Goal: Task Accomplishment & Management: Manage account settings

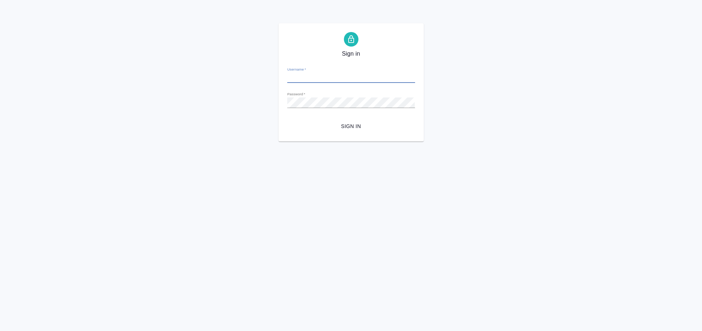
type input "e.arkhipova@awatera.com"
click at [354, 119] on form "Username   * e.arkhipova@awatera.com Password   * urlPath   * / Sign in" at bounding box center [351, 97] width 128 height 72
click at [354, 121] on button "Sign in" at bounding box center [351, 126] width 128 height 13
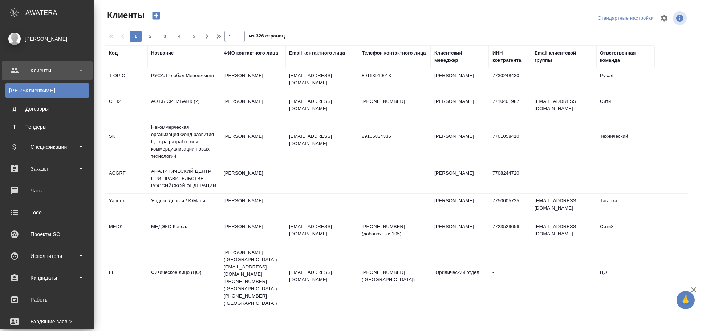
select select "RU"
click at [62, 294] on div "Работы" at bounding box center [47, 299] width 84 height 11
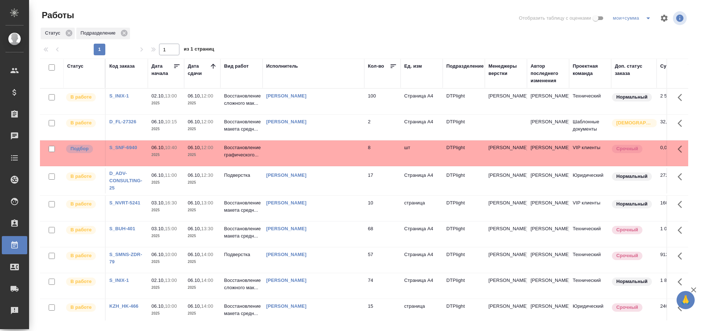
click at [269, 150] on td at bounding box center [314, 152] width 102 height 25
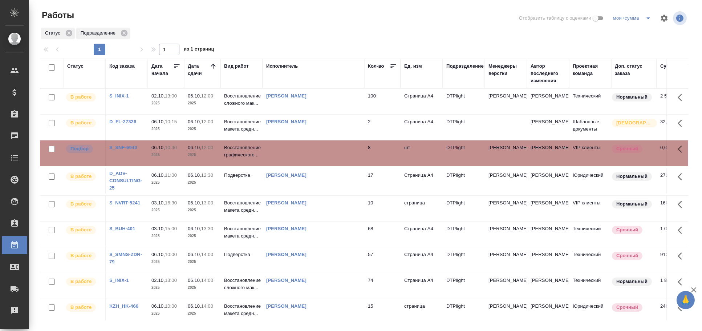
click at [269, 150] on td at bounding box center [314, 152] width 102 height 25
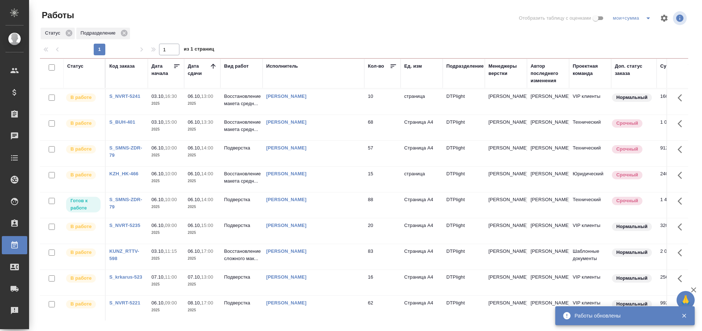
scroll to position [173, 0]
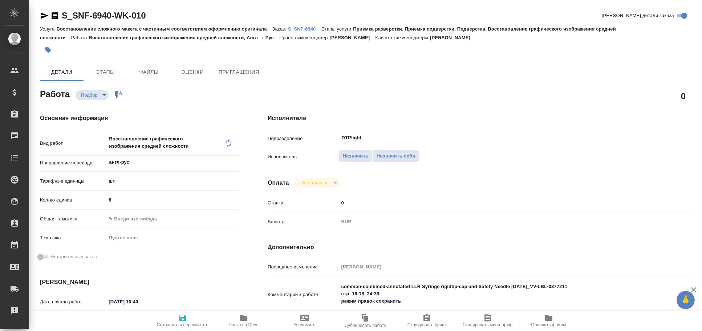
type textarea "x"
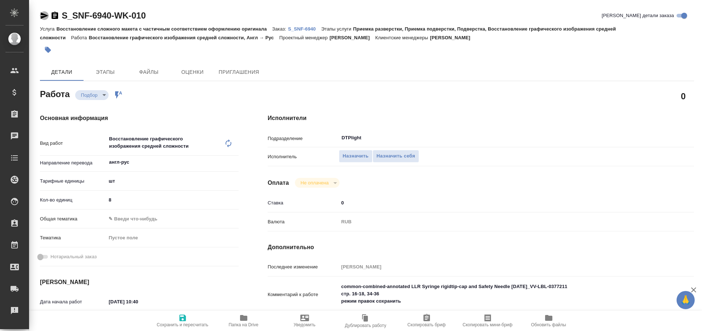
click at [40, 15] on icon "button" at bounding box center [44, 15] width 9 height 9
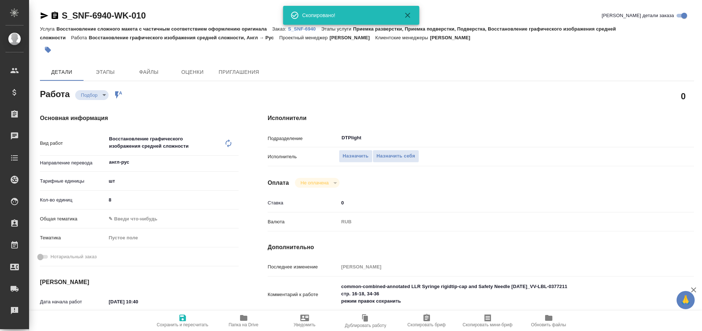
type textarea "x"
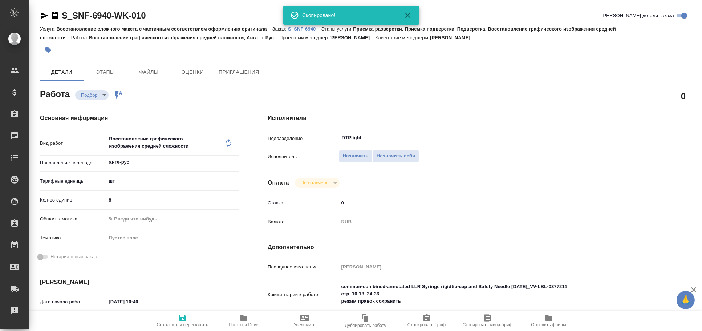
type textarea "x"
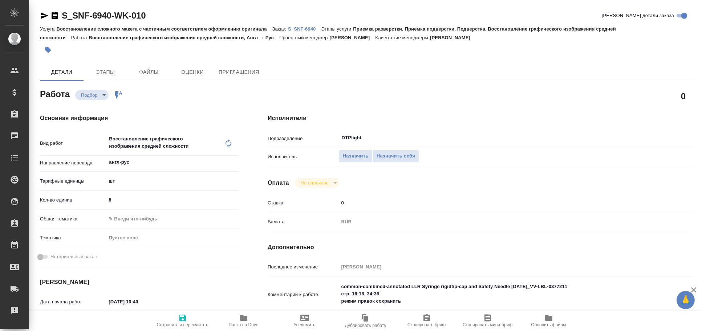
type textarea "x"
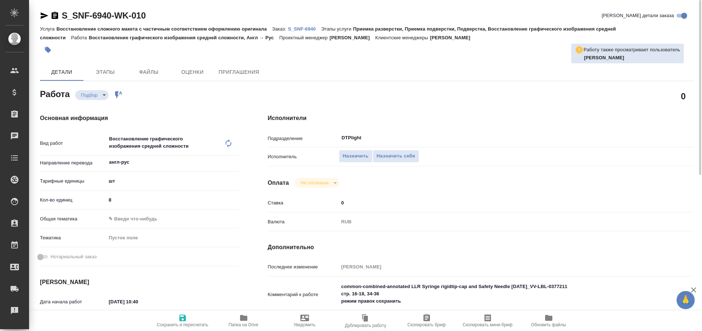
type textarea "x"
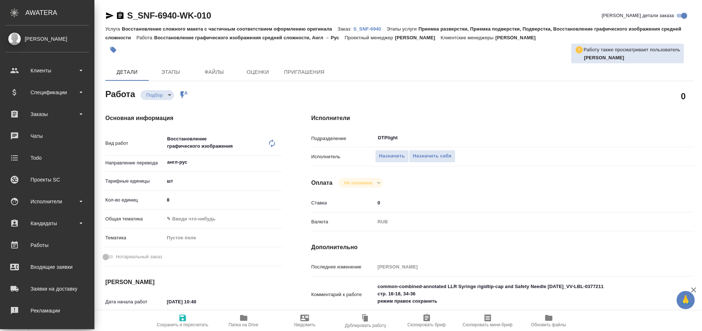
type textarea "x"
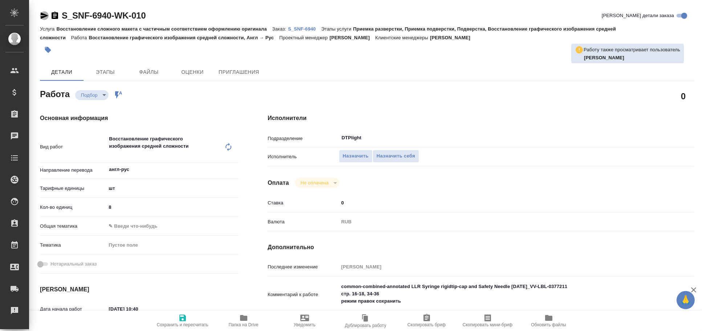
click at [43, 16] on icon "button" at bounding box center [45, 15] width 8 height 7
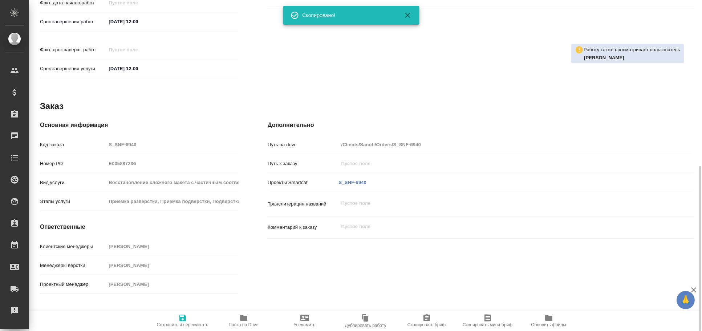
scroll to position [328, 0]
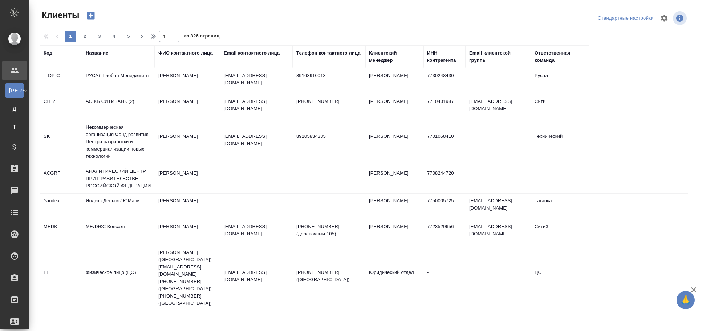
select select "RU"
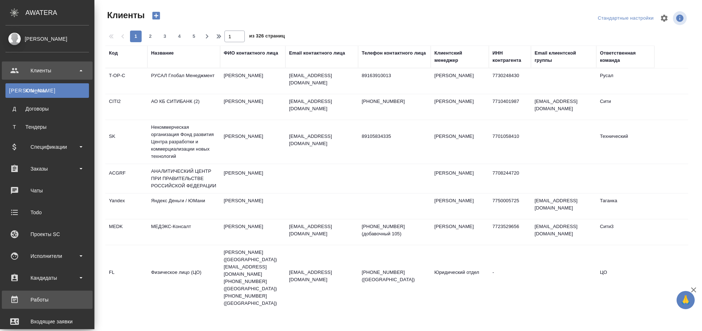
click at [64, 295] on div "Работы" at bounding box center [47, 299] width 84 height 11
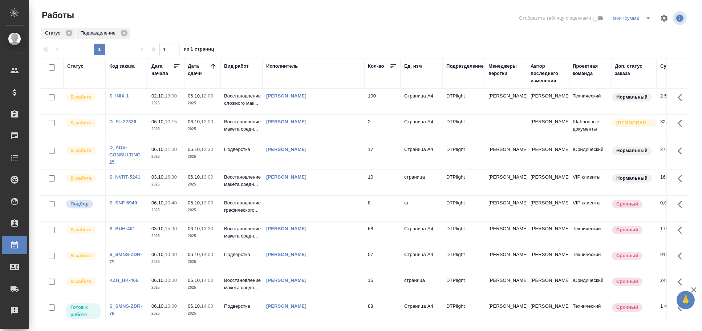
click at [462, 66] on div "Подразделение" at bounding box center [465, 66] width 37 height 7
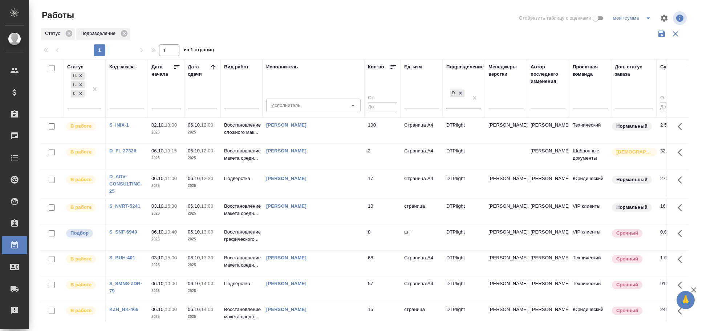
click at [457, 103] on div "DTPlight" at bounding box center [458, 98] width 22 height 20
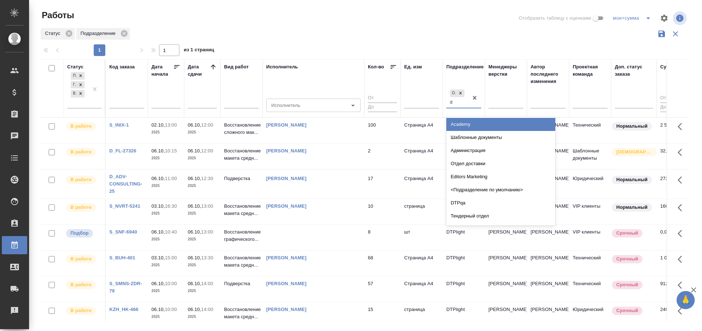
type input "dt"
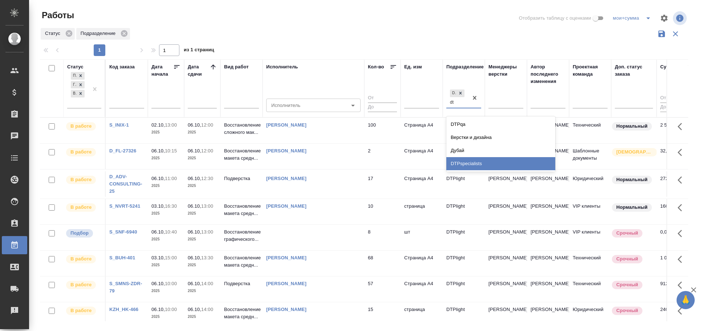
click at [483, 162] on div "DTPspecialists" at bounding box center [501, 163] width 109 height 13
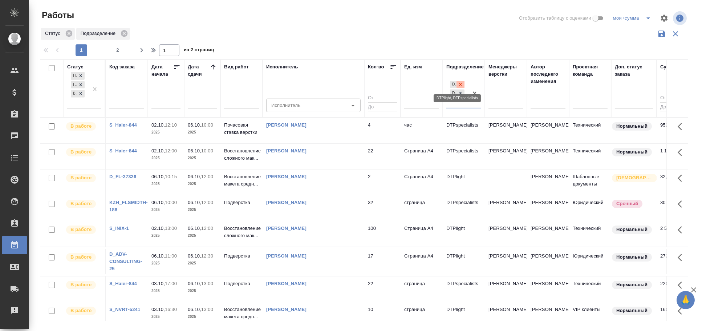
click at [461, 82] on icon at bounding box center [460, 84] width 5 height 5
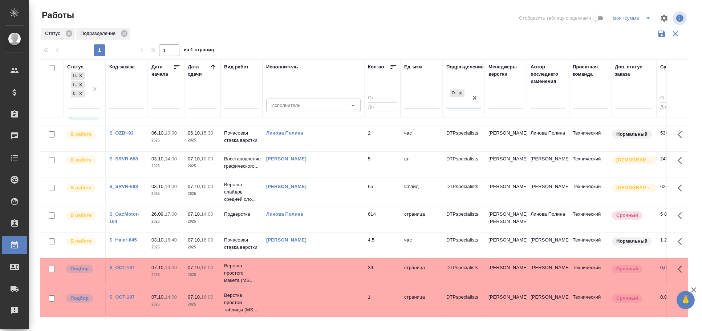
scroll to position [215, 0]
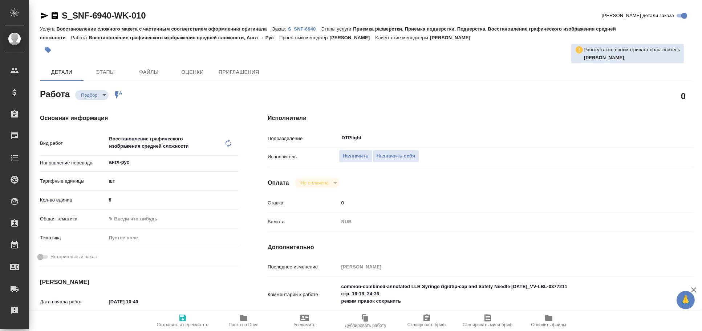
type textarea "x"
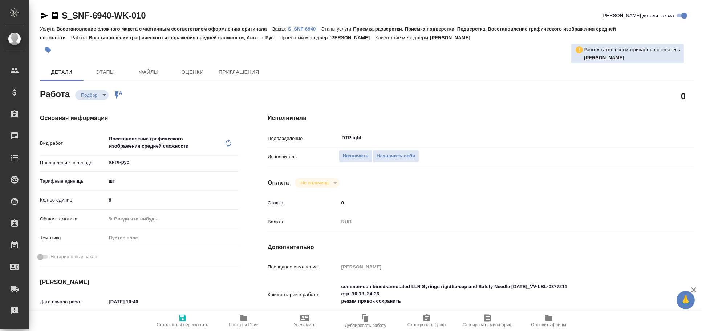
type textarea "x"
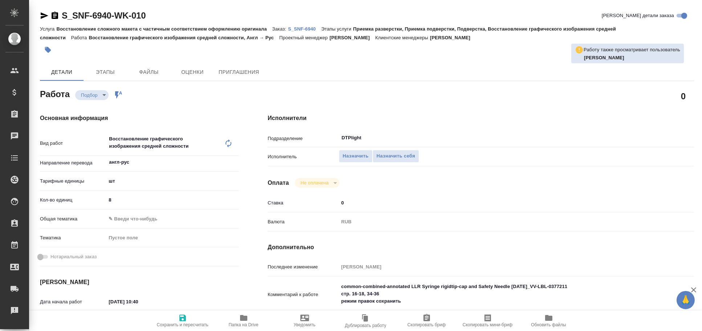
type textarea "x"
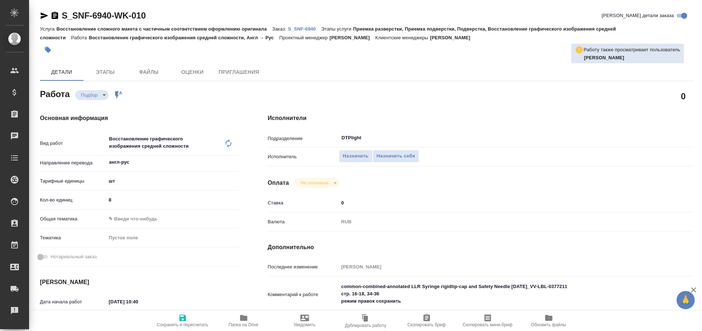
type textarea "x"
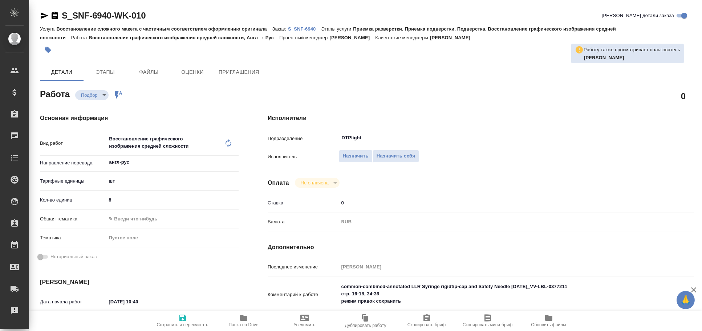
type textarea "x"
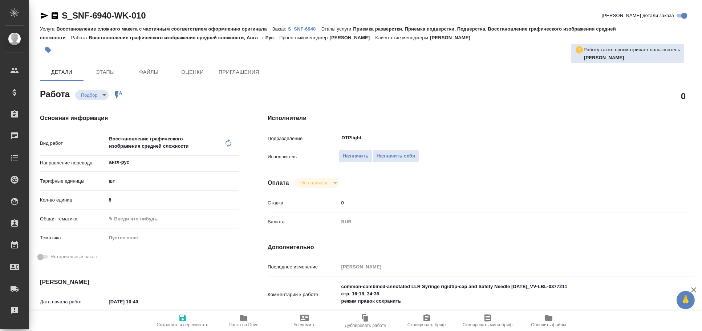
type textarea "x"
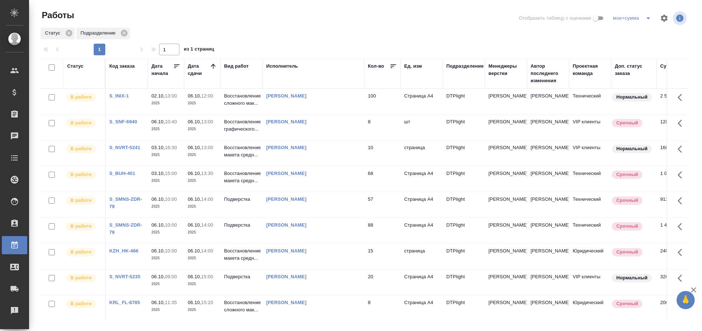
click at [295, 67] on div "Исполнитель" at bounding box center [282, 66] width 32 height 7
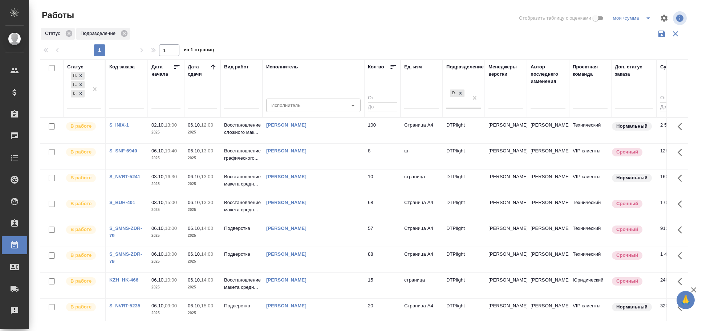
click at [460, 101] on div "DTPlight" at bounding box center [458, 98] width 22 height 20
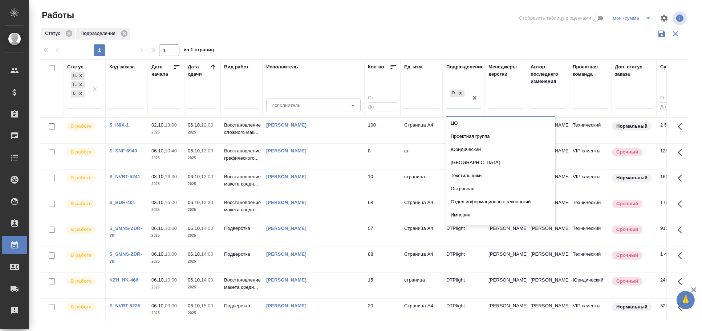
scroll to position [81, 0]
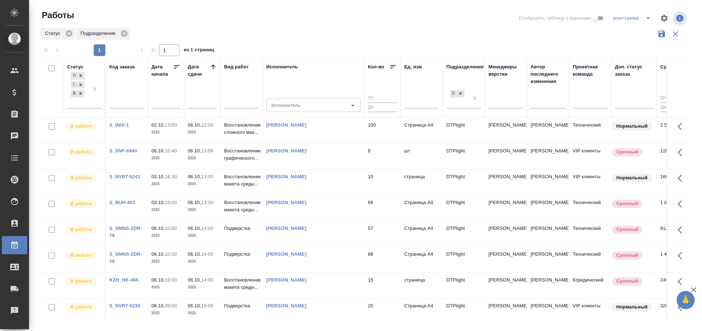
click at [375, 31] on div "Статус Подразделение" at bounding box center [364, 34] width 649 height 14
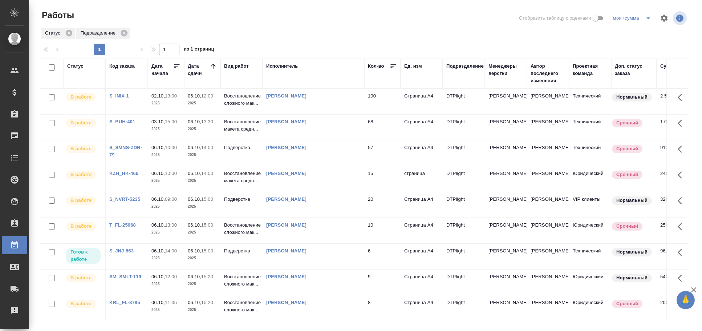
click at [332, 290] on td "Зайцев Олег Игоревич" at bounding box center [314, 281] width 102 height 25
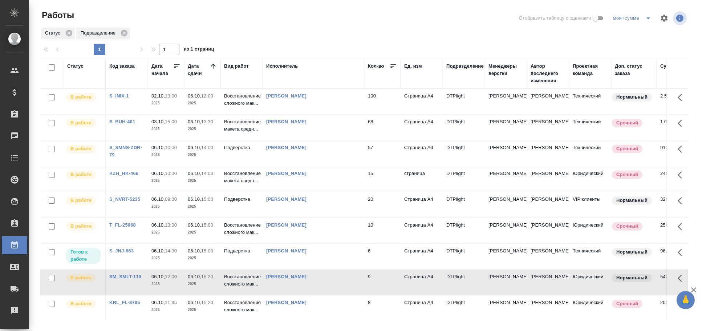
click at [332, 290] on td "Зайцев Олег Игоревич" at bounding box center [314, 281] width 102 height 25
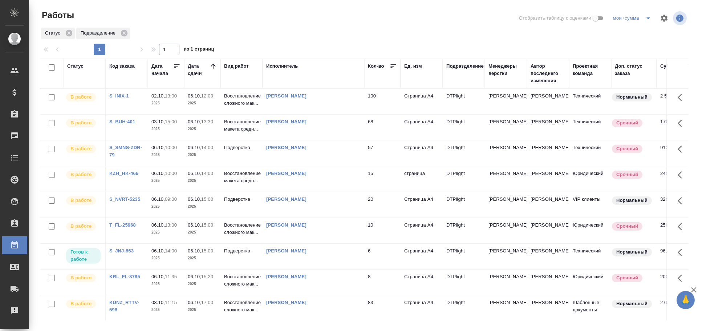
click at [343, 259] on td "Овечкина Дарья Геннадьевна" at bounding box center [314, 255] width 102 height 25
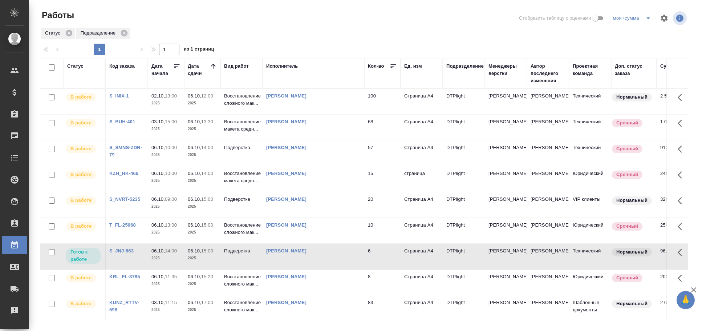
click at [343, 259] on td "Овечкина Дарья Геннадьевна" at bounding box center [314, 255] width 102 height 25
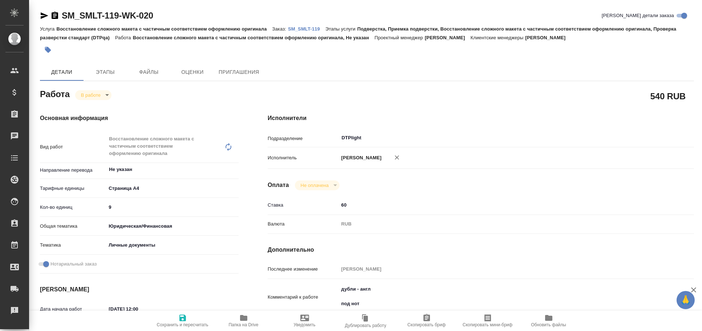
type textarea "x"
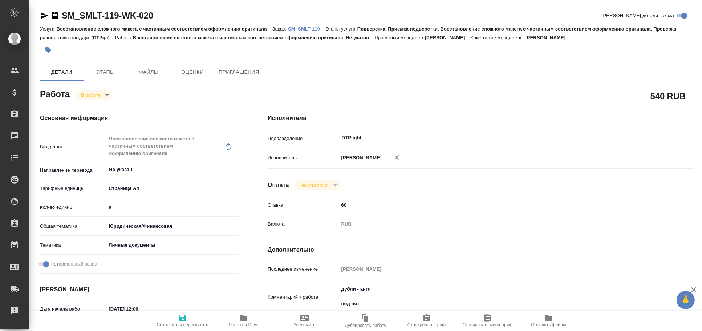
type textarea "x"
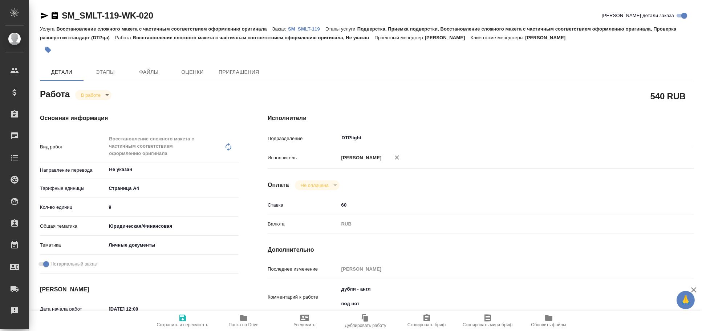
type textarea "x"
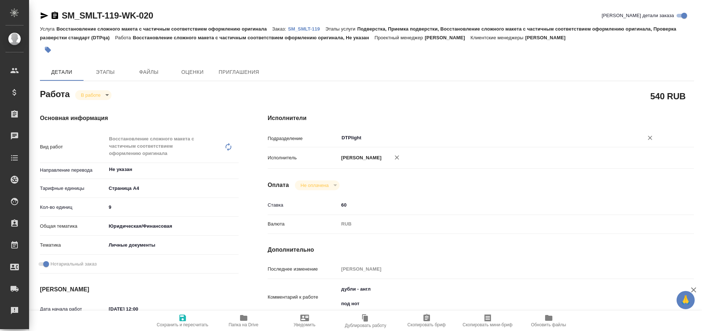
click at [354, 134] on input "DTPlight" at bounding box center [486, 137] width 291 height 9
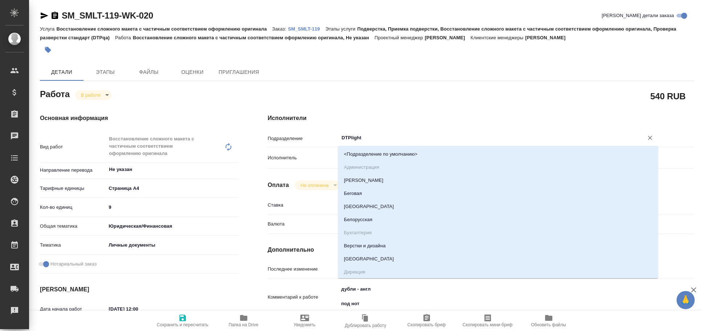
type textarea "x"
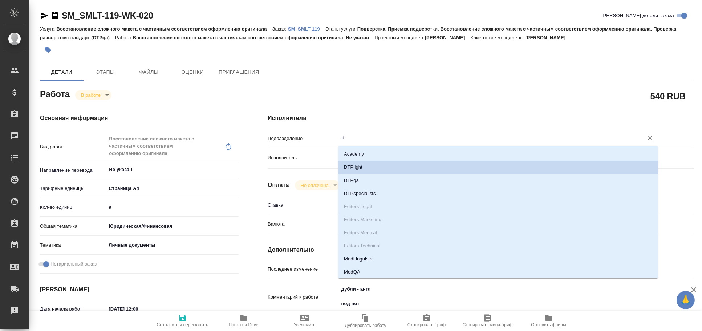
type input "dt"
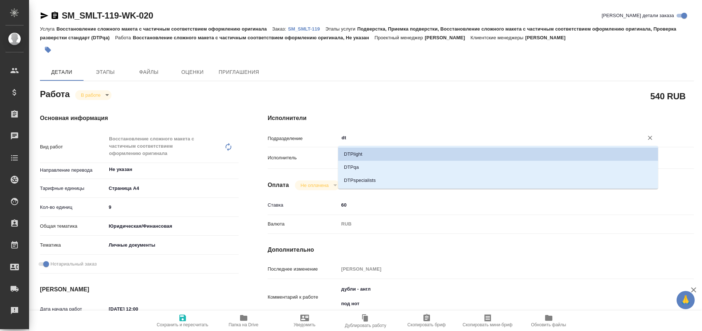
type textarea "x"
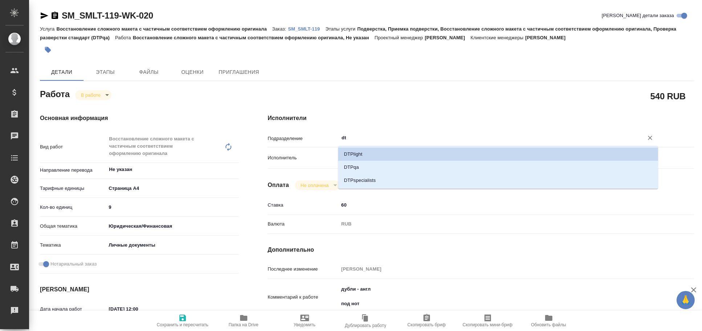
drag, startPoint x: 356, startPoint y: 136, endPoint x: 313, endPoint y: 136, distance: 43.2
click at [313, 136] on div "Подразделение dt ​" at bounding box center [481, 137] width 427 height 13
type textarea "x"
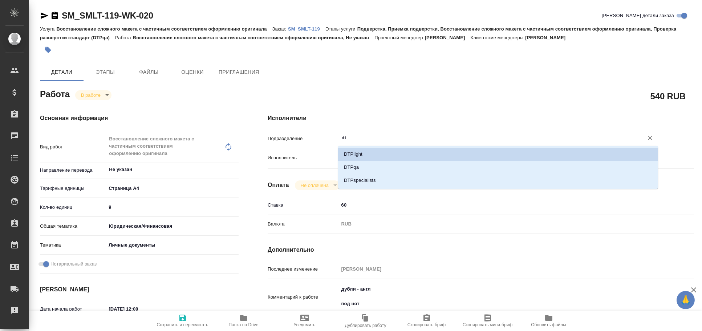
type textarea "x"
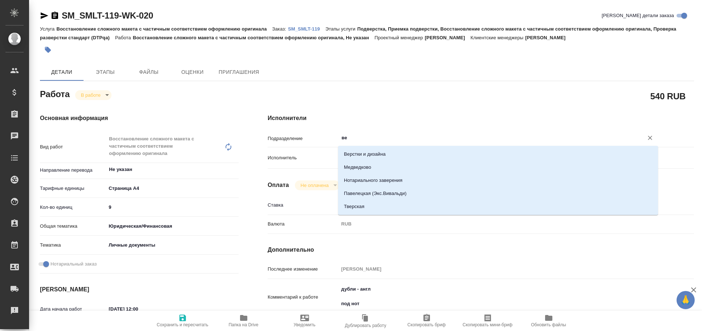
type input "вер"
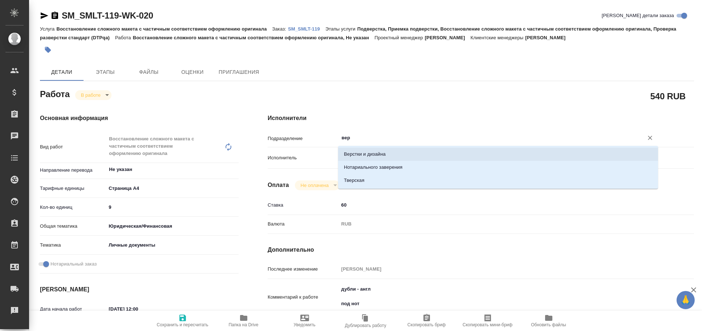
click at [372, 148] on li "Верстки и дизайна" at bounding box center [498, 154] width 320 height 13
type textarea "x"
type input "Верстки и дизайна"
type textarea "x"
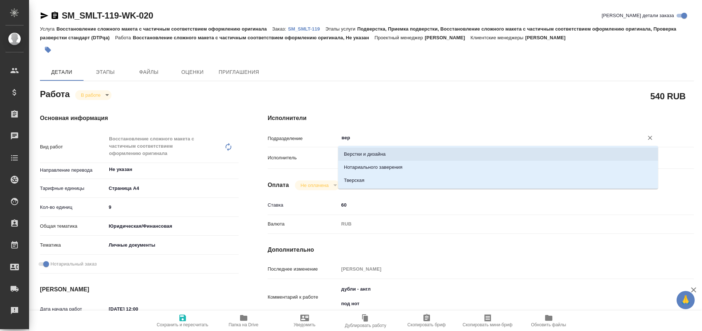
type textarea "x"
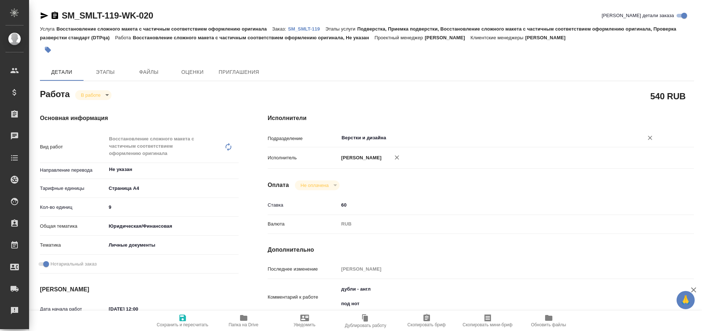
type input "Верстки и дизайна"
click at [191, 321] on span "Сохранить и пересчитать" at bounding box center [183, 320] width 52 height 14
type textarea "x"
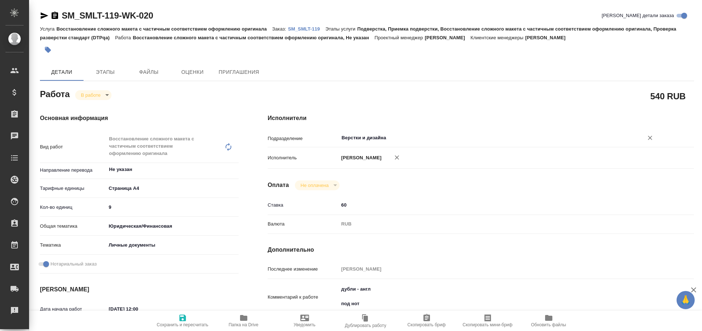
type textarea "x"
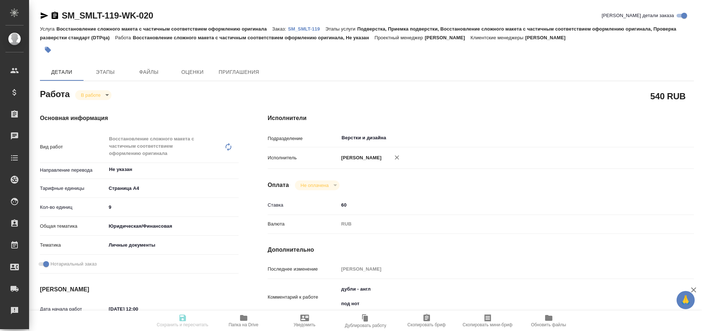
type textarea "x"
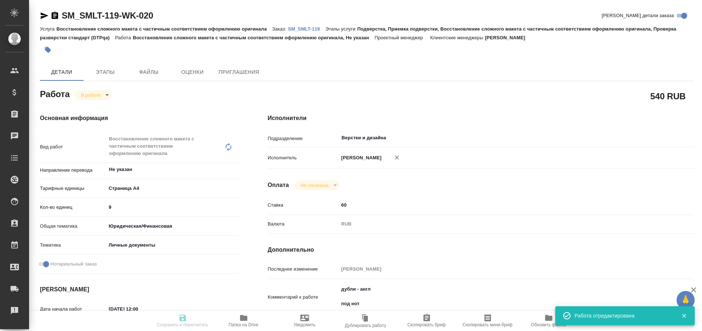
type input "inProgress"
type textarea "Восстановление сложного макета с частичным соответствием оформлению оригинала"
type textarea "x"
type input "Не указан"
type input "5f036ec4e16dec2d6b59c8ff"
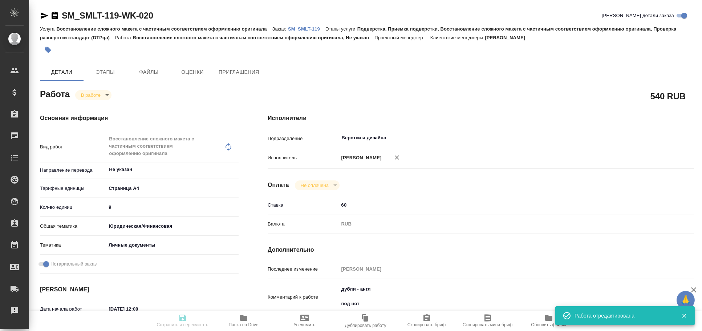
type input "9"
type input "yr-fn"
type input "5a8b8b956a9677013d343cfe"
checkbox input "true"
type input "06.10.2025 12:00"
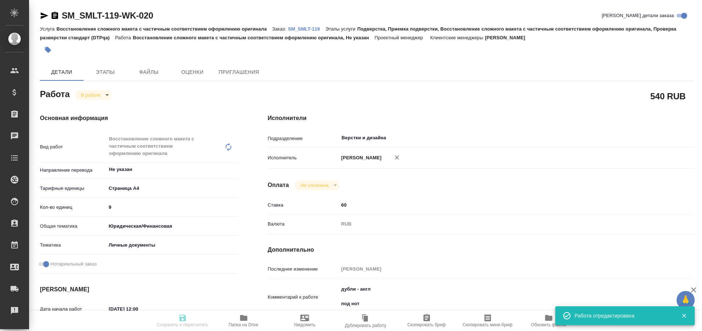
type input "06.10.2025 13:10"
type input "06.10.2025 15:20"
type input "08.10.2025 14:00"
type input "Верстки и дизайна"
type input "notPayed"
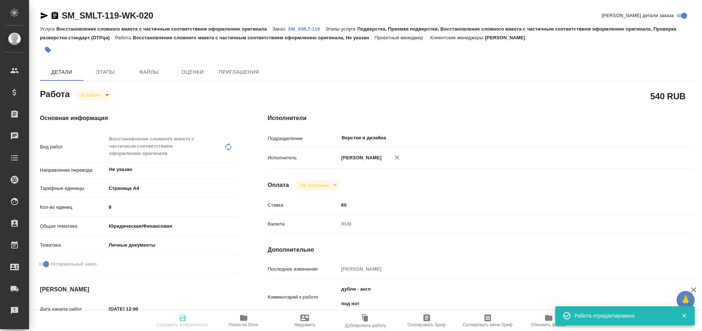
type input "60"
type input "RUB"
type input "Оксютович Ирина"
type textarea "дубли - англ под нот"
type textarea "x"
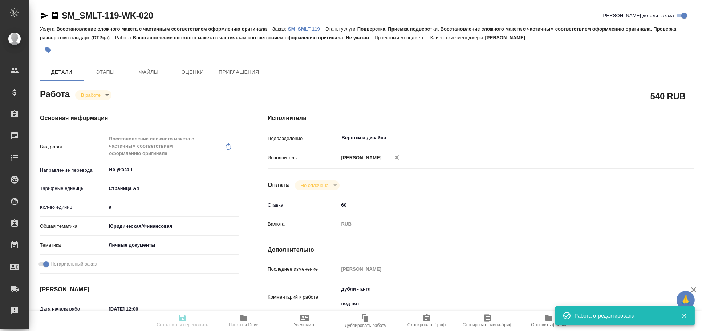
type textarea "/Clients/Samolet/Orders/SM_SMLT-119/DTP/SM_SMLT-119-WK-020"
type textarea "x"
type input "SM_SMLT-119"
type input "Восстановление сложного макета с частичным соответствием оформлению оригинала"
type input "Подверстка, Приемка подверстки, Восстановление сложного макета с частичным соот…"
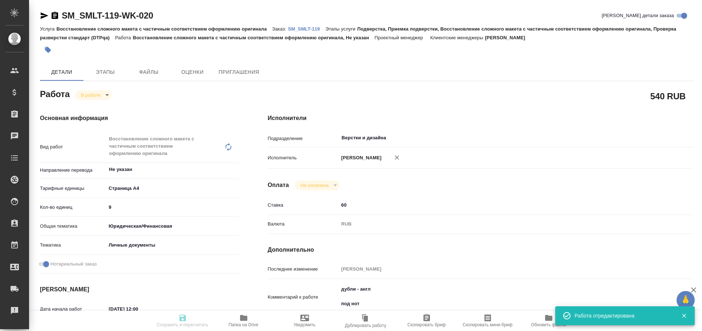
type input "Шульгина Анна"
type input "Оксютович Ирина"
type input "/Clients/Samolet/Orders/SM_SMLT-119"
type textarea "x"
type textarea "4 дока - англ-ру (в самих доках текст дублируется на англ и араб) 1 док (Cancel…"
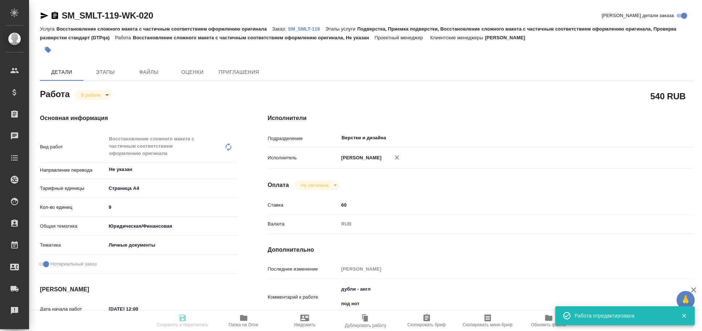
type textarea "x"
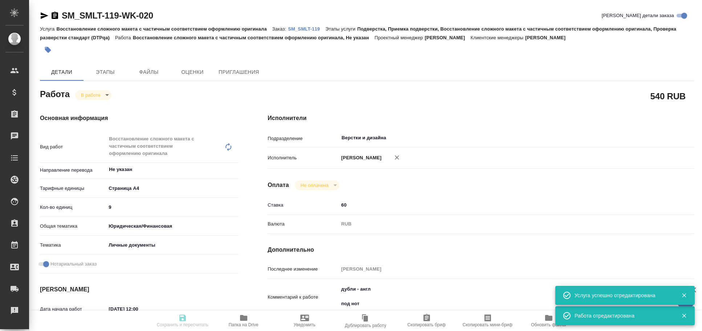
type textarea "x"
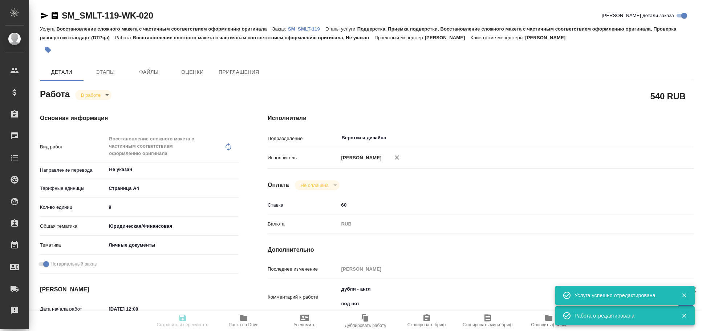
type textarea "x"
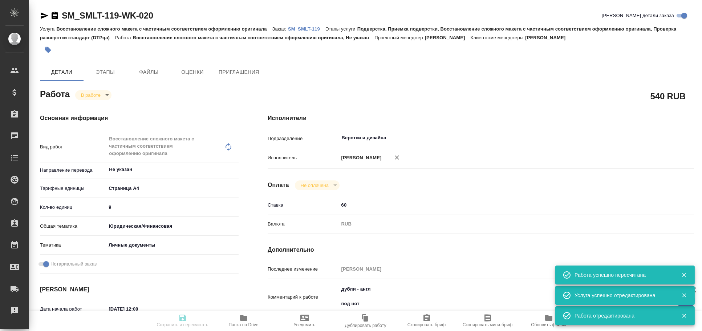
type input "inProgress"
type textarea "Восстановление сложного макета с частичным соответствием оформлению оригинала"
type textarea "x"
type input "Не указан"
type input "5f036ec4e16dec2d6b59c8ff"
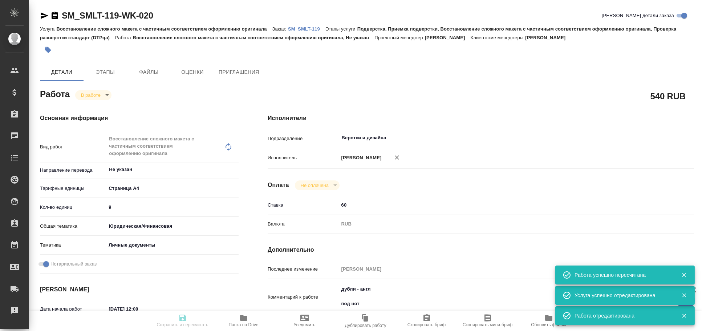
type input "9"
type input "yr-fn"
type input "5a8b8b956a9677013d343cfe"
checkbox input "true"
type input "06.10.2025 12:00"
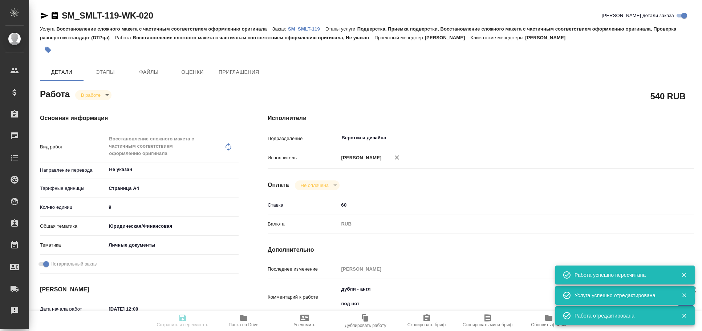
type input "06.10.2025 13:10"
type input "06.10.2025 15:20"
type input "08.10.2025 14:00"
type input "Верстки и дизайна"
type input "notPayed"
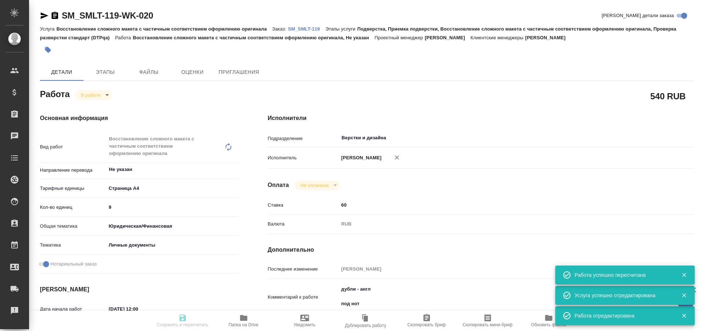
type input "60"
type input "RUB"
type input "Оксютович Ирина"
type textarea "дубли - англ под нот"
type textarea "x"
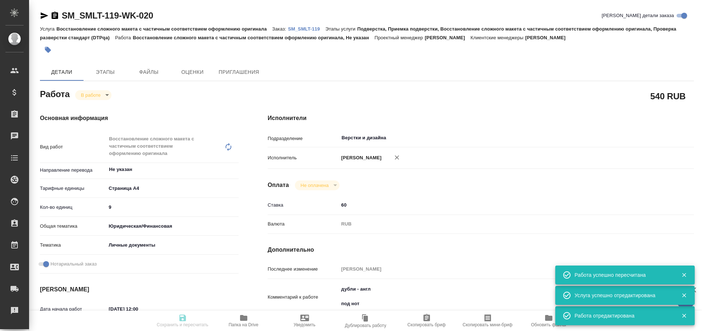
type textarea "/Clients/Samolet/Orders/SM_SMLT-119/DTP/SM_SMLT-119-WK-020"
type textarea "x"
type input "SM_SMLT-119"
type input "Восстановление сложного макета с частичным соответствием оформлению оригинала"
type input "Подверстка, Приемка подверстки, Восстановление сложного макета с частичным соот…"
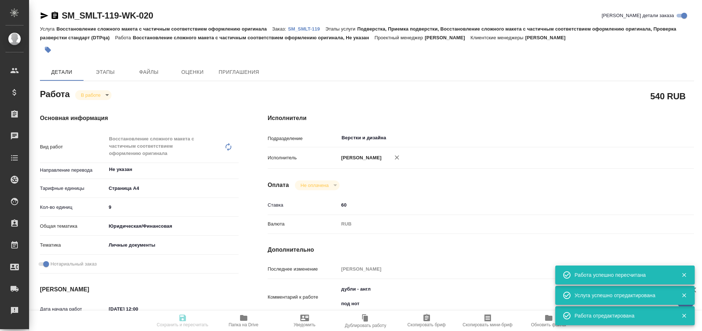
type input "Шульгина Анна"
type input "Оксютович Ирина"
type input "/Clients/Samolet/Orders/SM_SMLT-119"
type textarea "x"
type textarea "4 дока - англ-ру (в самих доках текст дублируется на англ и араб) 1 док (Cancel…"
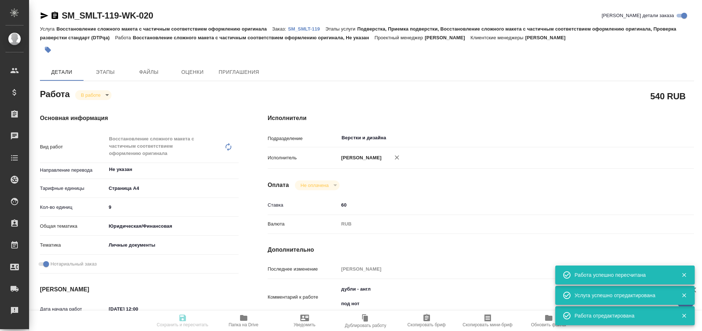
type textarea "x"
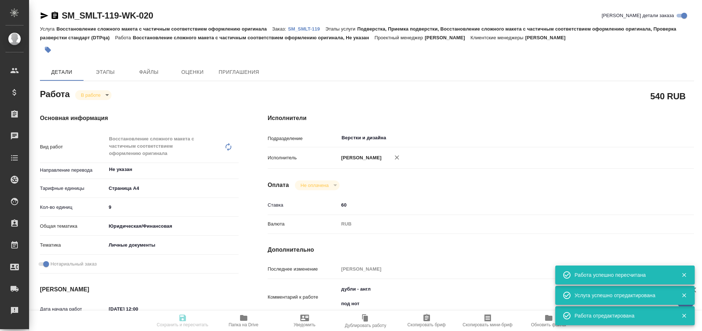
type textarea "x"
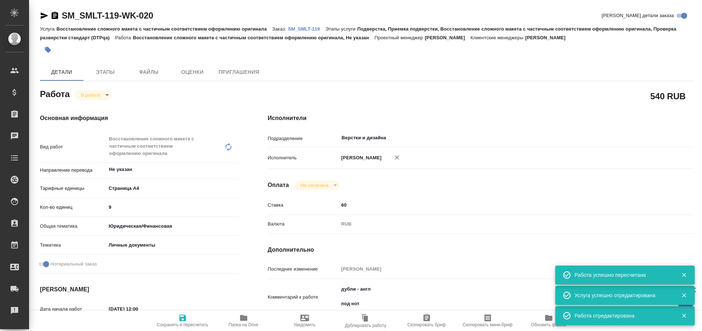
type textarea "x"
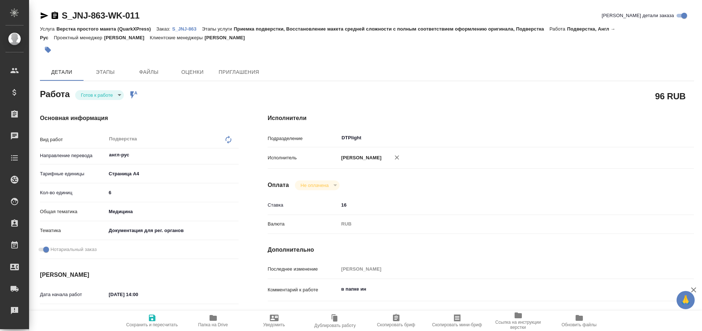
type textarea "x"
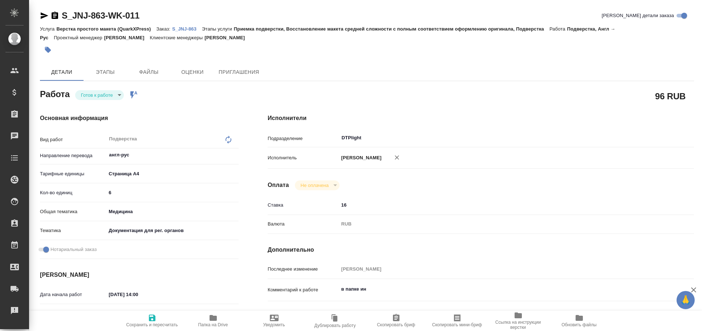
type textarea "x"
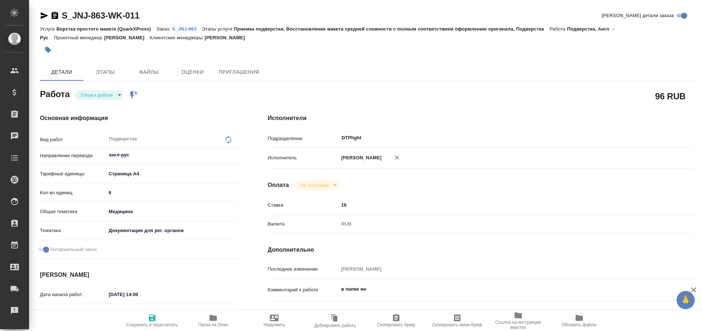
type textarea "x"
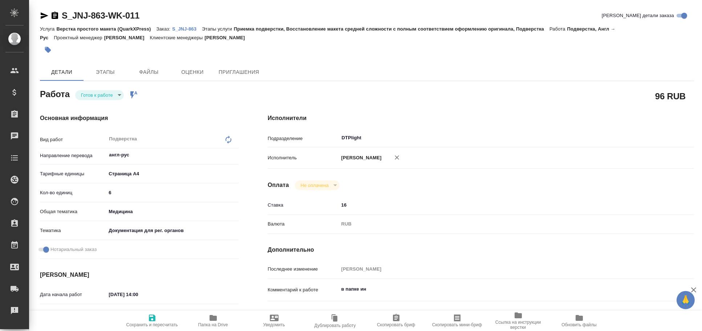
type textarea "x"
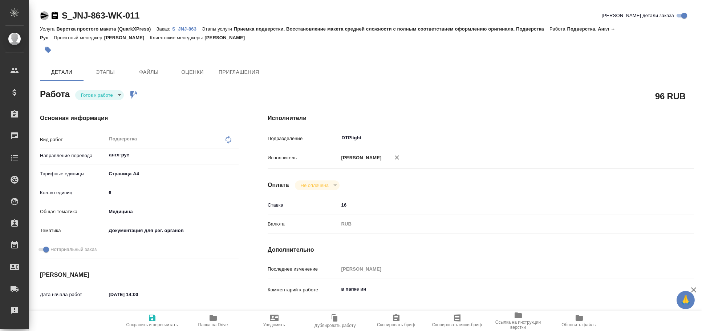
click at [45, 13] on icon "button" at bounding box center [44, 15] width 9 height 9
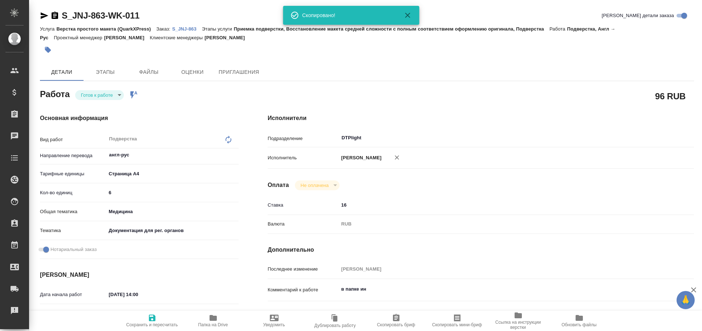
type textarea "x"
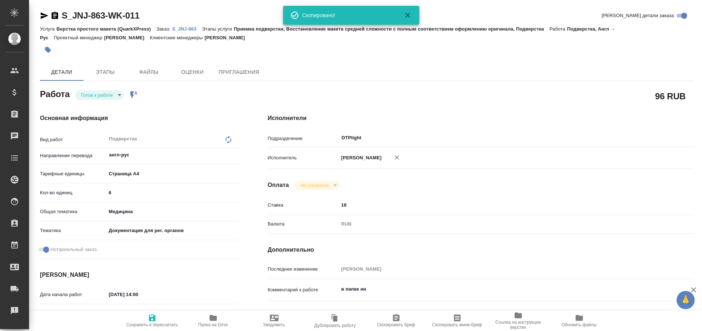
type textarea "x"
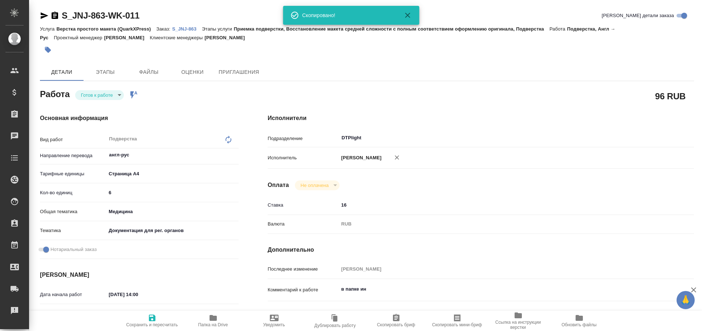
type textarea "x"
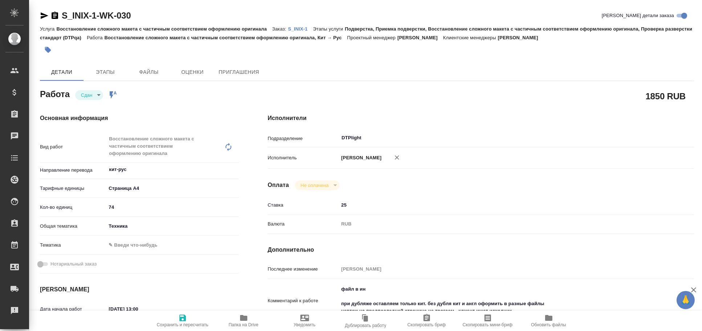
type textarea "x"
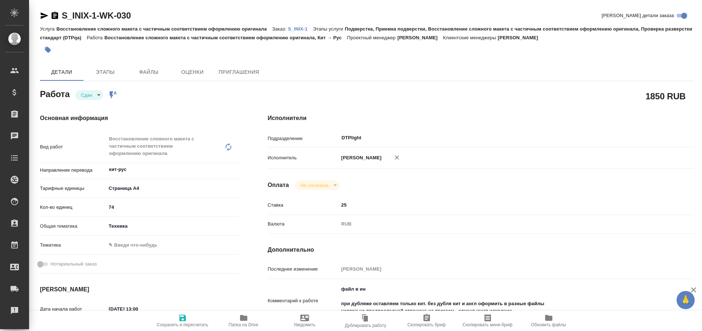
type textarea "x"
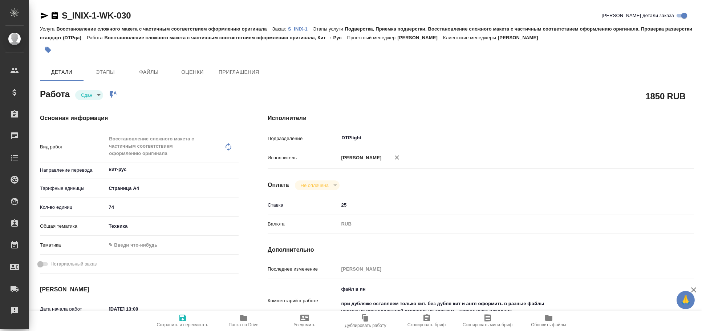
type textarea "x"
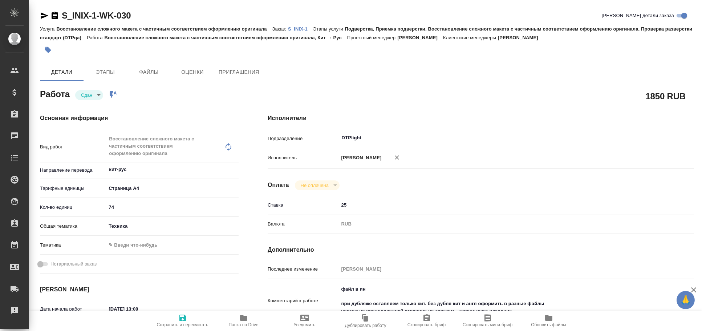
type textarea "x"
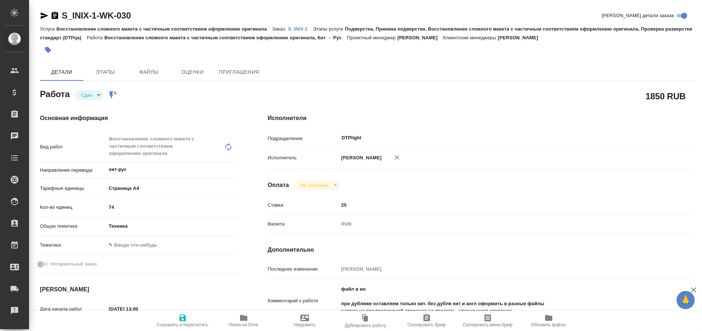
type textarea "x"
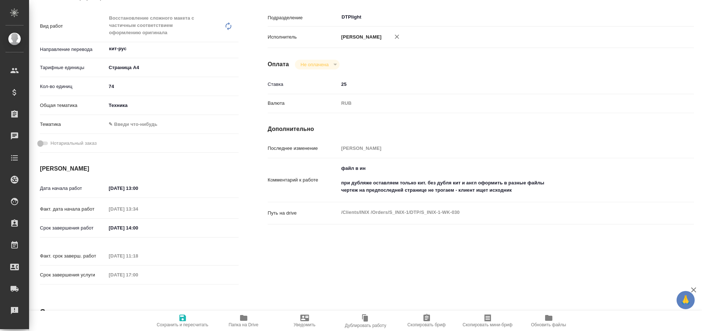
scroll to position [303, 0]
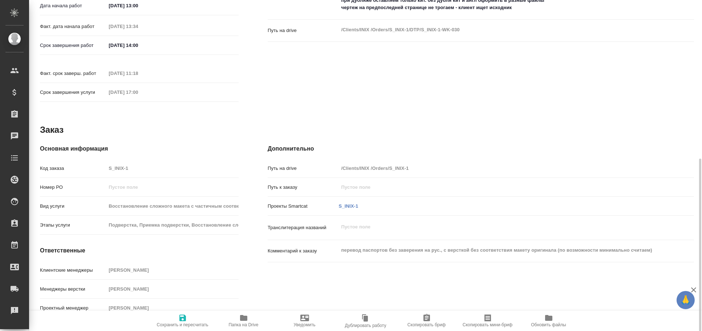
click at [245, 319] on icon "button" at bounding box center [243, 318] width 7 height 6
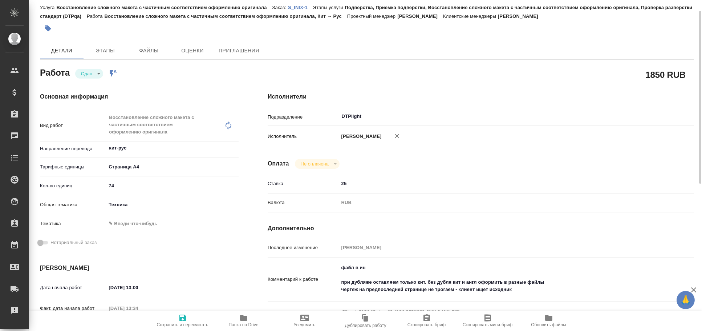
scroll to position [0, 0]
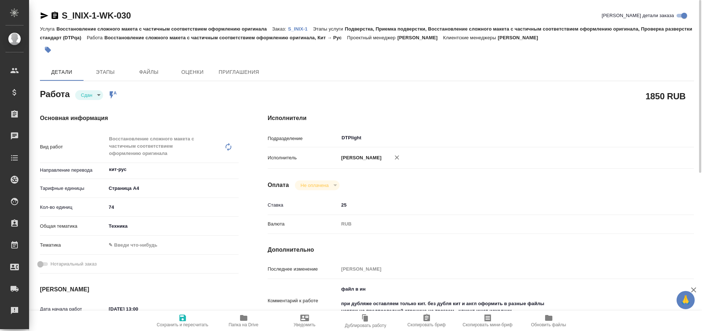
click at [302, 30] on p "S_INIX-1" at bounding box center [300, 28] width 25 height 5
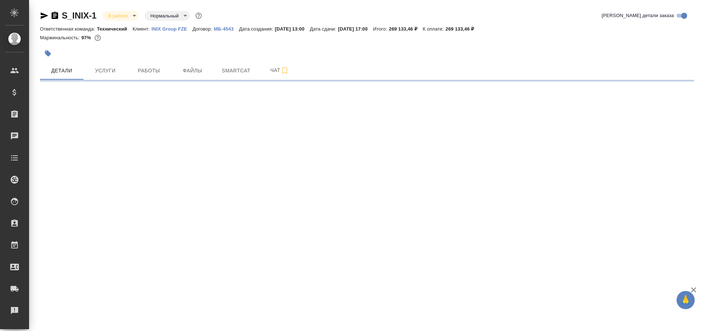
select select "RU"
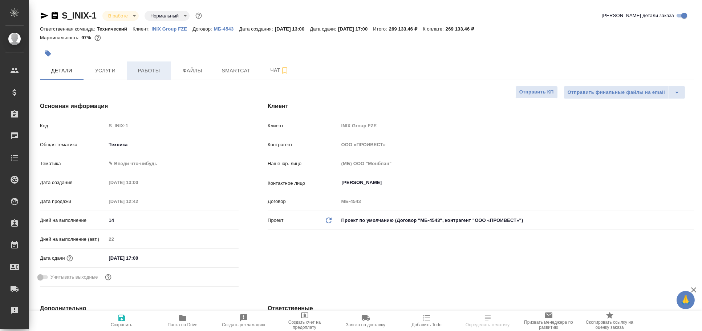
type textarea "x"
type input "[PERSON_NAME]"
click at [142, 73] on span "Работы" at bounding box center [149, 70] width 35 height 9
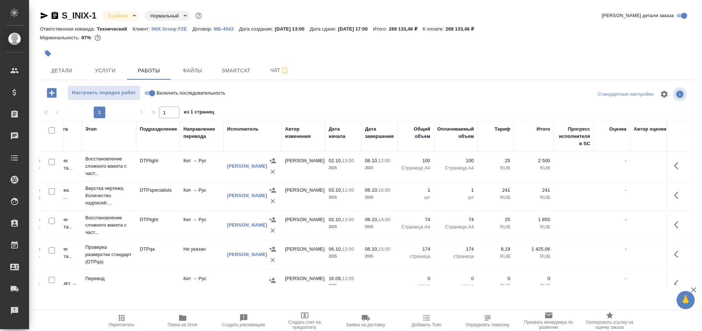
drag, startPoint x: 460, startPoint y: 285, endPoint x: 589, endPoint y: 270, distance: 129.5
click at [585, 285] on div "Номер Код Статус Услуга Этап Подразделение Направление перевода Исполнитель Авт…" at bounding box center [364, 203] width 649 height 164
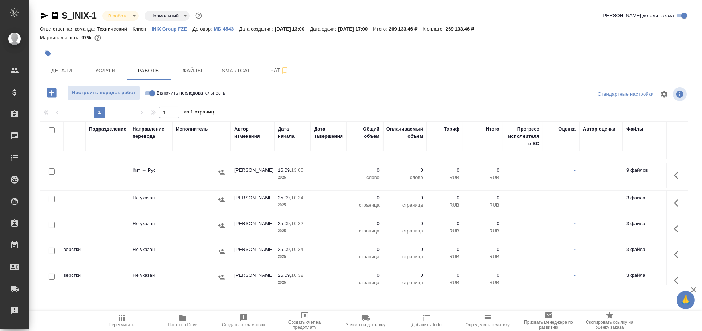
scroll to position [0, 209]
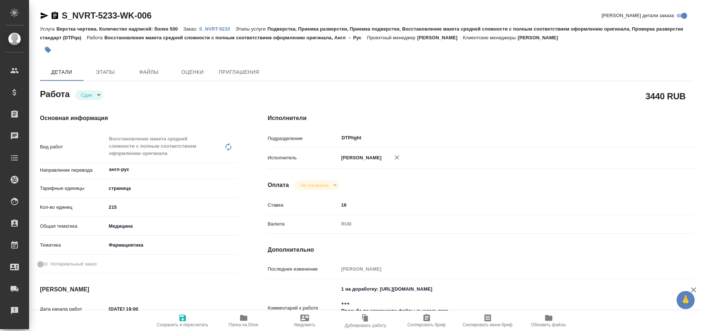
type textarea "x"
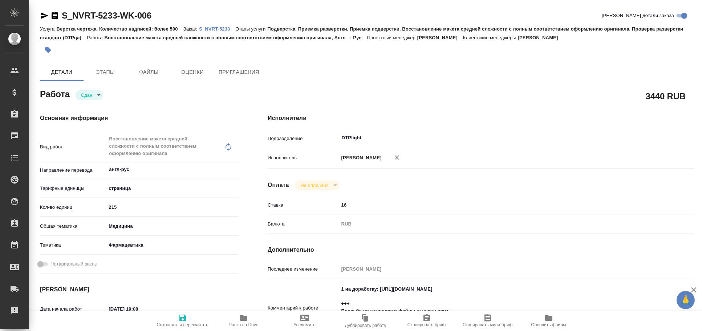
type textarea "x"
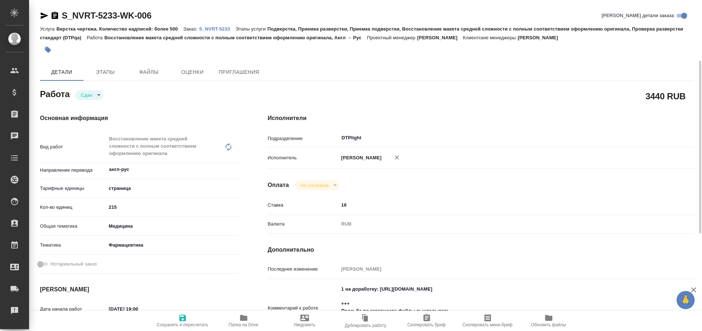
scroll to position [40, 0]
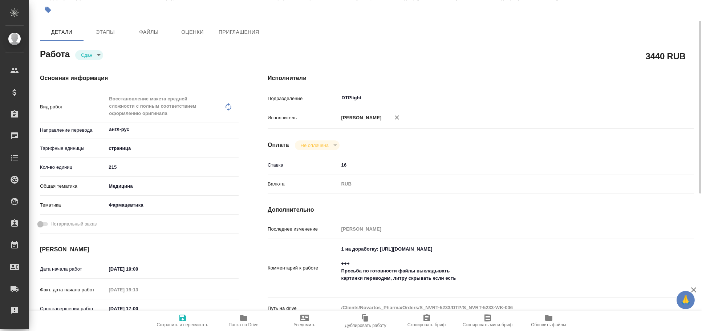
type textarea "x"
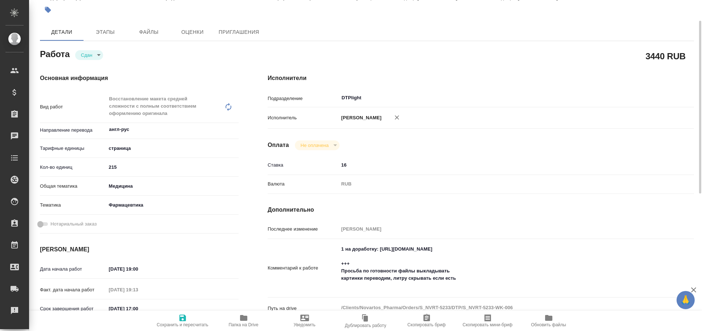
type textarea "x"
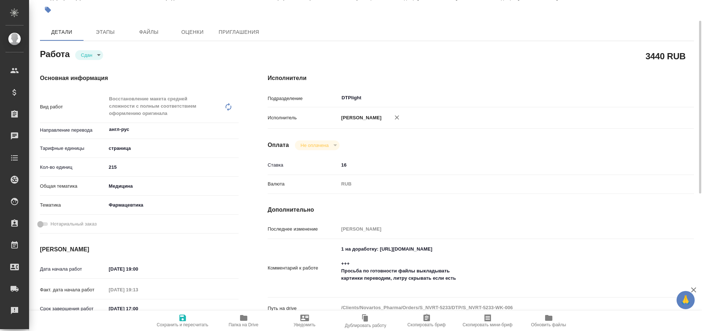
scroll to position [0, 0]
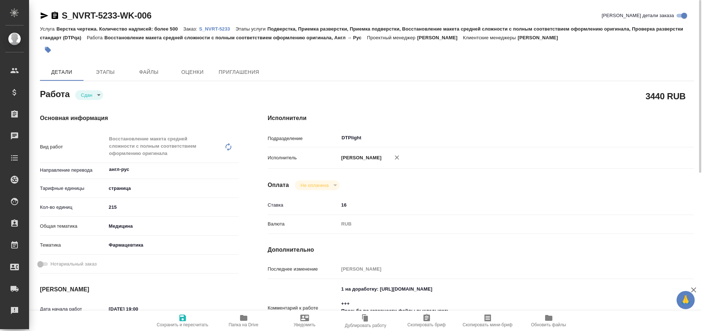
click at [225, 27] on p "S_NVRT-5233" at bounding box center [217, 28] width 36 height 5
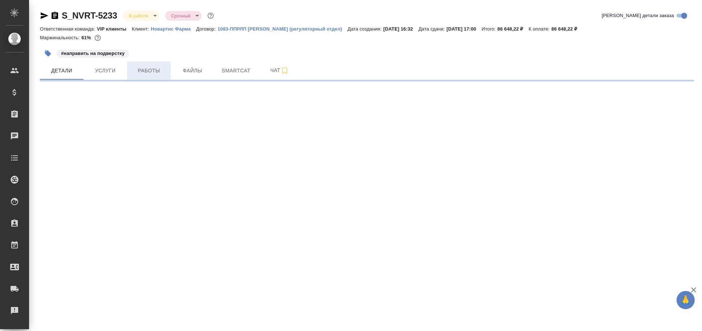
click at [148, 71] on span "Работы" at bounding box center [149, 70] width 35 height 9
select select "RU"
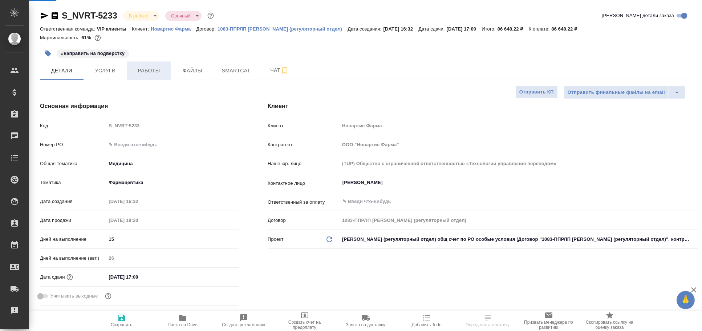
type textarea "x"
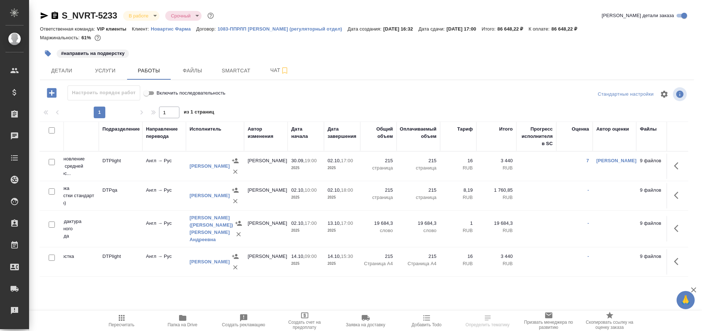
scroll to position [0, 174]
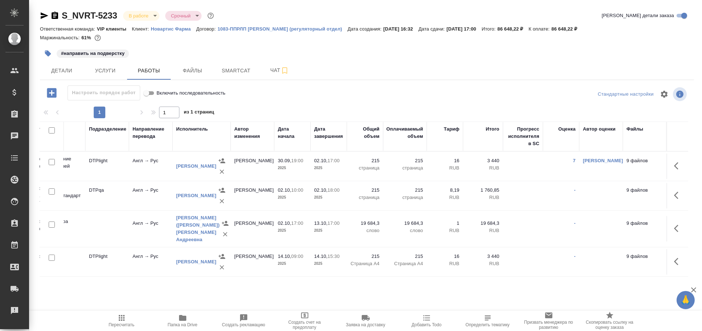
click at [568, 126] on div "Оценка" at bounding box center [567, 128] width 17 height 7
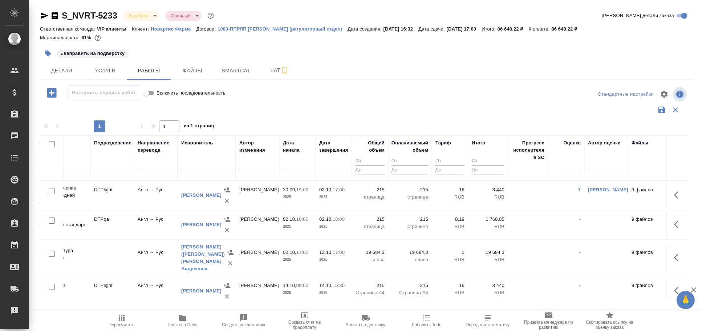
scroll to position [0, 181]
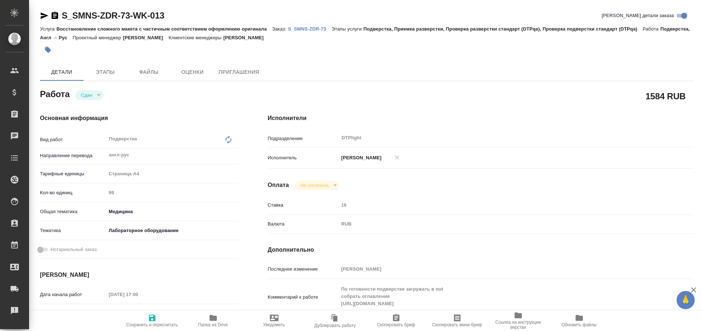
type textarea "x"
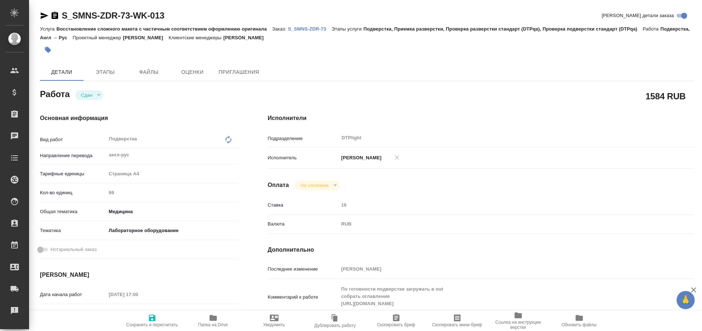
type textarea "x"
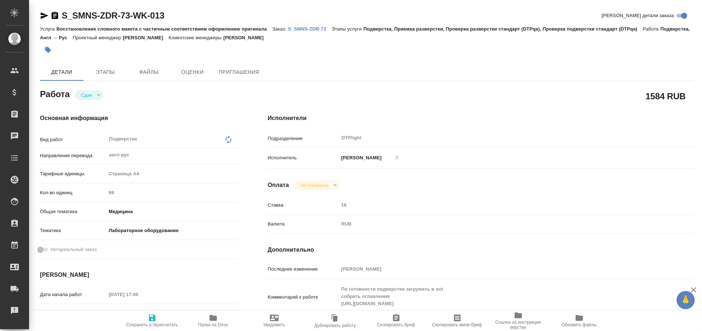
type textarea "x"
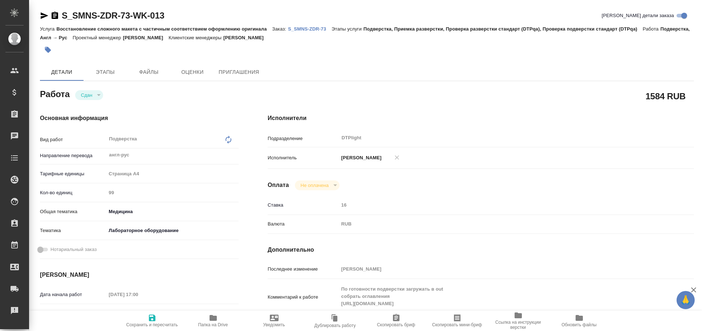
type textarea "x"
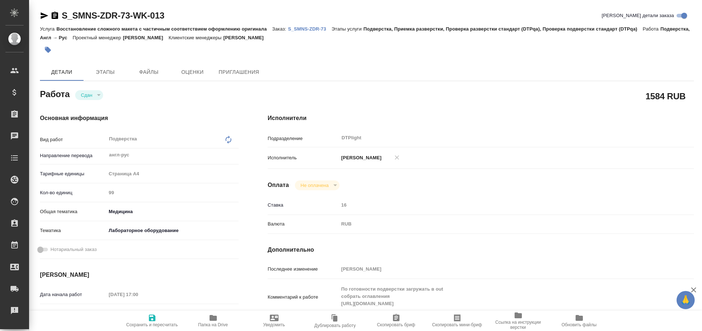
type textarea "x"
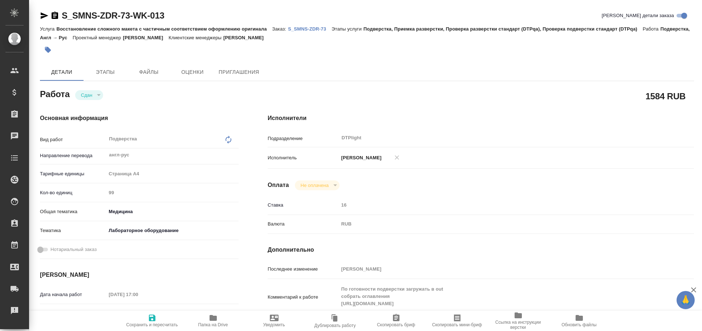
type textarea "x"
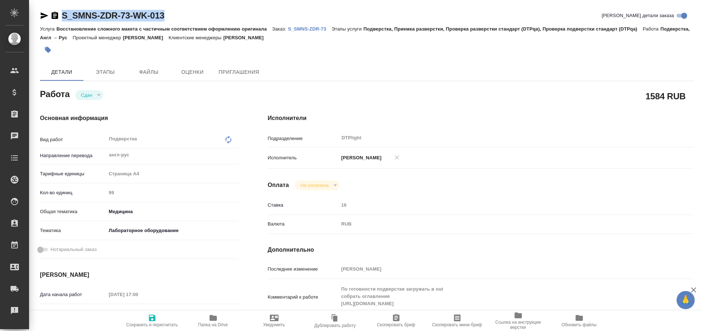
type textarea "x"
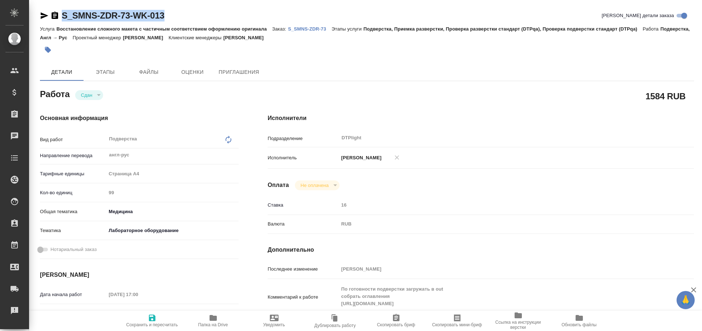
drag, startPoint x: 173, startPoint y: 13, endPoint x: 61, endPoint y: 11, distance: 111.6
click at [61, 11] on div "S_SMNS-ZDR-73-WK-013 Кратко детали заказа" at bounding box center [367, 16] width 654 height 12
copy link "S_SMNS-ZDR-73-WK-013"
type textarea "x"
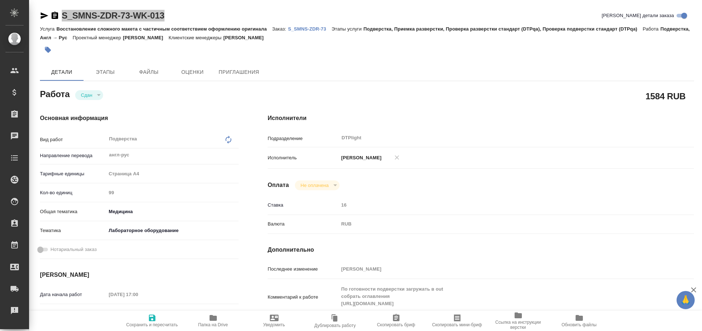
type textarea "x"
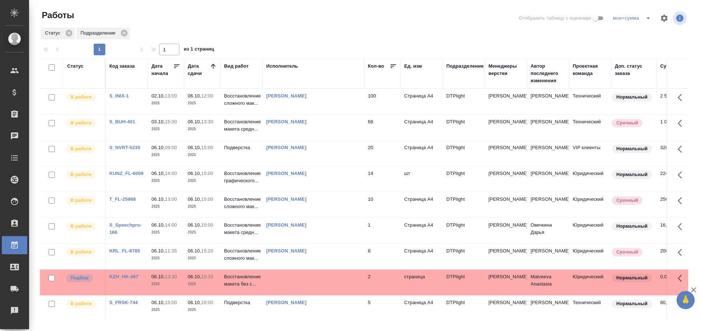
click at [289, 279] on td at bounding box center [314, 281] width 102 height 25
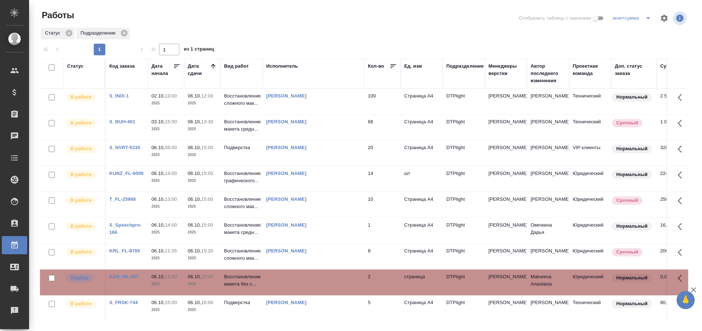
click at [289, 279] on td at bounding box center [314, 281] width 102 height 25
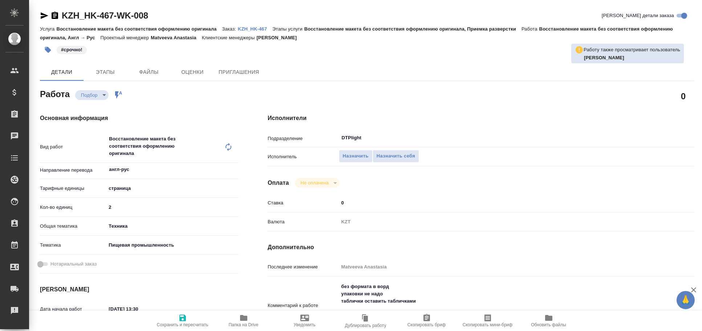
type textarea "x"
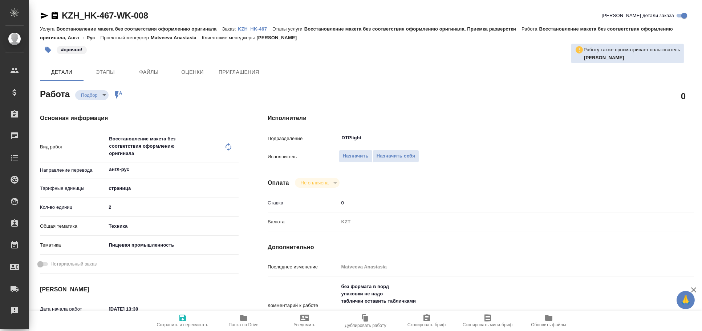
type textarea "x"
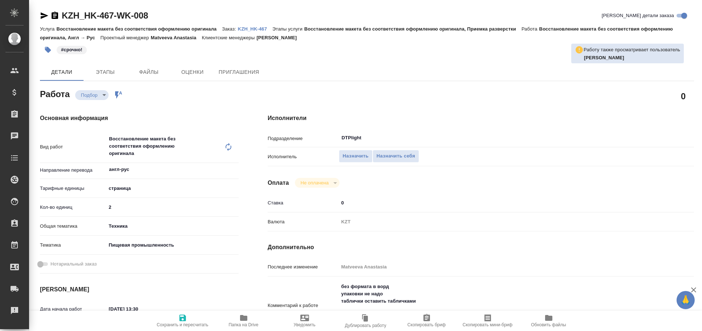
type textarea "x"
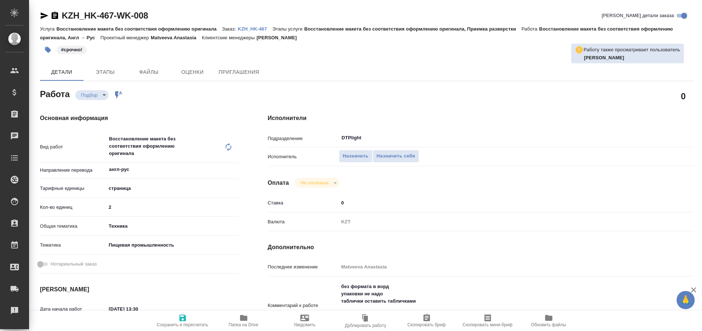
scroll to position [80, 0]
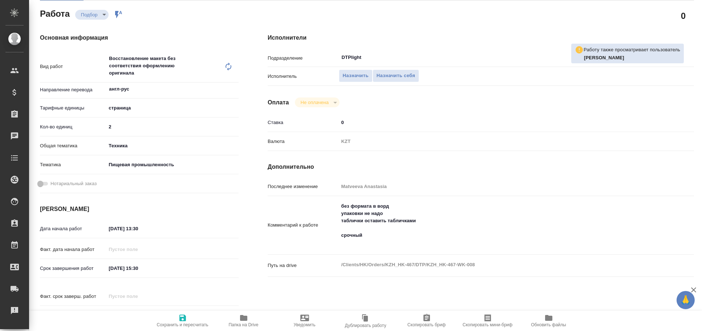
type textarea "x"
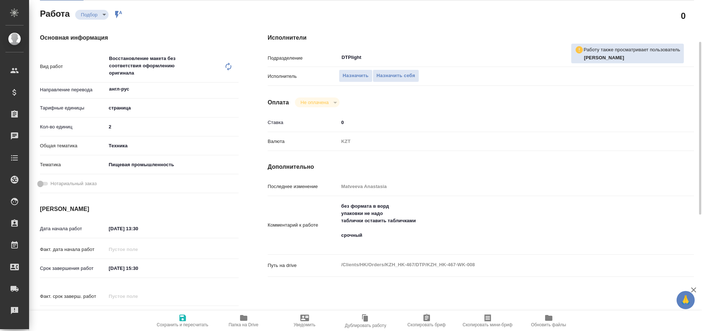
type textarea "x"
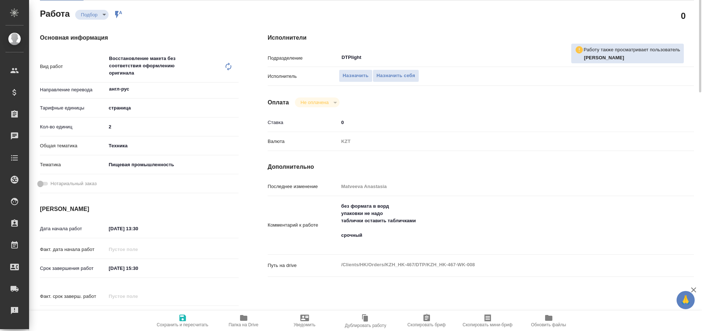
scroll to position [0, 0]
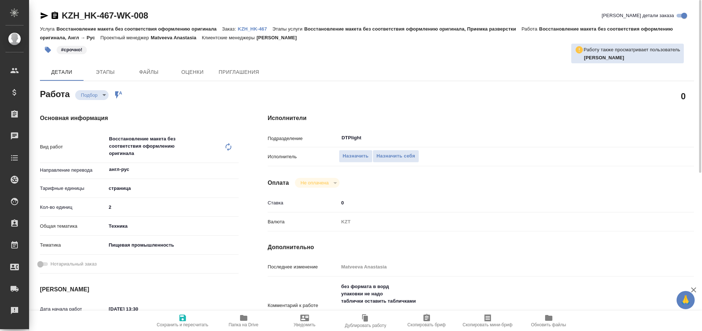
click at [40, 14] on icon "button" at bounding box center [44, 15] width 9 height 9
type textarea "x"
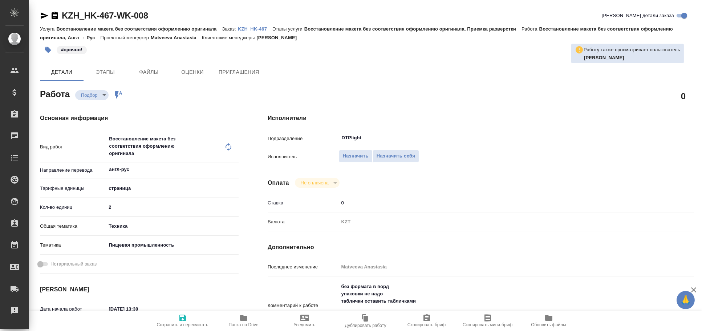
type textarea "x"
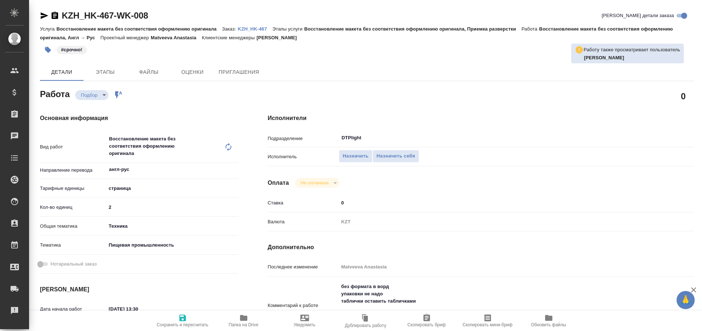
type textarea "x"
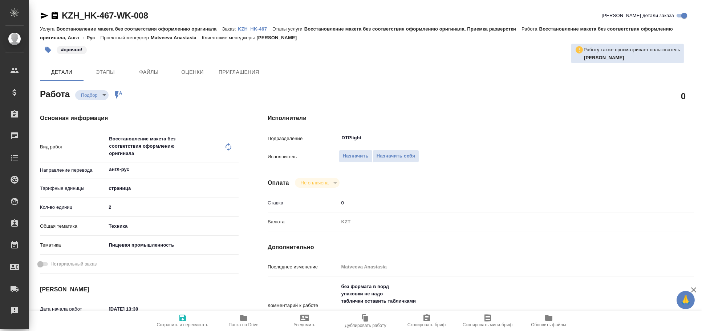
type textarea "x"
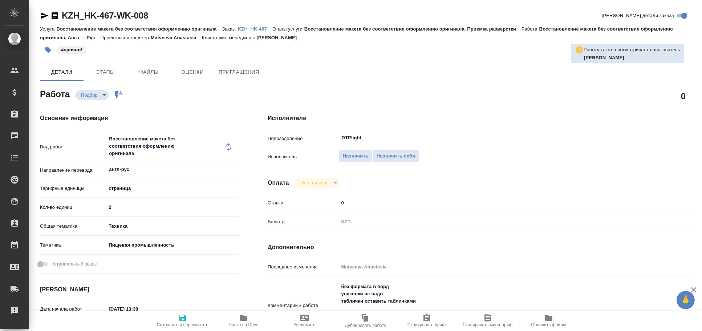
type textarea "x"
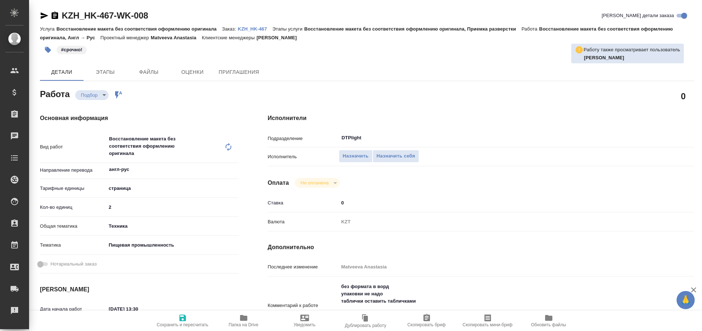
type textarea "x"
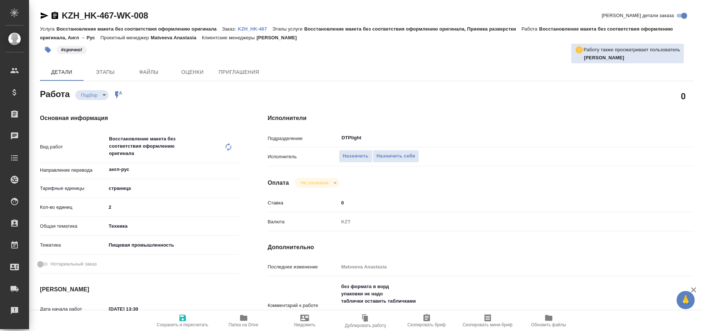
type textarea "x"
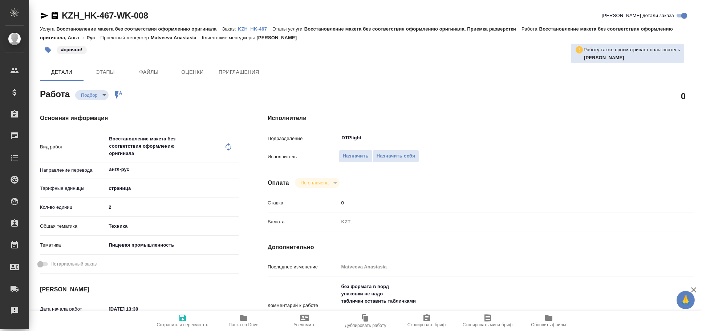
type textarea "x"
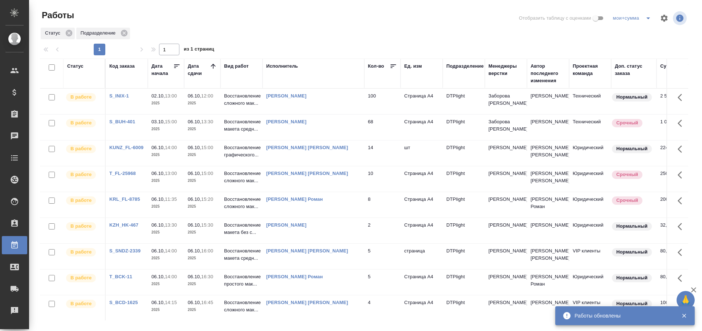
click at [324, 181] on td "[PERSON_NAME] [PERSON_NAME]" at bounding box center [314, 178] width 102 height 25
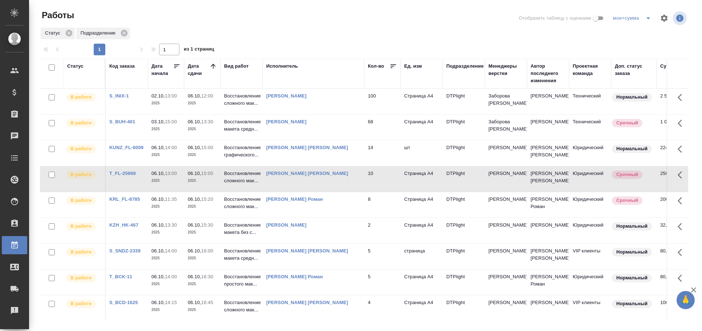
click at [324, 181] on td "[PERSON_NAME] [PERSON_NAME]" at bounding box center [314, 178] width 102 height 25
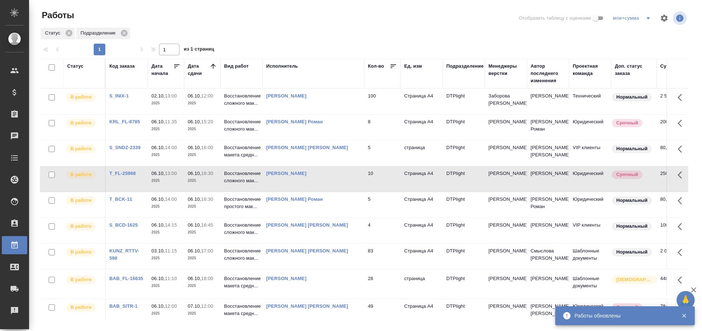
click at [295, 95] on link "Гузов Марк Анатольевич" at bounding box center [286, 95] width 40 height 5
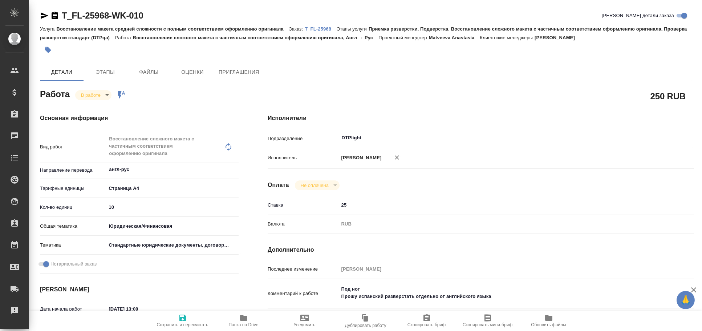
type textarea "x"
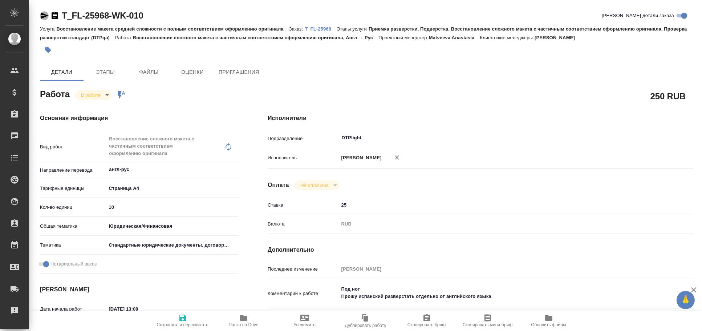
click at [43, 14] on icon "button" at bounding box center [45, 15] width 8 height 7
type textarea "x"
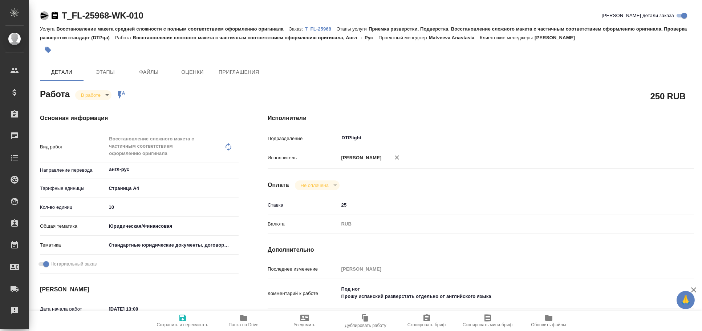
type textarea "x"
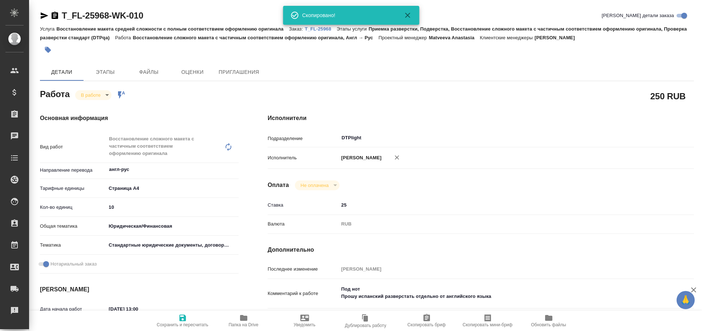
type textarea "x"
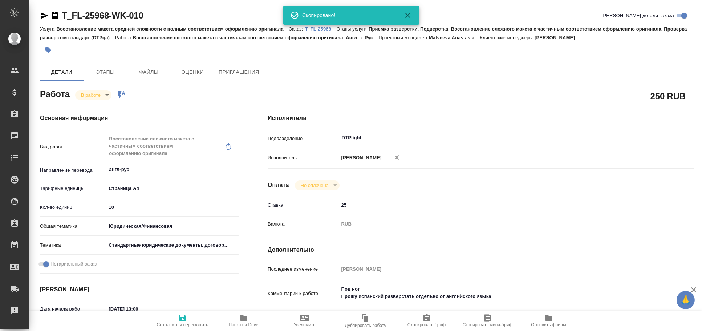
type textarea "x"
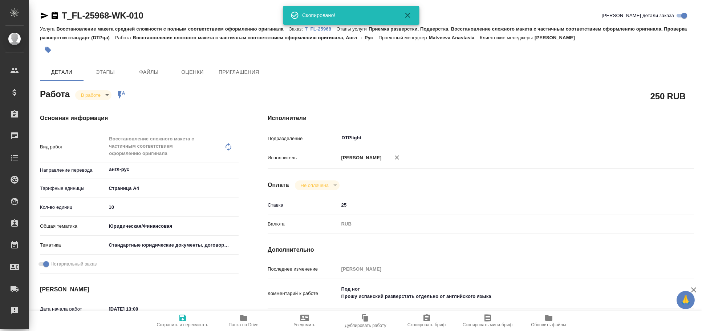
click at [321, 30] on p "T_FL-25968" at bounding box center [321, 28] width 32 height 5
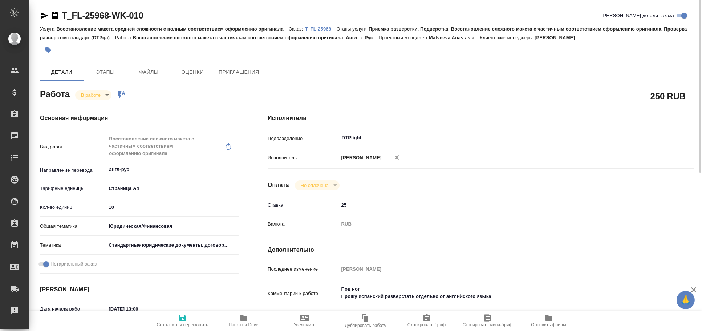
click at [407, 166] on div "Исполнитель Зубакова Виктория" at bounding box center [481, 160] width 427 height 21
click at [405, 160] on button "button" at bounding box center [397, 157] width 16 height 16
type textarea "x"
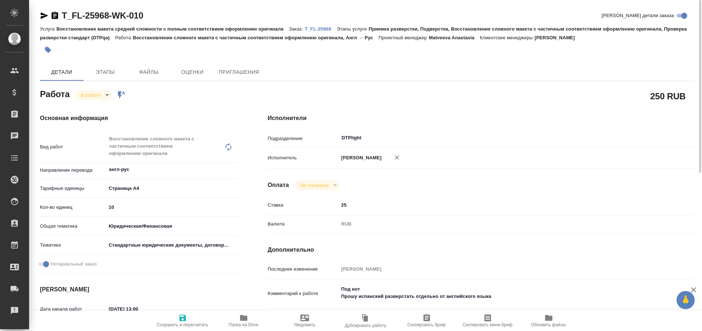
type textarea "x"
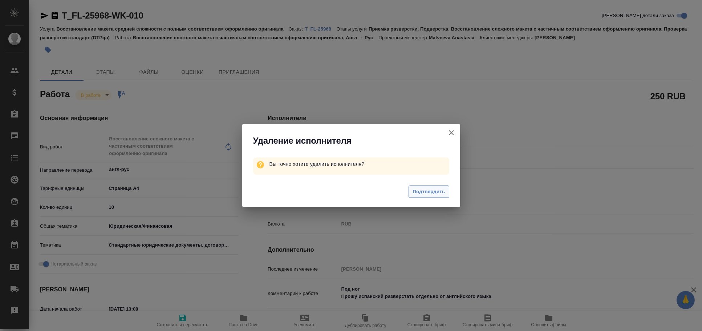
click at [415, 190] on span "Подтвердить" at bounding box center [429, 192] width 32 height 8
type textarea "x"
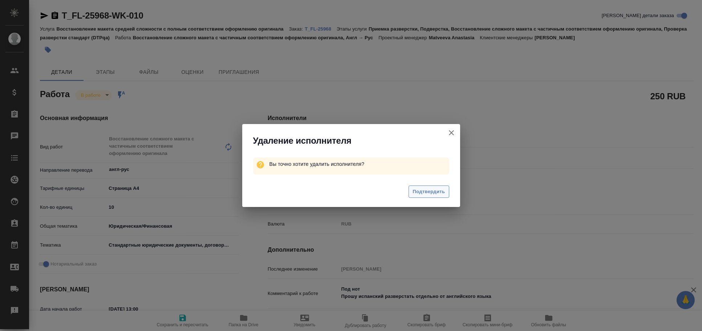
type textarea "x"
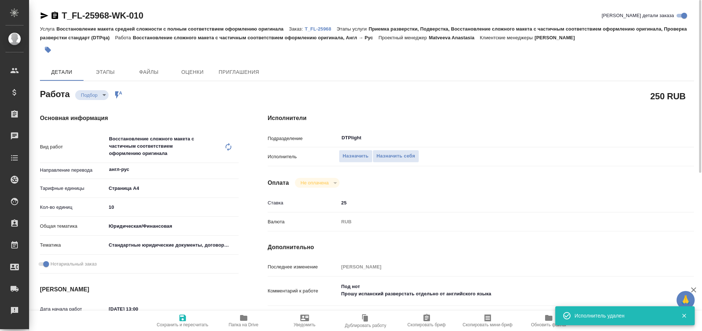
type textarea "x"
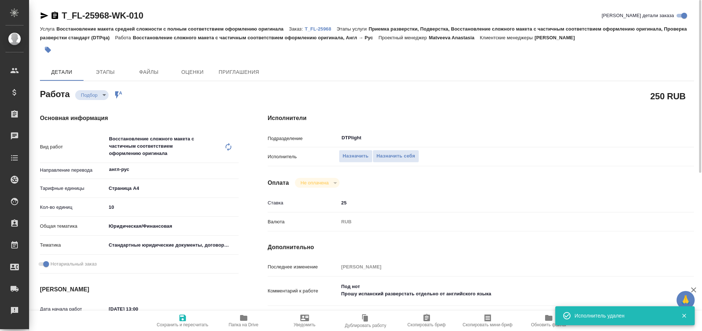
type textarea "x"
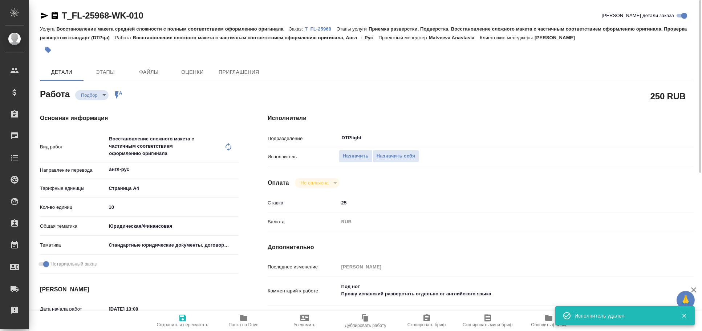
click at [47, 13] on icon "button" at bounding box center [44, 15] width 9 height 9
type textarea "x"
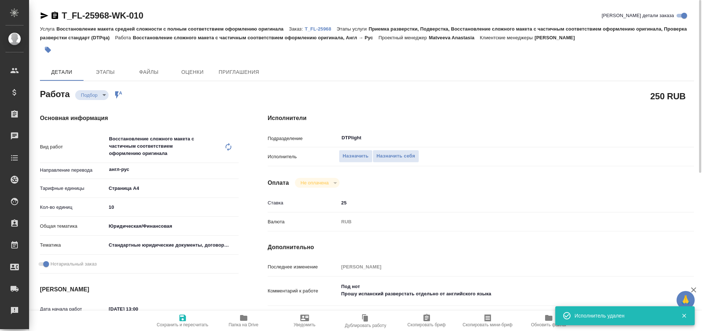
type textarea "x"
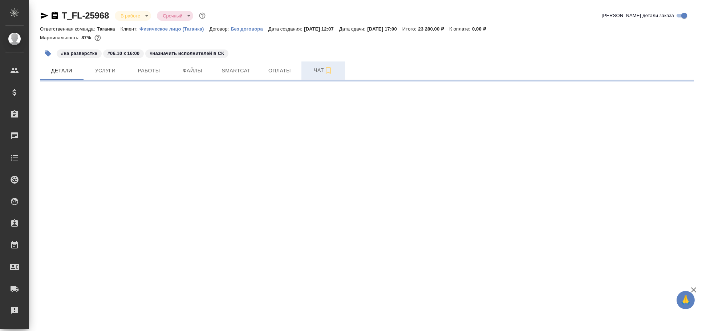
click at [313, 69] on span "Чат" at bounding box center [323, 70] width 35 height 9
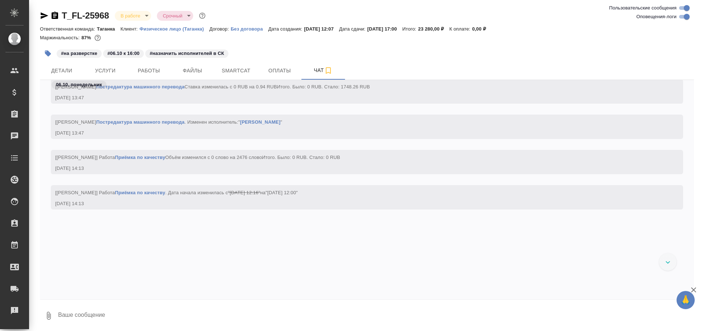
scroll to position [2349, 0]
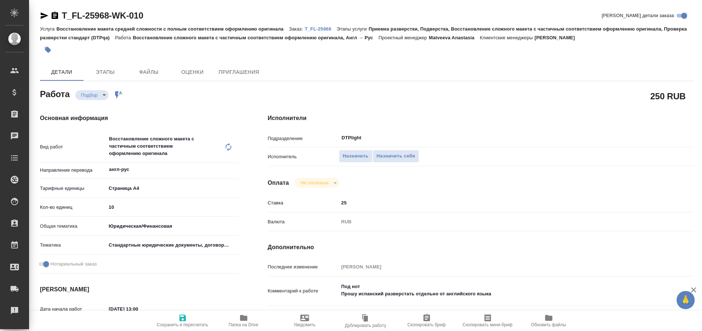
type textarea "x"
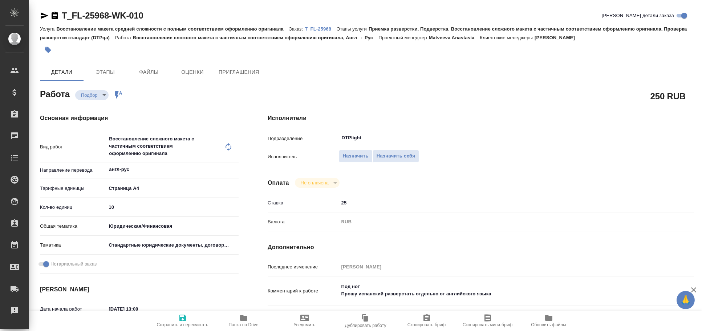
type textarea "x"
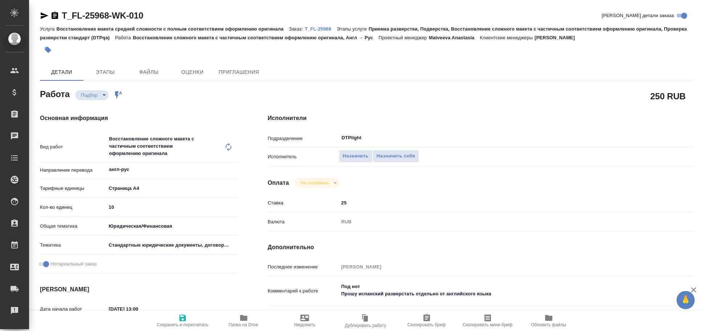
type textarea "x"
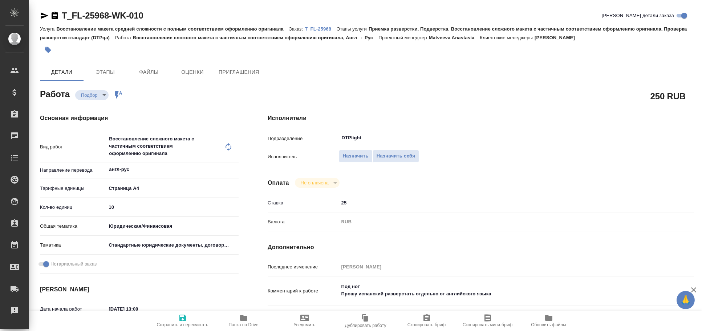
type textarea "x"
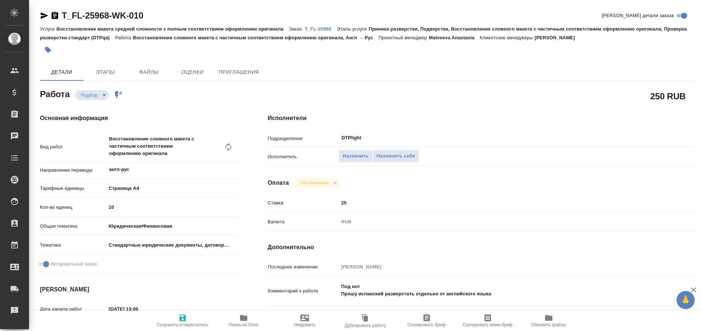
type textarea "x"
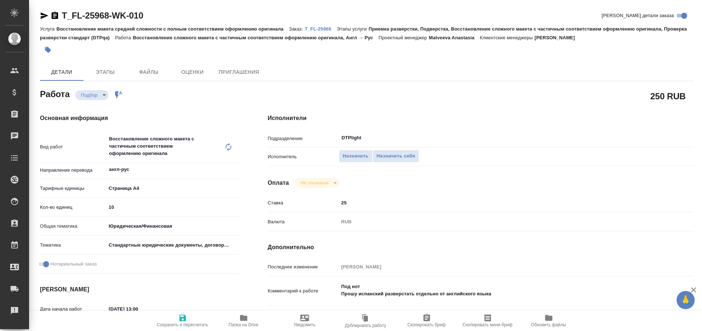
scroll to position [80, 0]
type textarea "x"
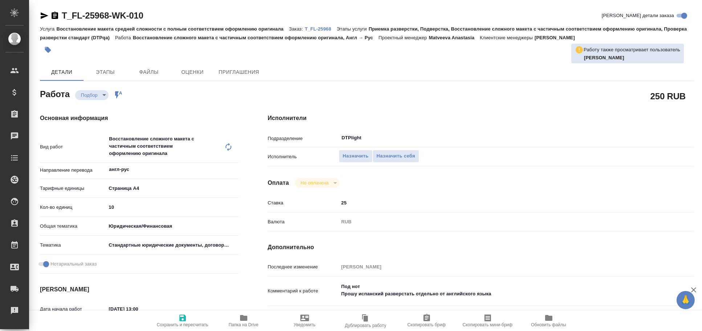
type textarea "x"
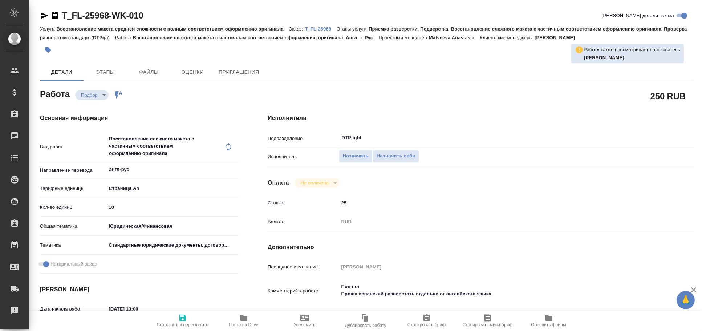
type textarea "x"
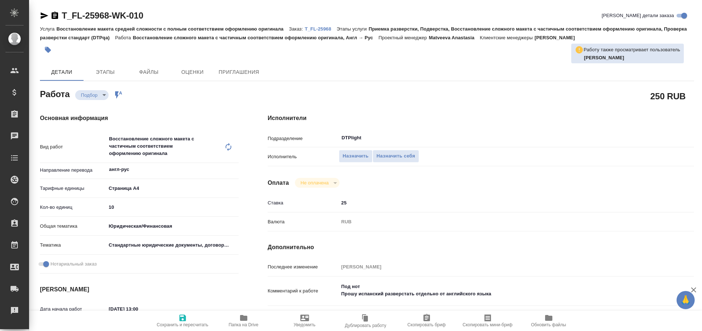
type textarea "x"
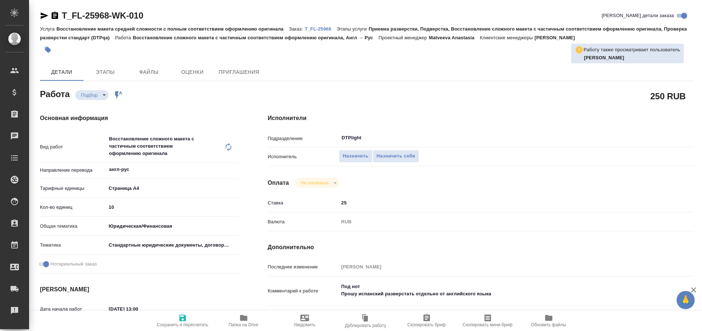
type textarea "x"
click at [44, 13] on icon "button" at bounding box center [44, 15] width 9 height 9
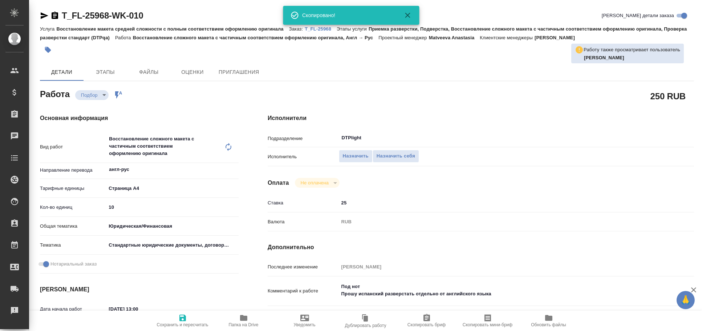
type textarea "x"
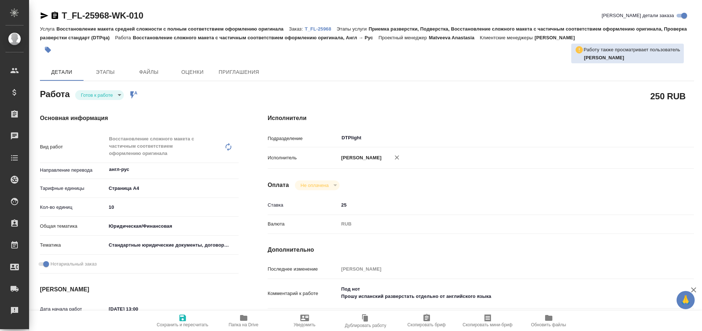
type textarea "x"
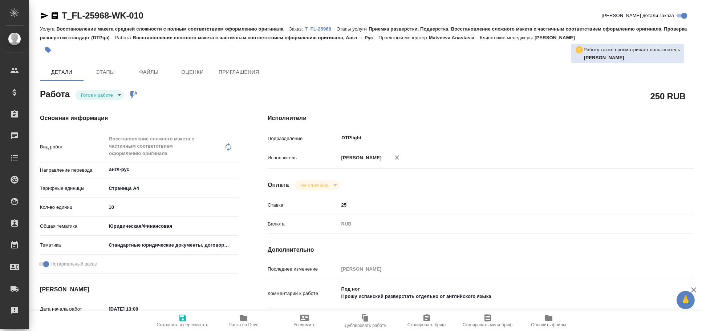
type textarea "x"
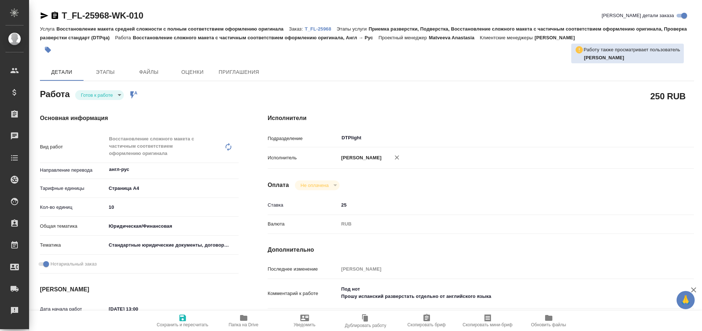
type textarea "x"
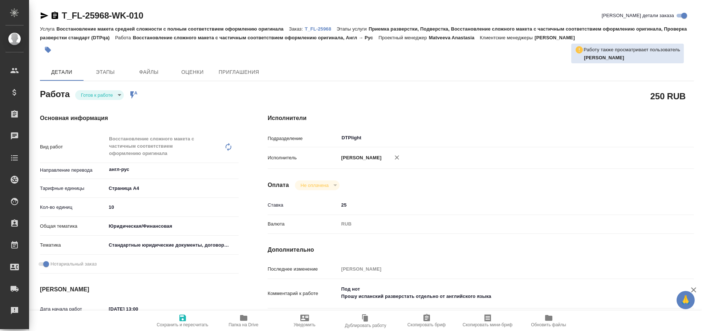
type textarea "x"
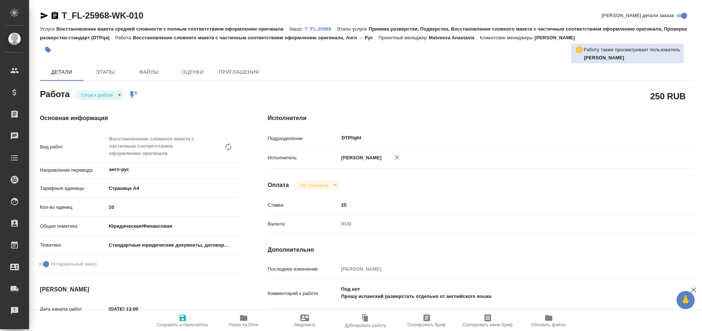
type textarea "x"
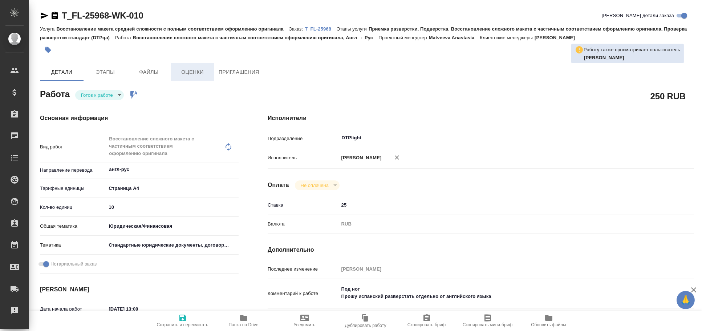
type textarea "x"
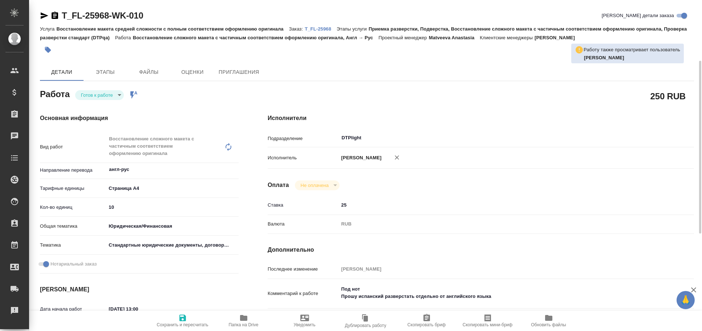
scroll to position [80, 0]
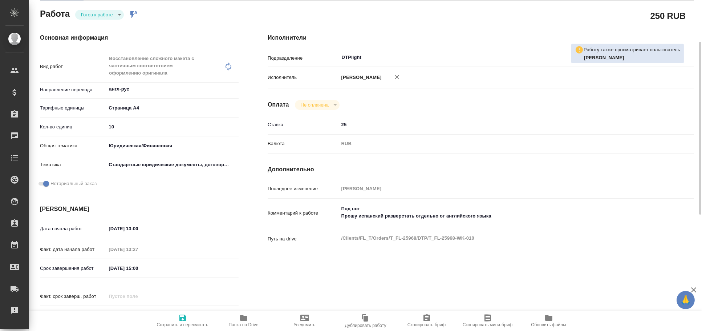
type textarea "x"
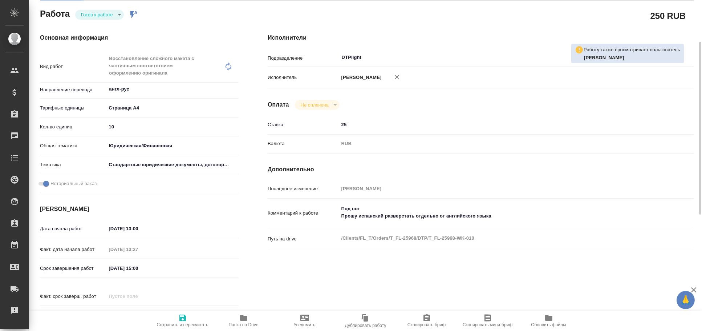
type textarea "x"
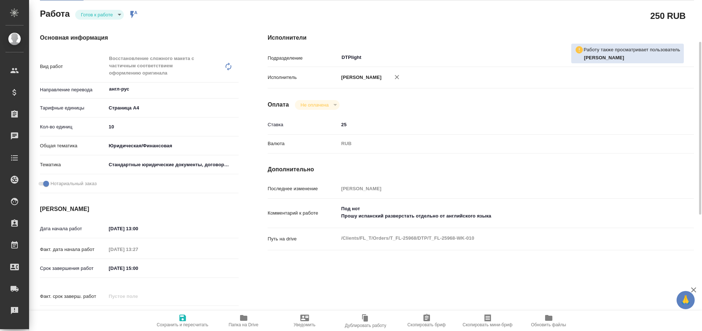
type textarea "x"
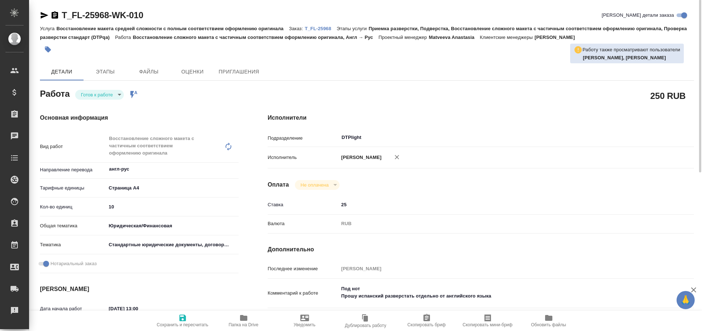
scroll to position [0, 0]
type textarea "x"
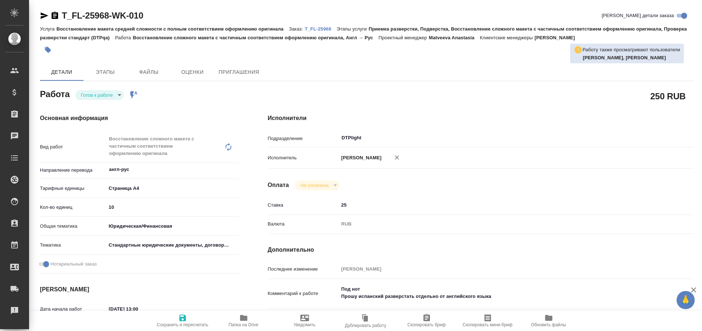
type textarea "x"
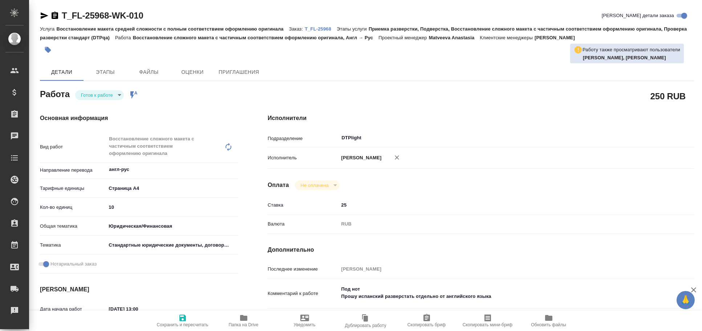
type textarea "x"
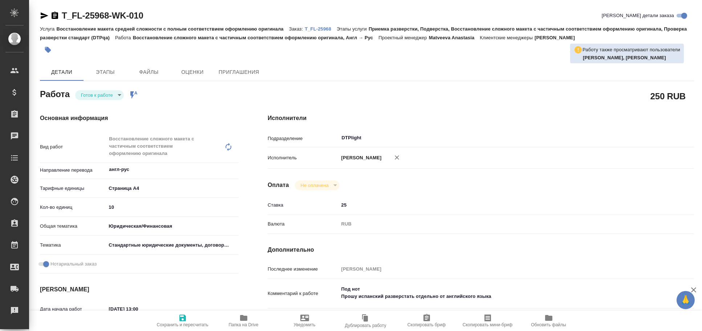
type textarea "x"
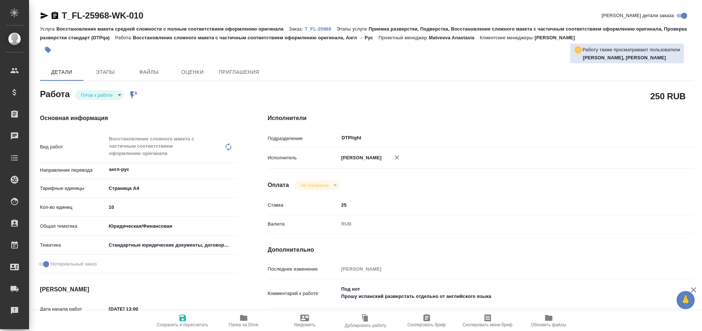
type textarea "x"
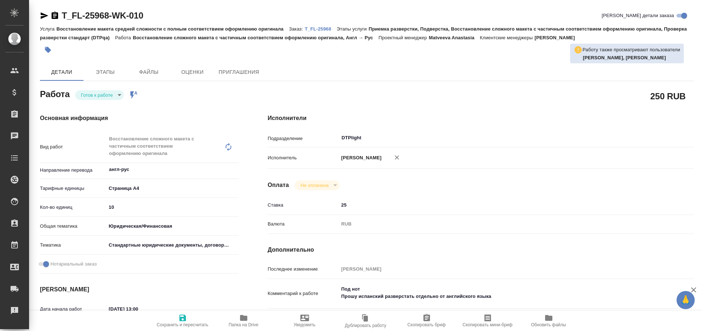
type textarea "x"
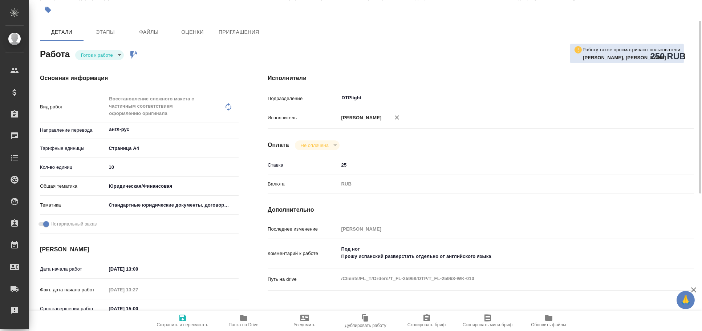
click at [238, 317] on span "Папка на Drive" at bounding box center [244, 320] width 52 height 14
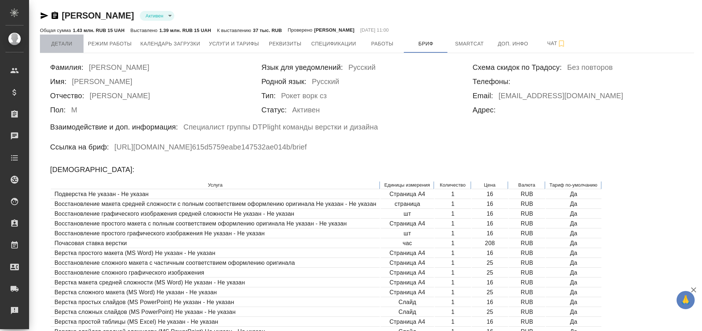
click at [58, 42] on span "Детали" at bounding box center [61, 43] width 35 height 9
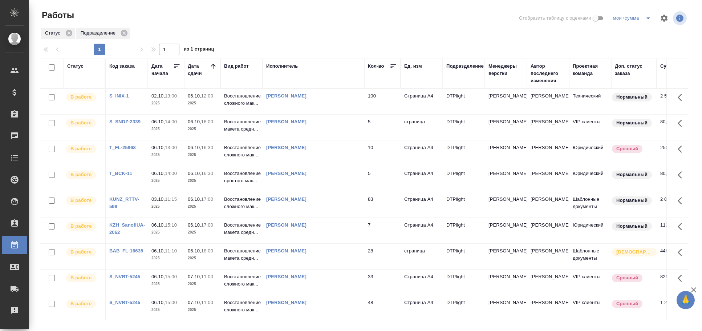
click at [318, 155] on td "[PERSON_NAME]" at bounding box center [314, 152] width 102 height 25
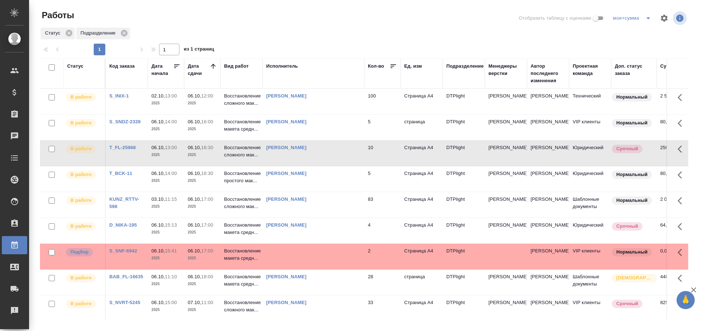
click at [333, 261] on td at bounding box center [314, 255] width 102 height 25
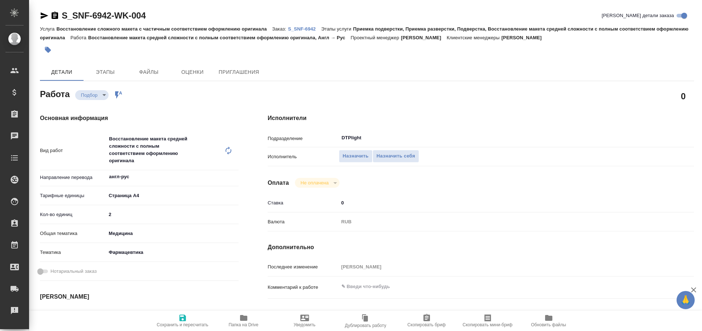
type textarea "x"
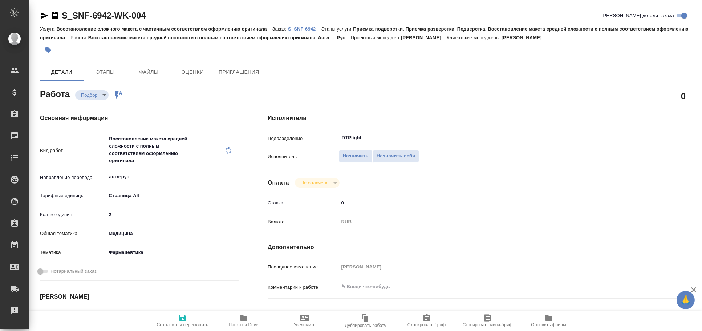
type textarea "x"
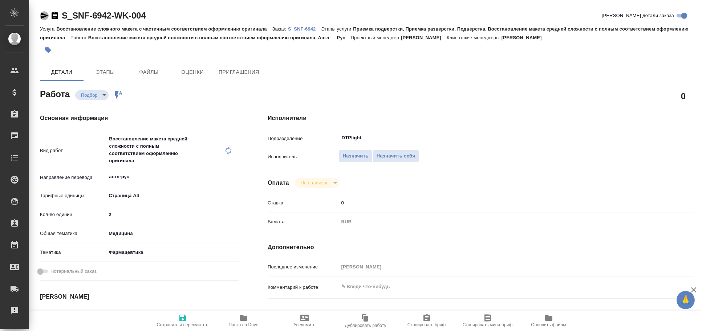
click at [42, 15] on icon "button" at bounding box center [44, 15] width 9 height 9
type textarea "x"
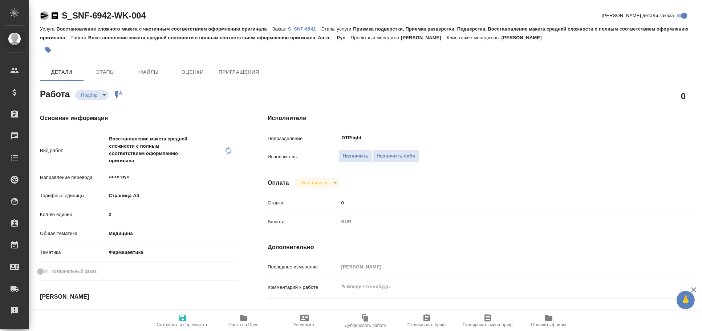
type textarea "x"
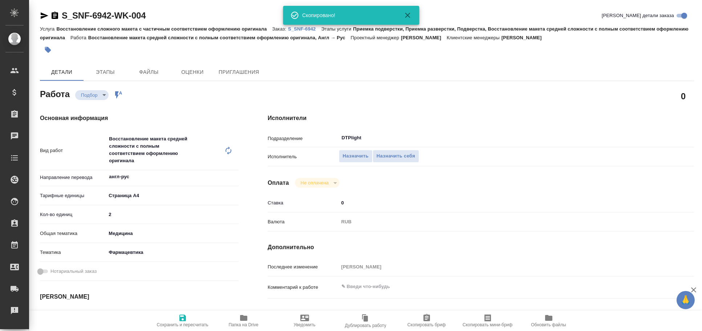
type textarea "x"
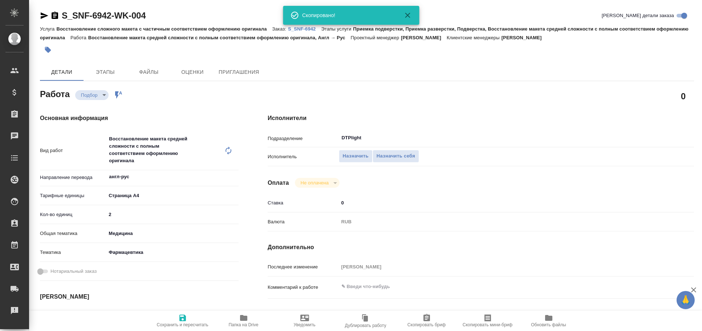
type textarea "x"
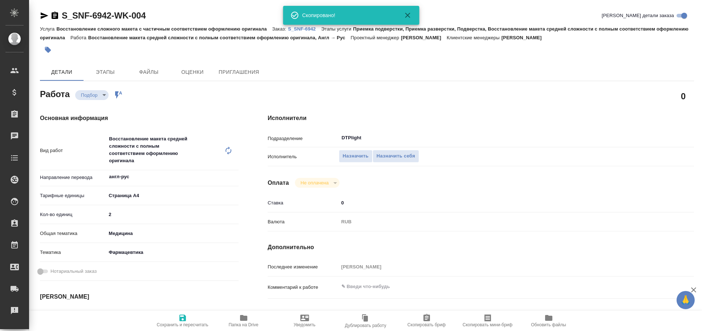
type textarea "x"
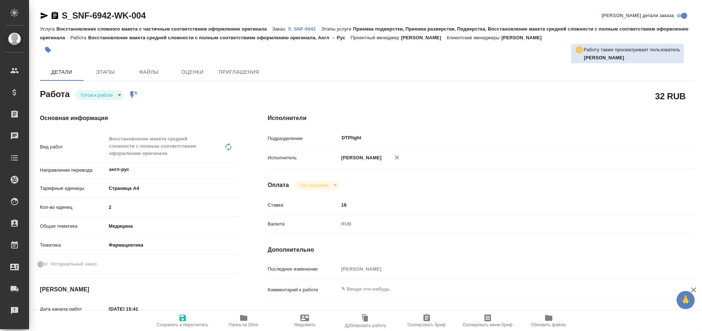
type textarea "x"
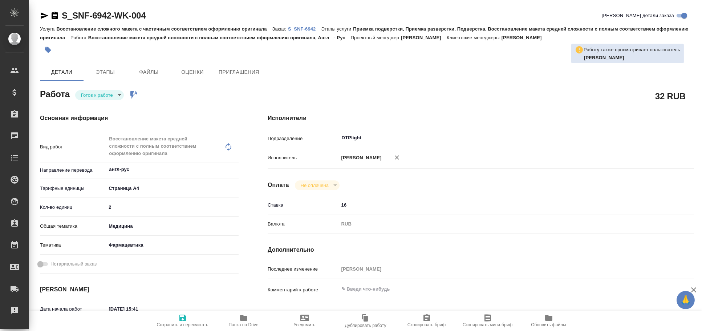
type textarea "x"
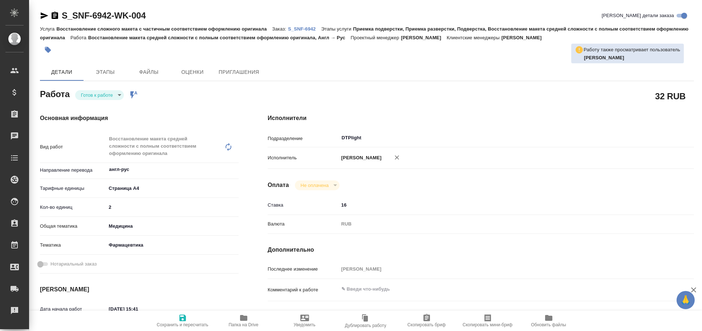
type textarea "x"
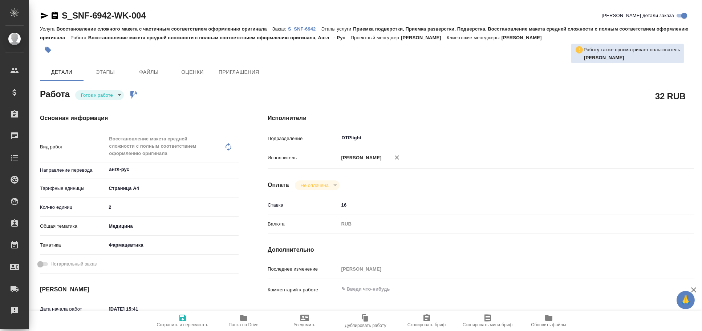
type textarea "x"
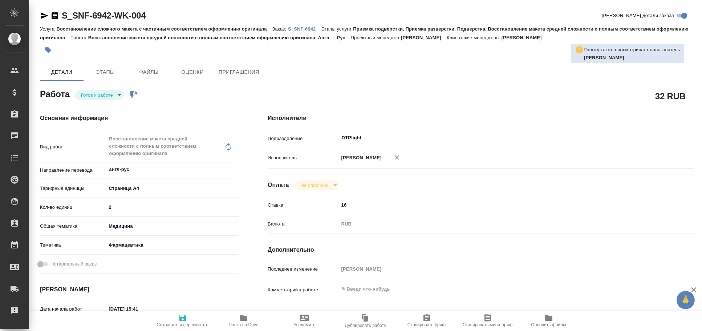
type textarea "x"
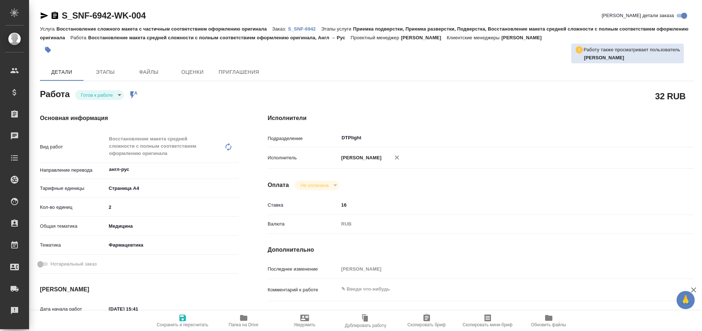
type textarea "x"
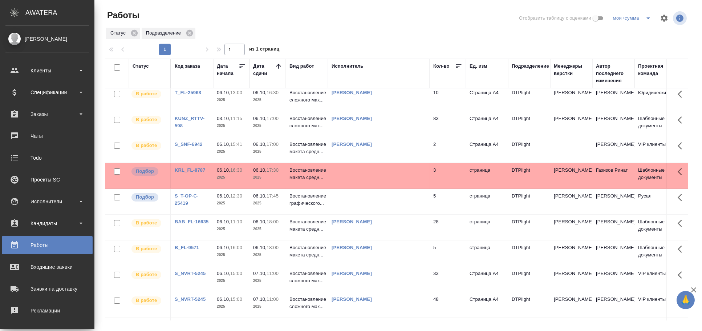
scroll to position [40, 0]
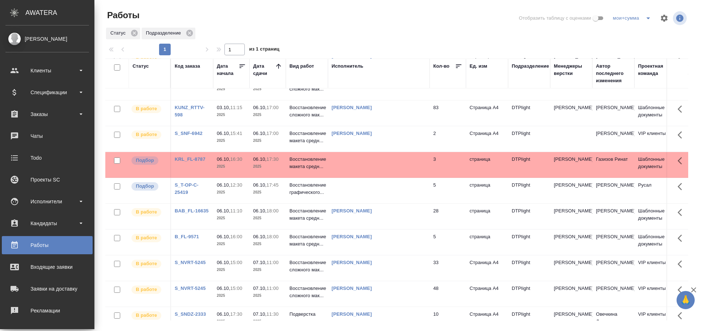
click at [376, 166] on td at bounding box center [379, 164] width 102 height 25
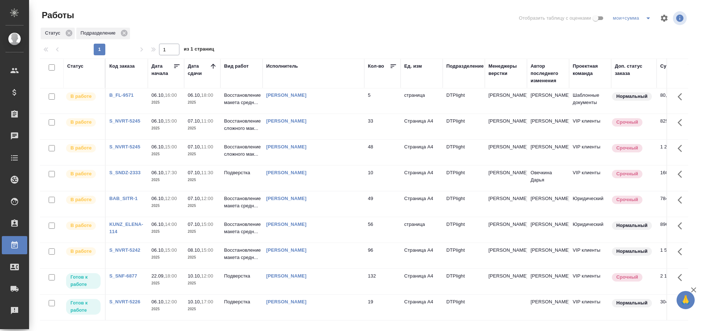
scroll to position [0, 0]
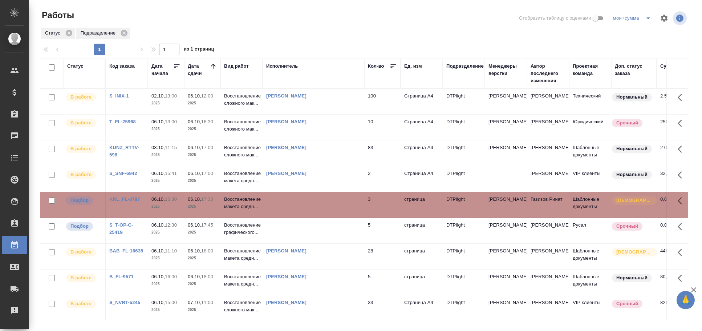
click at [305, 239] on td at bounding box center [314, 230] width 102 height 25
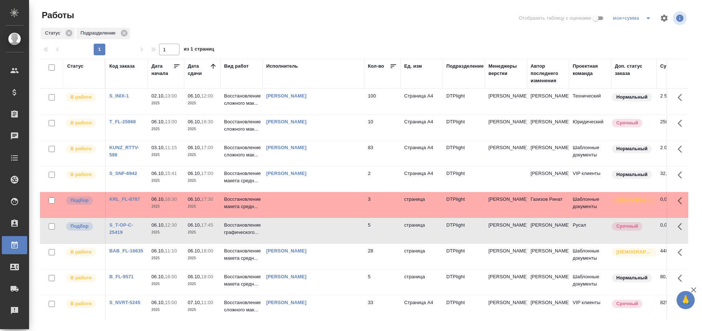
click at [300, 234] on td at bounding box center [314, 230] width 102 height 25
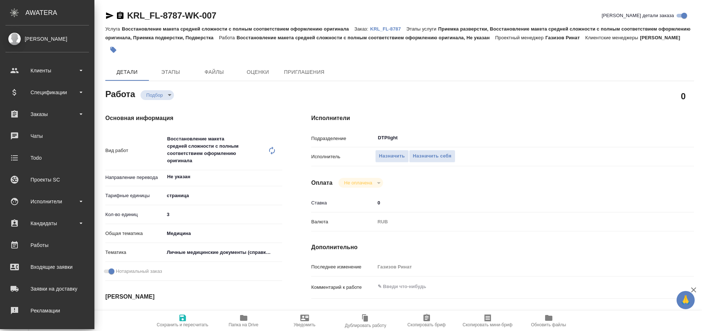
type textarea "x"
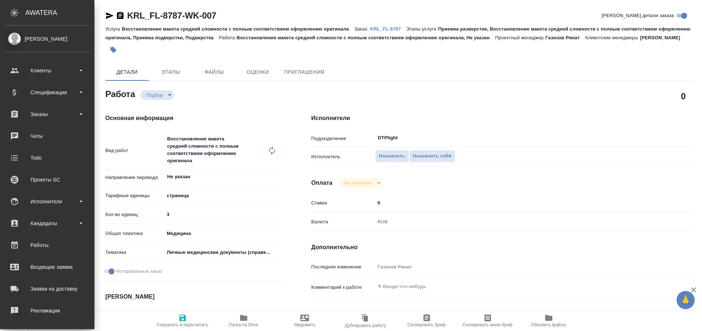
type textarea "x"
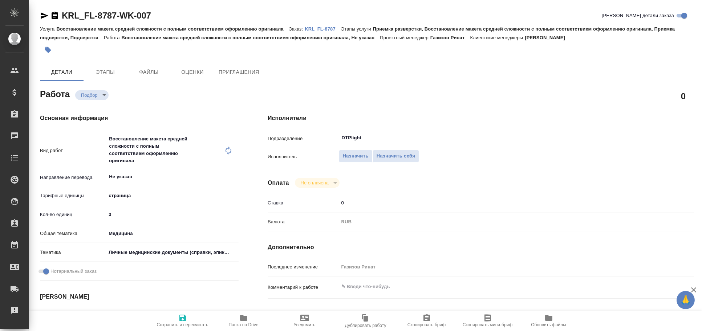
type textarea "x"
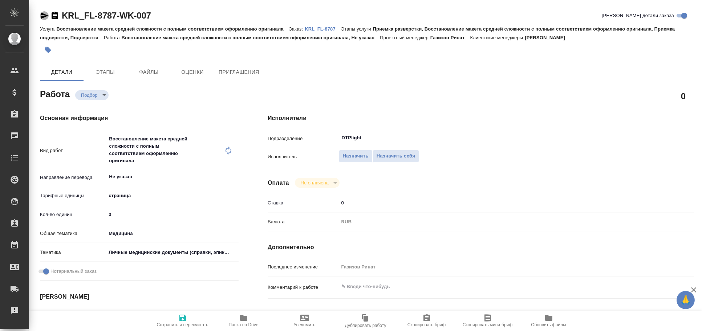
click at [40, 11] on icon "button" at bounding box center [44, 15] width 9 height 9
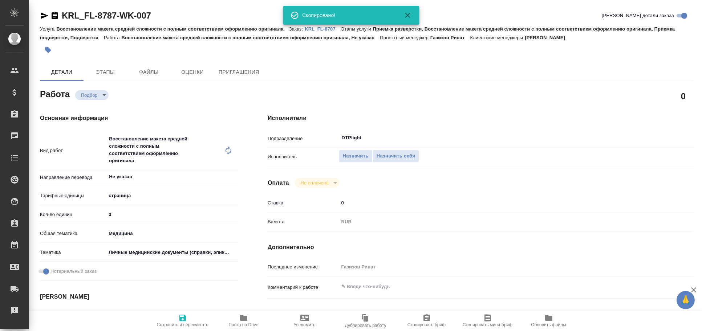
type textarea "x"
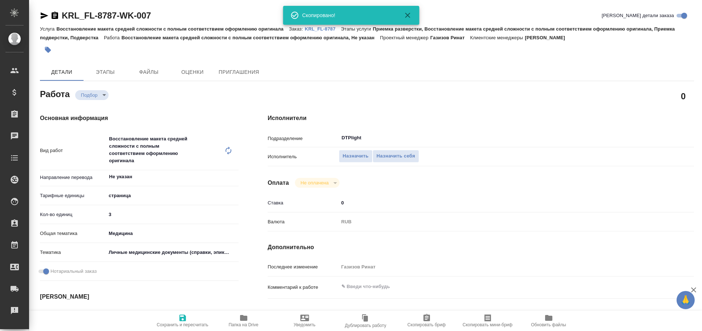
type textarea "x"
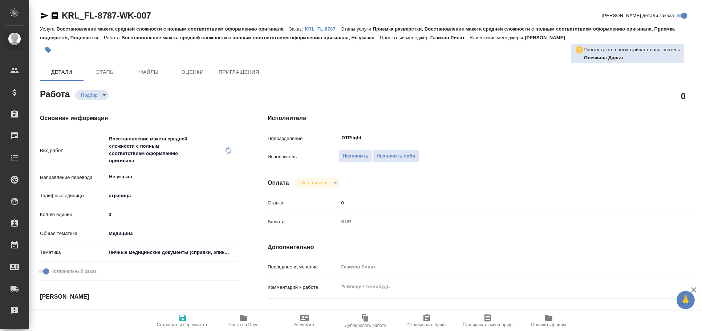
click at [240, 330] on button "Папка на Drive" at bounding box center [243, 320] width 61 height 20
click at [44, 15] on icon "button" at bounding box center [45, 15] width 8 height 7
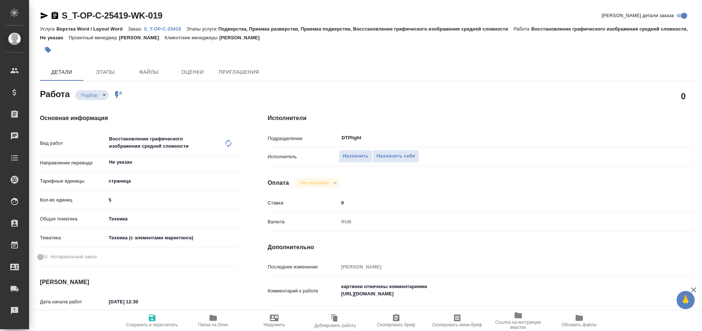
type textarea "x"
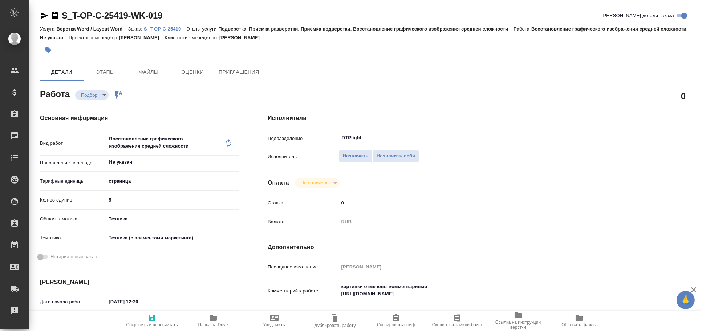
type textarea "x"
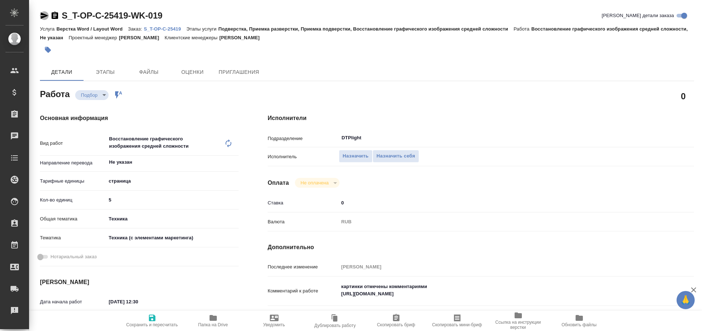
click at [43, 13] on icon "button" at bounding box center [45, 15] width 8 height 7
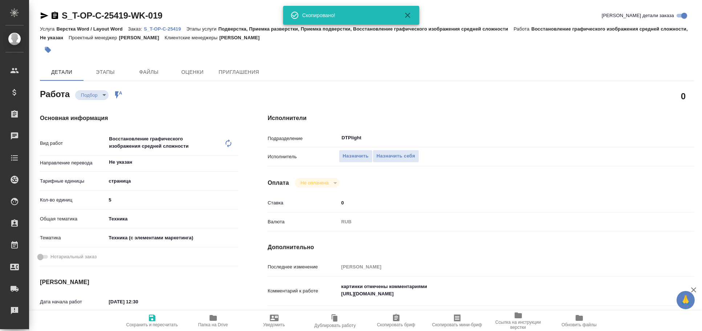
type textarea "x"
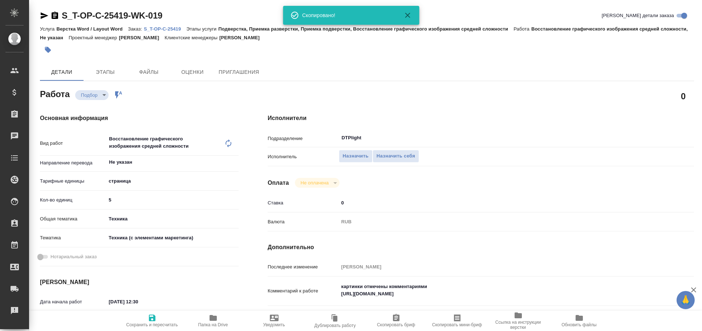
type textarea "x"
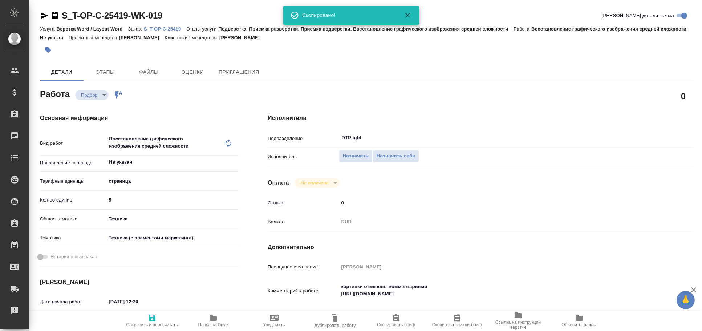
type textarea "x"
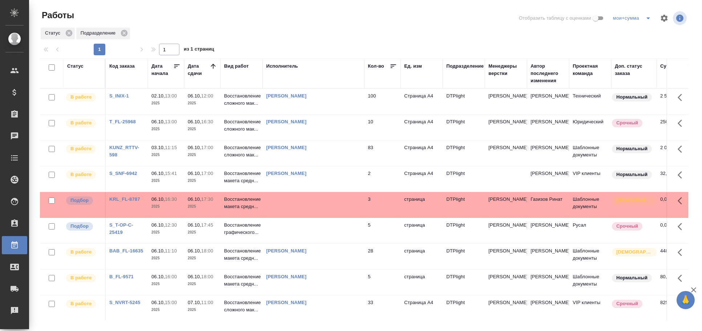
click at [333, 200] on td at bounding box center [314, 204] width 102 height 25
click at [312, 233] on td at bounding box center [314, 230] width 102 height 25
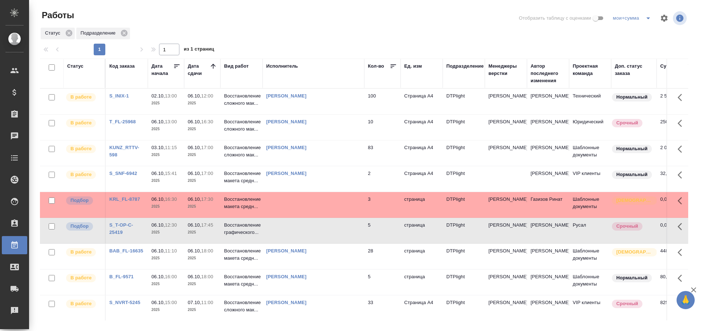
click at [312, 233] on td at bounding box center [314, 230] width 102 height 25
click at [307, 204] on td at bounding box center [314, 204] width 102 height 25
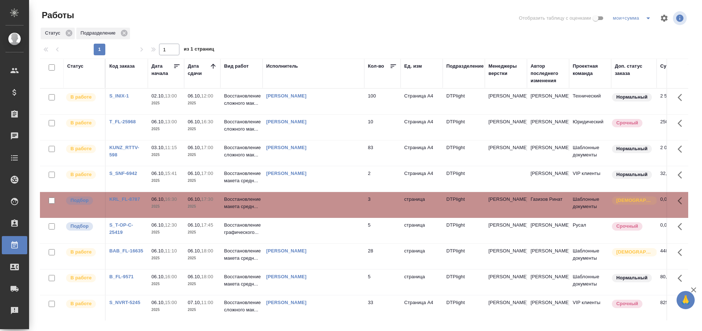
click at [307, 204] on td at bounding box center [314, 204] width 102 height 25
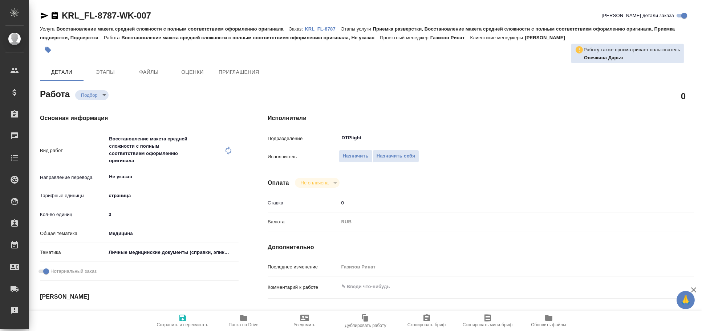
type textarea "x"
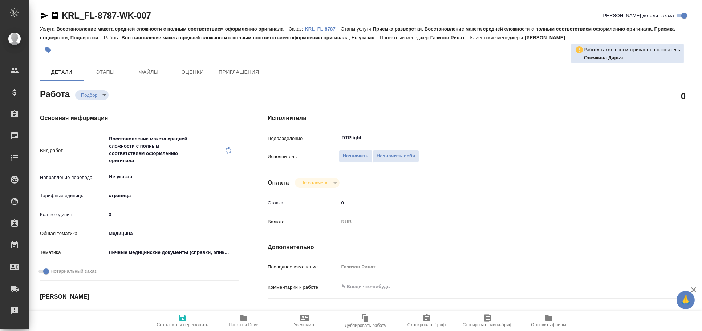
type textarea "x"
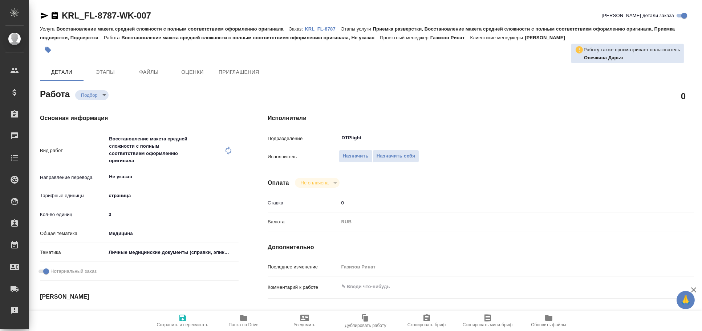
click at [43, 11] on icon "button" at bounding box center [44, 15] width 9 height 9
type textarea "x"
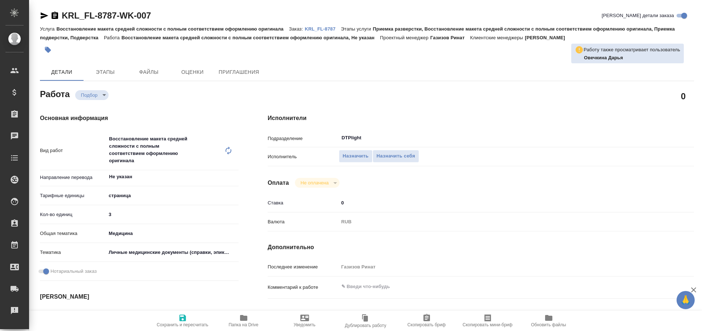
type textarea "x"
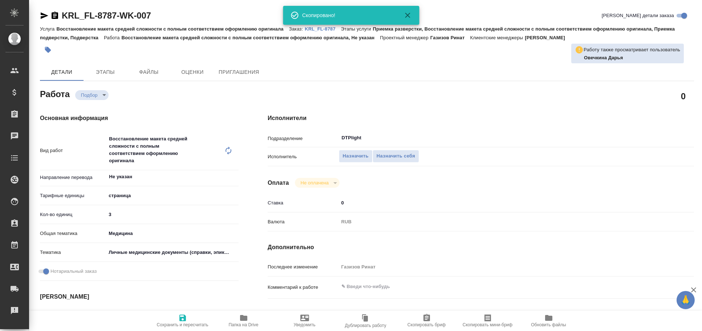
type textarea "x"
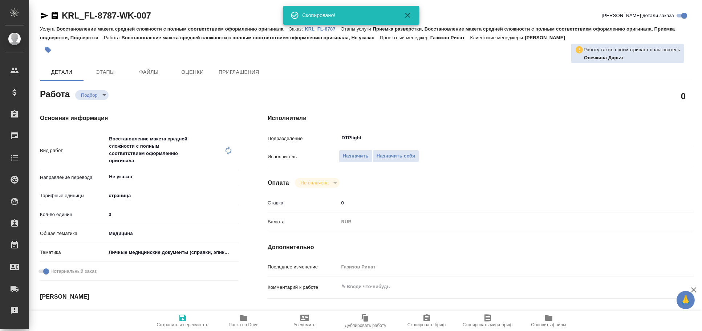
type textarea "x"
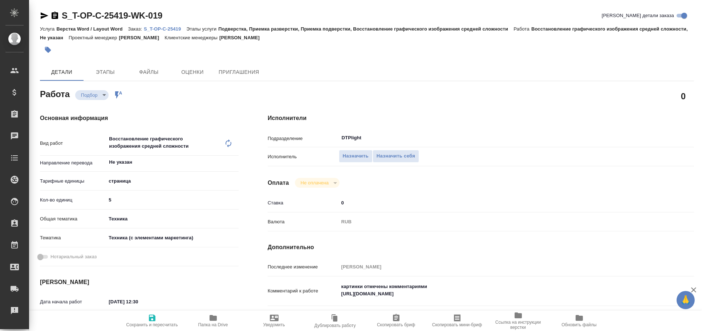
type textarea "x"
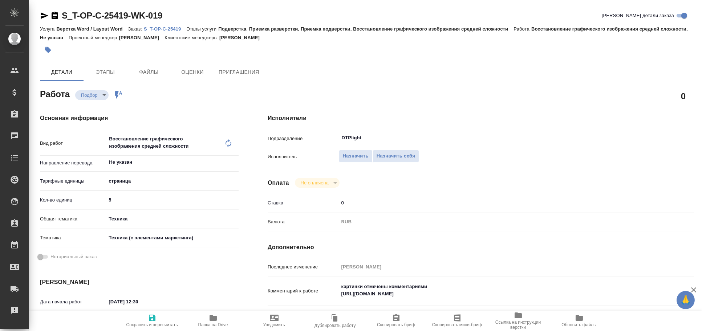
type textarea "x"
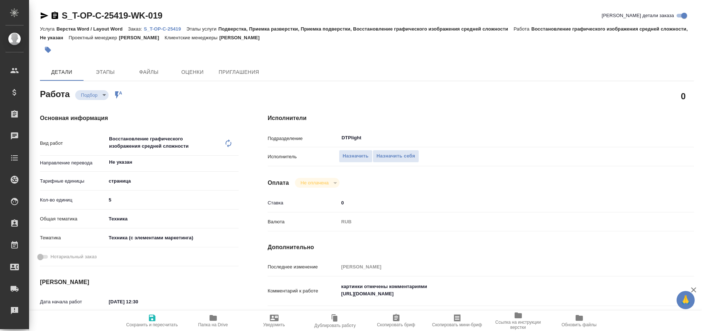
type textarea "x"
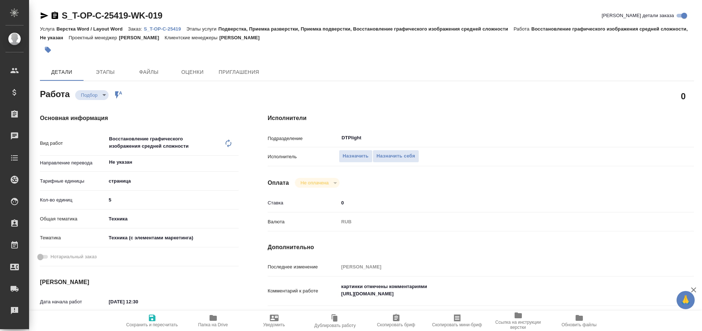
type textarea "x"
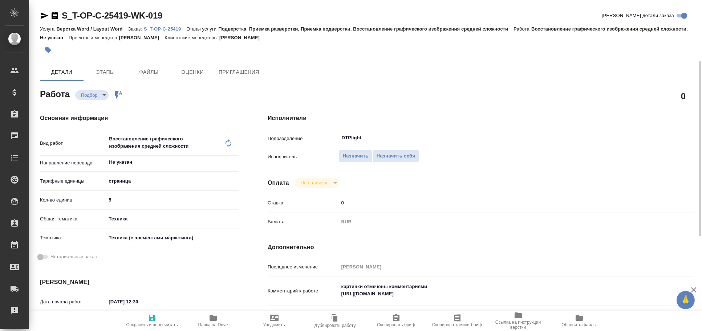
scroll to position [40, 0]
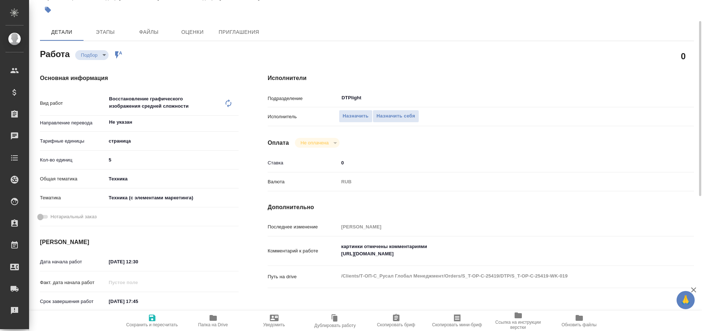
type textarea "x"
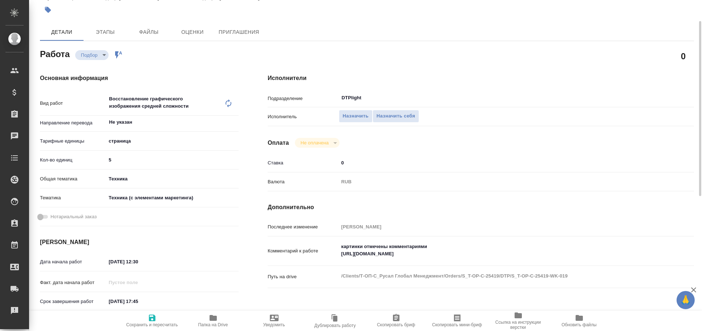
click at [228, 320] on span "Папка на Drive" at bounding box center [213, 320] width 52 height 14
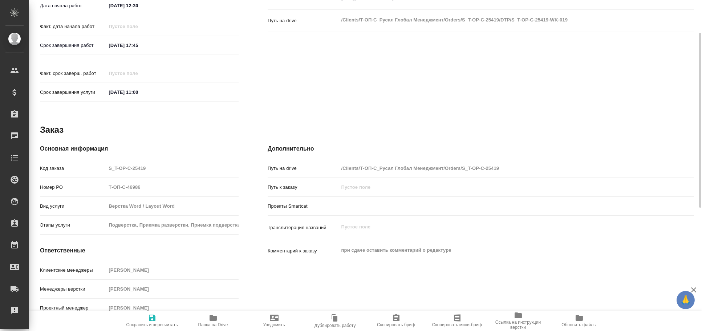
scroll to position [0, 0]
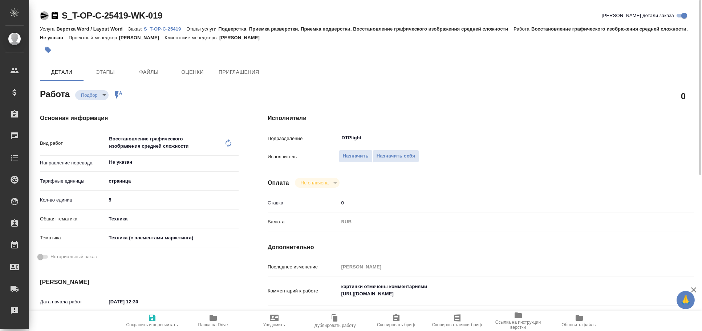
click at [45, 13] on icon "button" at bounding box center [44, 15] width 9 height 9
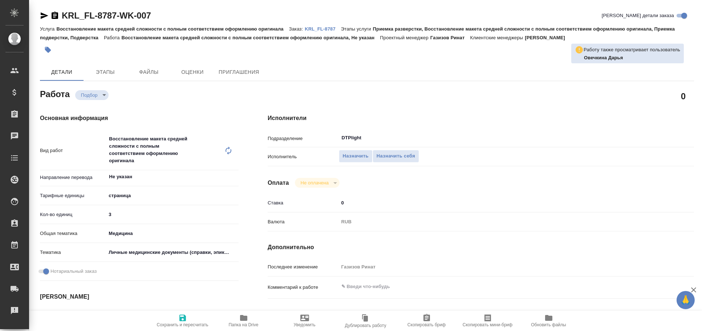
type textarea "x"
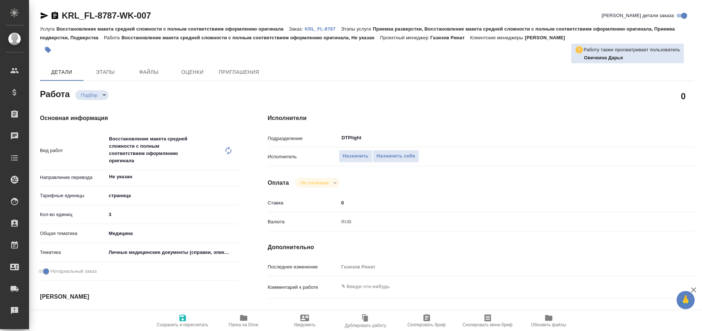
type textarea "x"
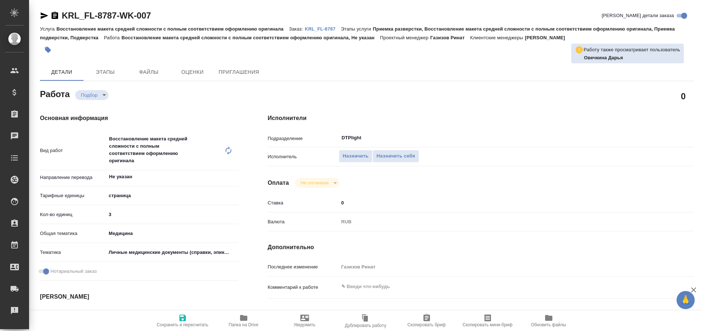
click at [42, 13] on icon "button" at bounding box center [44, 15] width 9 height 9
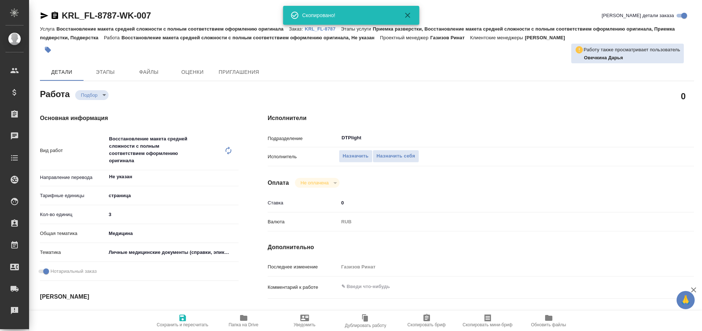
type textarea "x"
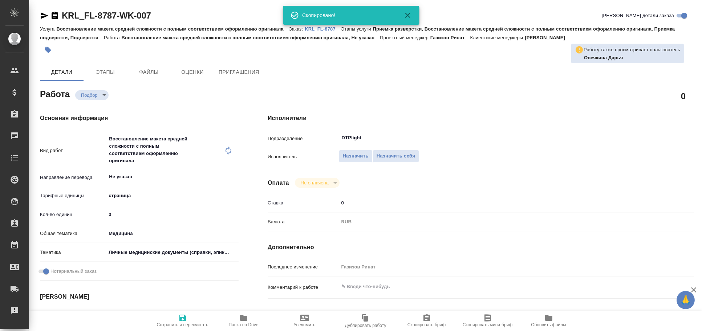
type textarea "x"
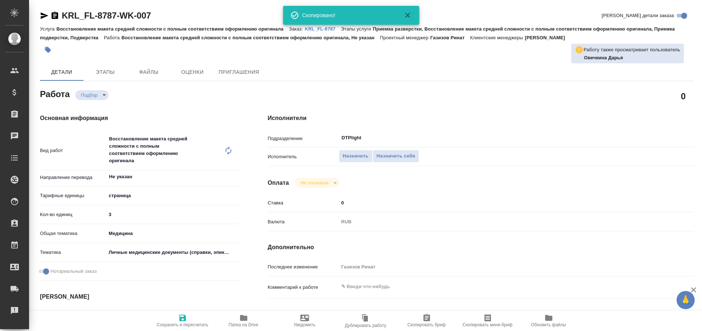
type textarea "x"
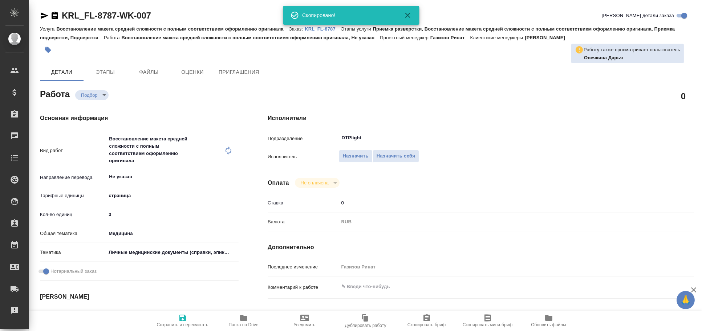
type textarea "x"
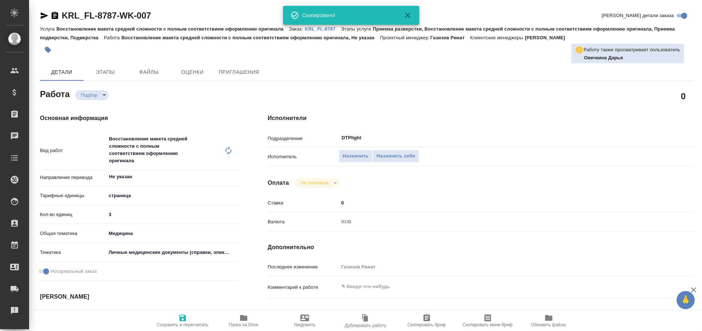
type textarea "x"
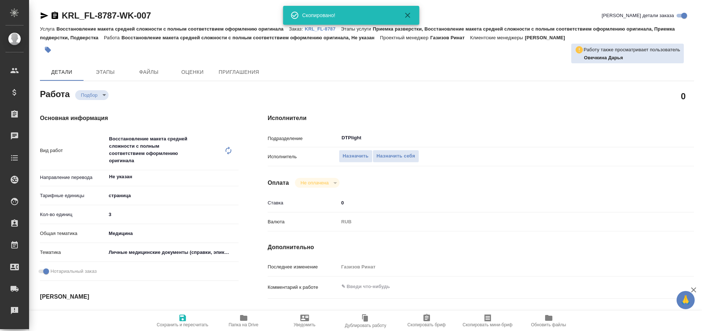
type textarea "x"
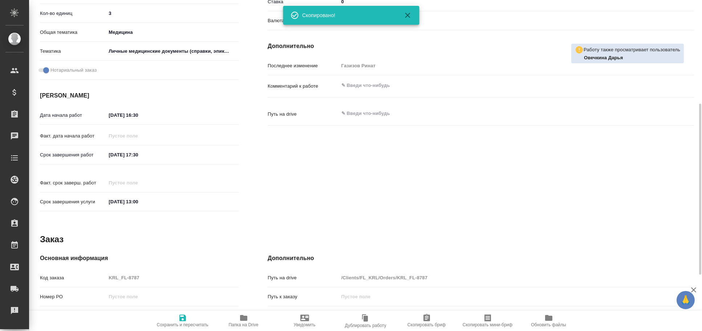
scroll to position [310, 0]
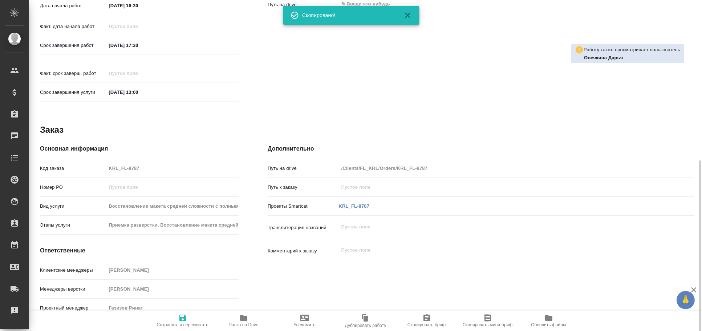
type textarea "x"
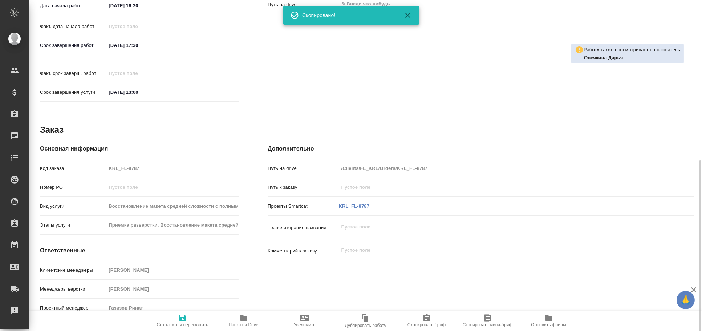
type textarea "x"
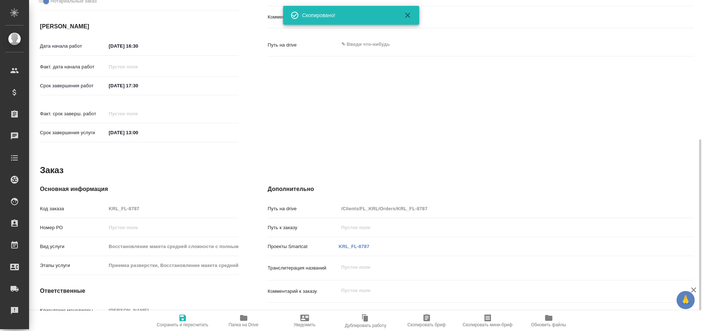
scroll to position [0, 0]
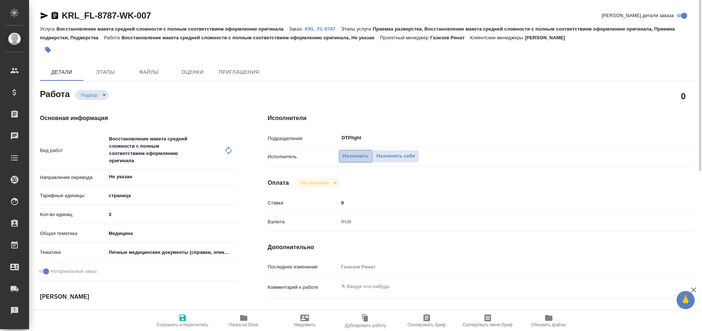
click at [352, 156] on span "Назначить" at bounding box center [356, 156] width 26 height 8
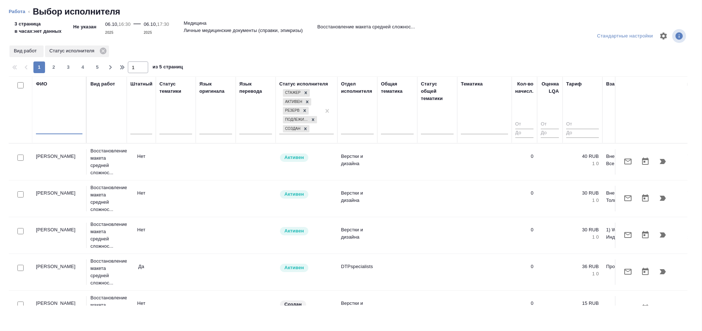
click at [68, 131] on input "text" at bounding box center [59, 129] width 47 height 9
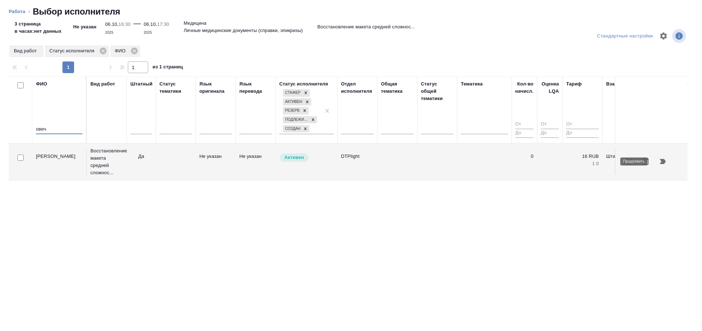
type input "овеч"
click at [669, 160] on button "button" at bounding box center [662, 161] width 17 height 17
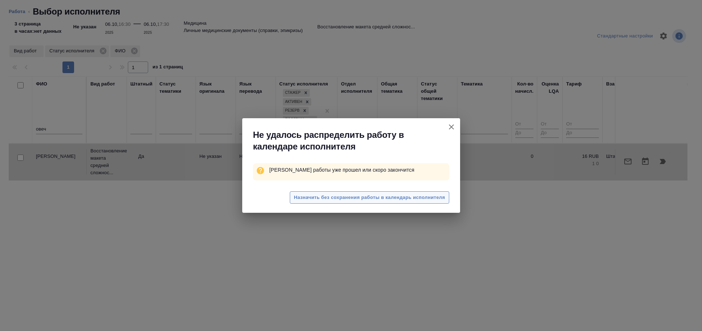
click at [398, 198] on span "Назначить без сохранения работы в календарь исполнителя" at bounding box center [369, 197] width 151 height 8
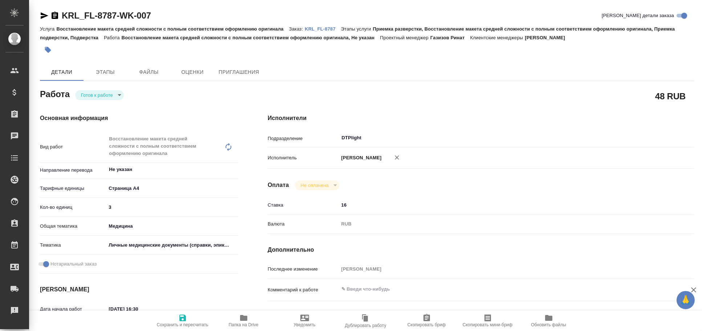
type textarea "x"
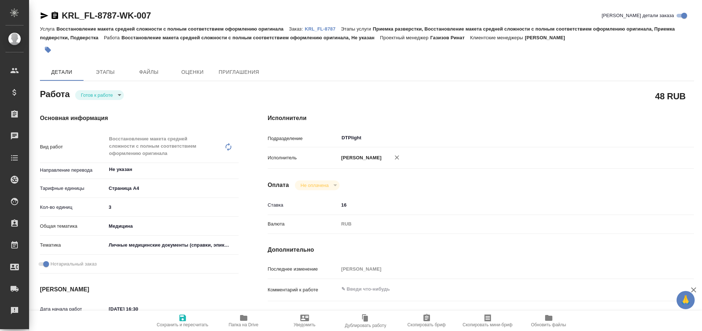
type textarea "x"
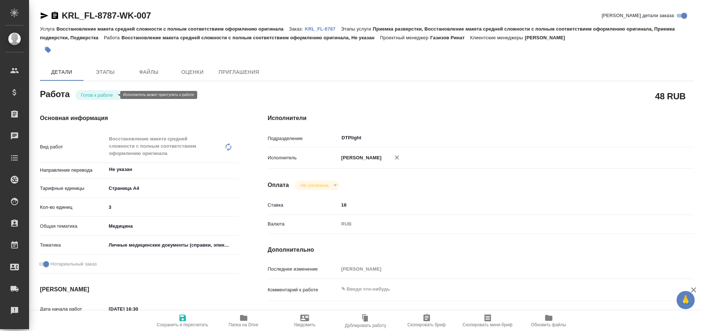
click at [82, 93] on body "🙏 .cls-1 fill:#fff; AWATERA Arkhipova Ekaterina Клиенты Спецификации Заказы Чат…" at bounding box center [351, 165] width 702 height 331
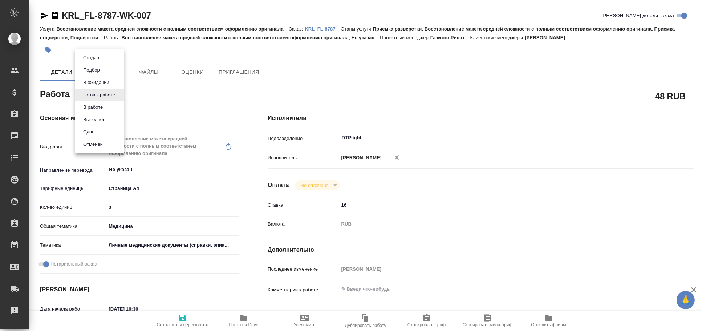
type textarea "x"
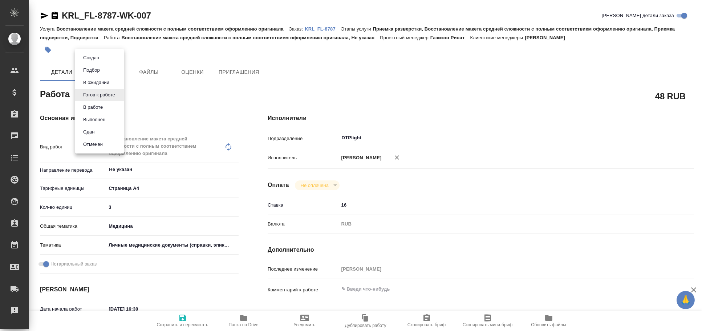
click at [96, 105] on button "В работе" at bounding box center [93, 107] width 24 height 8
type textarea "x"
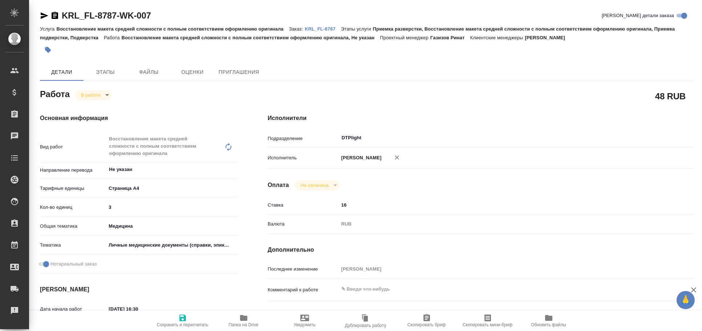
type textarea "x"
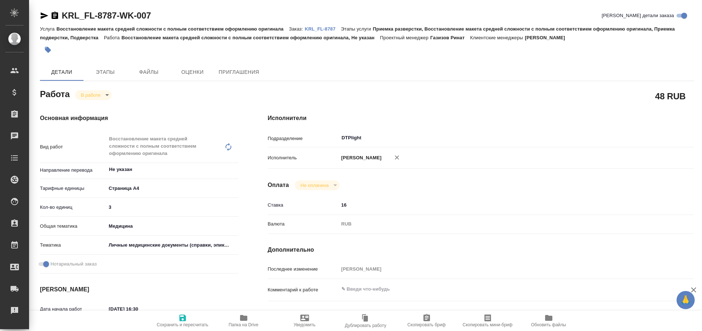
type textarea "x"
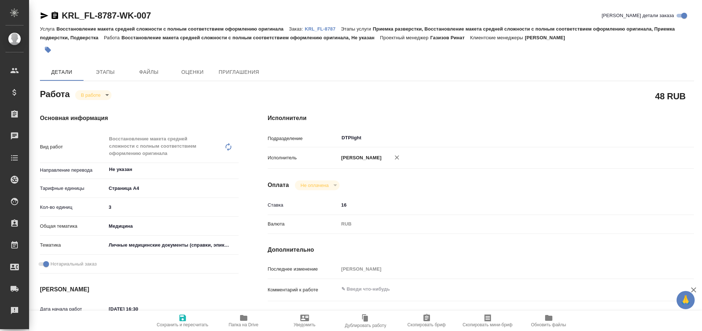
type textarea "x"
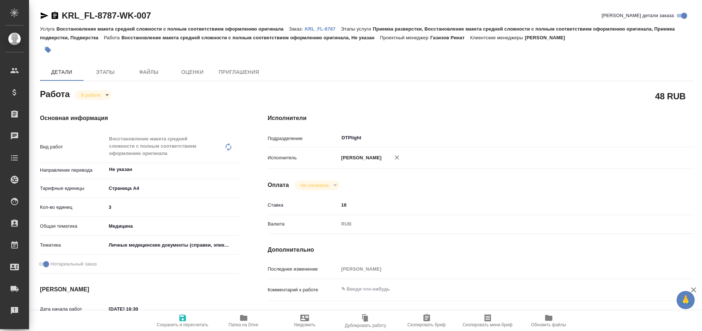
type textarea "x"
click at [189, 327] on button "Сохранить и пересчитать" at bounding box center [182, 320] width 61 height 20
type textarea "x"
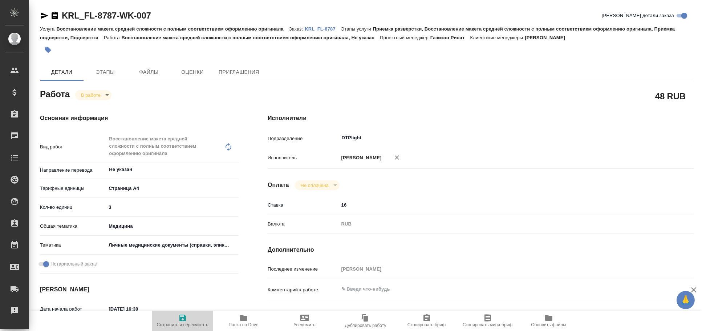
type textarea "x"
type input "inProgress"
type textarea "Восстановление макета средней сложности с полным соответствием оформлению ориги…"
type textarea "x"
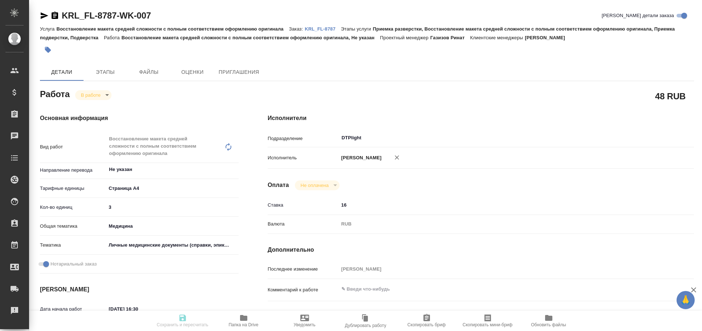
type input "Не указан"
type input "5f036ec4e16dec2d6b59c8ff"
type input "3"
type input "med"
type input "5a8b8b956a9677013d343e74"
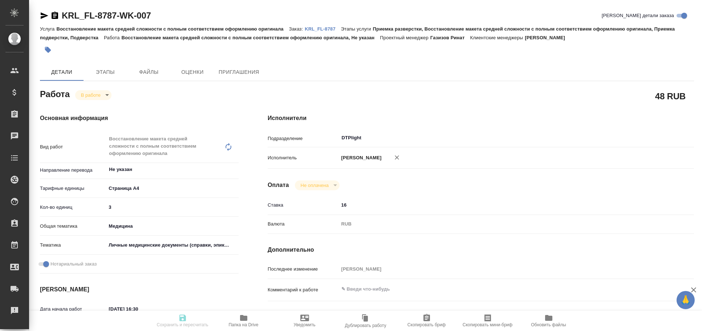
checkbox input "true"
type input "06.10.2025 16:30"
type input "06.10.2025 17:08"
type input "06.10.2025 17:30"
type input "07.10.2025 13:00"
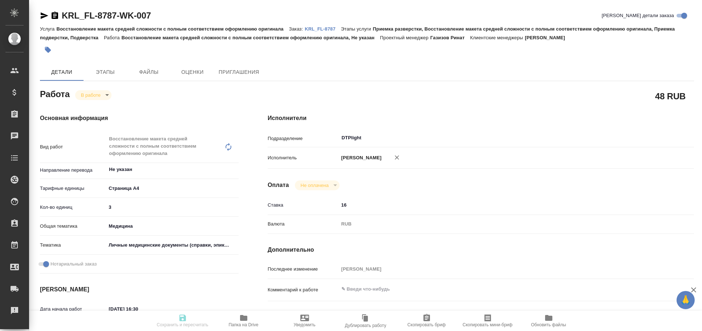
type input "DTPlight"
type input "notPayed"
type input "16"
type input "RUB"
type input "[PERSON_NAME]"
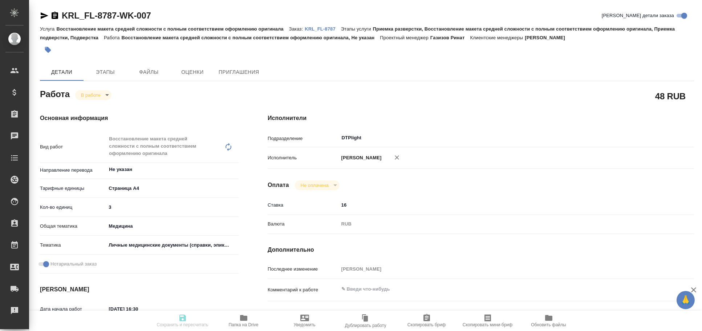
type textarea "x"
type input "KRL_FL-8787"
type input "Восстановление макета средней сложности с полным соответствием оформлению ориги…"
type input "Приемка разверстки, Восстановление макета средней сложности с полным соответств…"
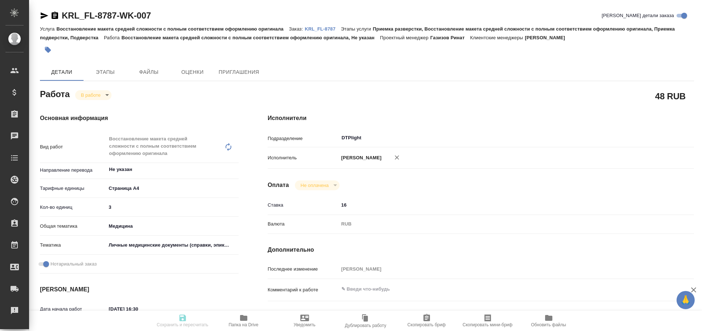
type input "Касымов Тимур"
type input "[PERSON_NAME]"
type input "/Clients/FL_KRL/Orders/KRL_FL-8787"
type textarea "x"
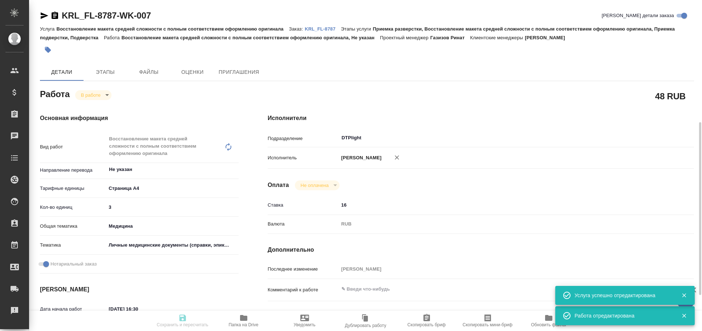
type textarea "x"
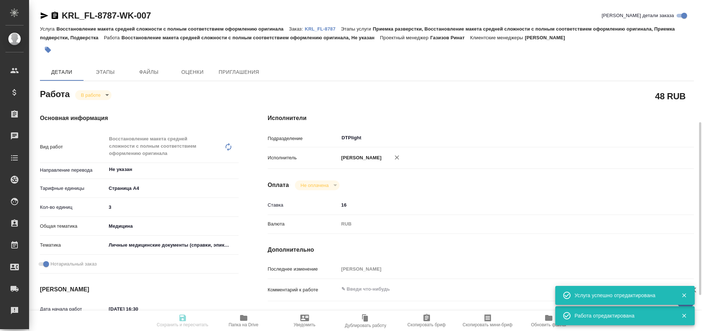
type textarea "x"
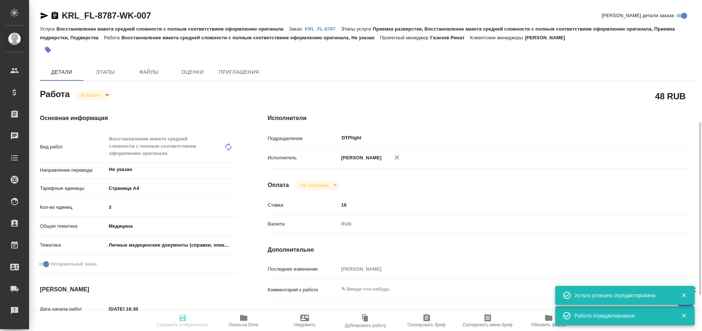
scroll to position [80, 0]
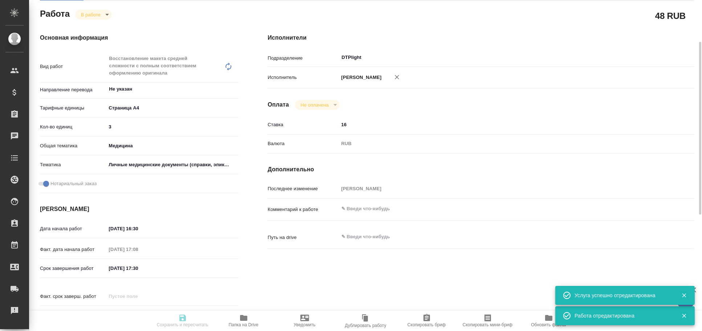
type textarea "x"
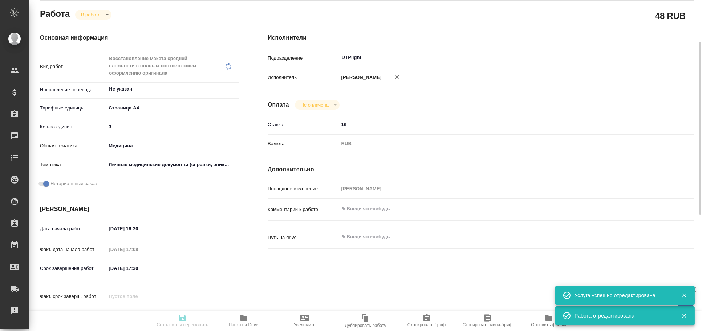
type textarea "x"
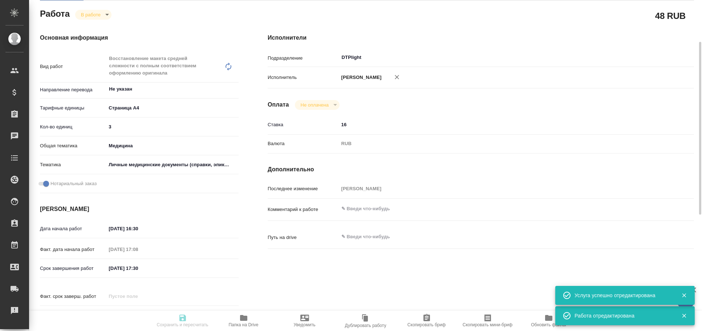
type textarea "x"
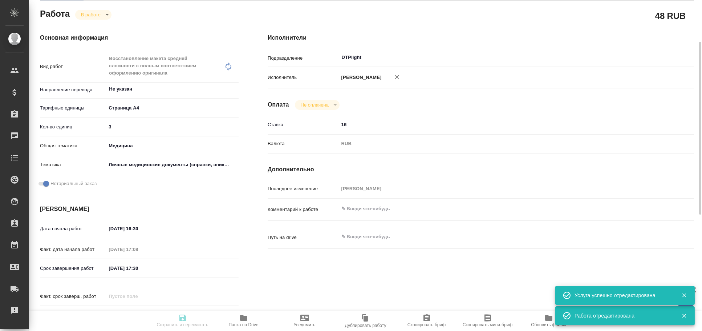
type textarea "x"
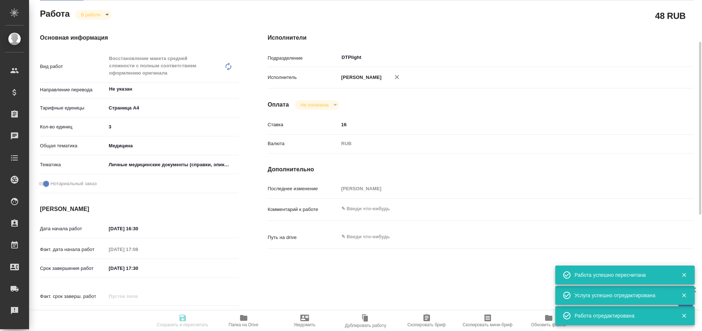
type input "inProgress"
type textarea "Восстановление макета средней сложности с полным соответствием оформлению ориги…"
type textarea "x"
type input "Не указан"
type input "5f036ec4e16dec2d6b59c8ff"
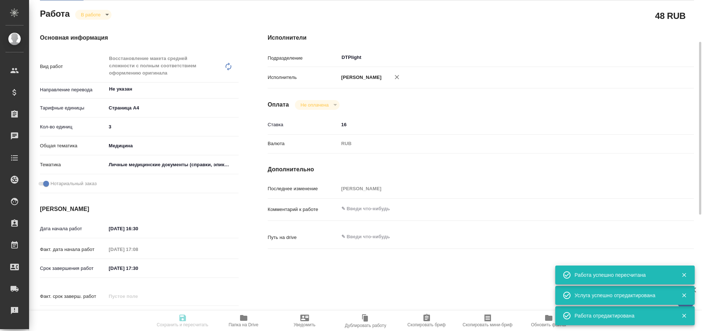
type input "3"
type input "med"
type input "5a8b8b956a9677013d343e74"
checkbox input "true"
type input "06.10.2025 16:30"
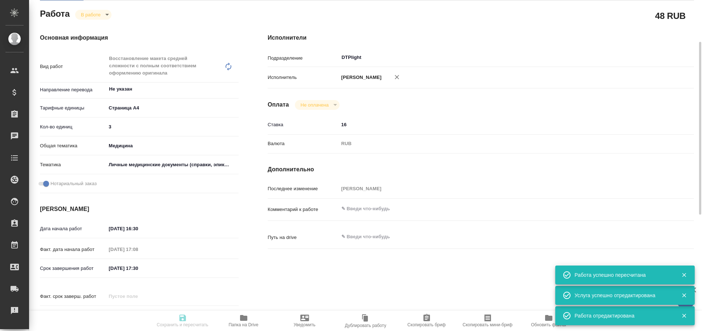
type input "06.10.2025 17:08"
type input "06.10.2025 17:30"
type input "07.10.2025 13:00"
type input "DTPlight"
type input "notPayed"
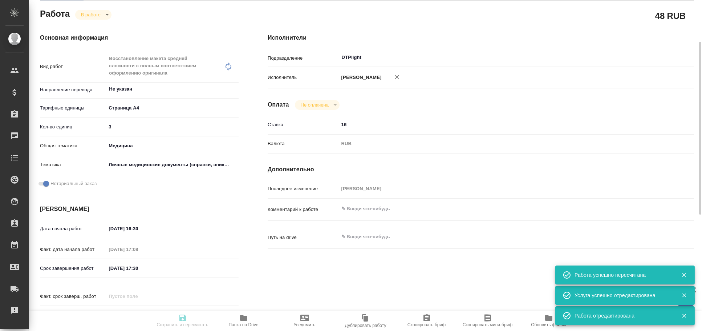
type input "16"
type input "RUB"
type input "Архипова Екатерина"
type textarea "x"
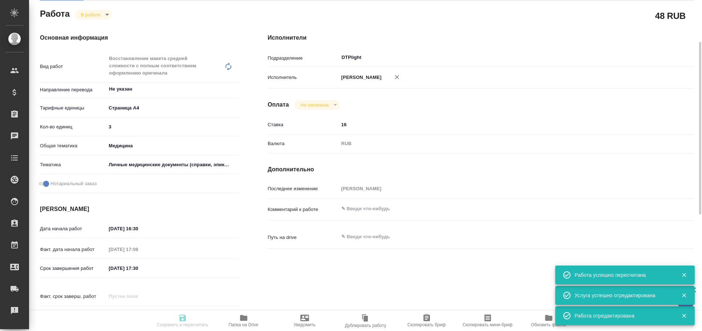
type input "KRL_FL-8787"
type input "Восстановление макета средней сложности с полным соответствием оформлению ориги…"
type input "Приемка разверстки, Восстановление макета средней сложности с полным соответств…"
type input "Касымов Тимур"
type input "[PERSON_NAME]"
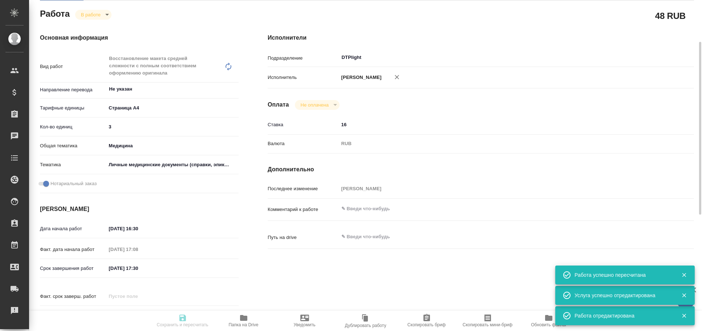
type input "/Clients/FL_KRL/Orders/KRL_FL-8787"
type textarea "x"
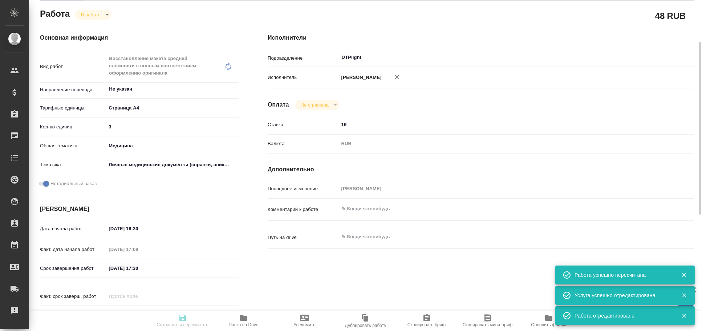
type textarea "x"
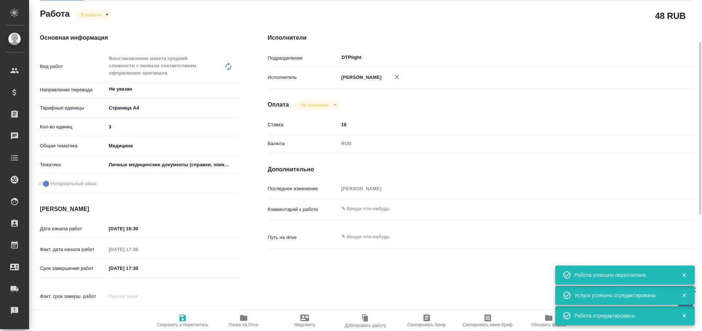
type textarea "x"
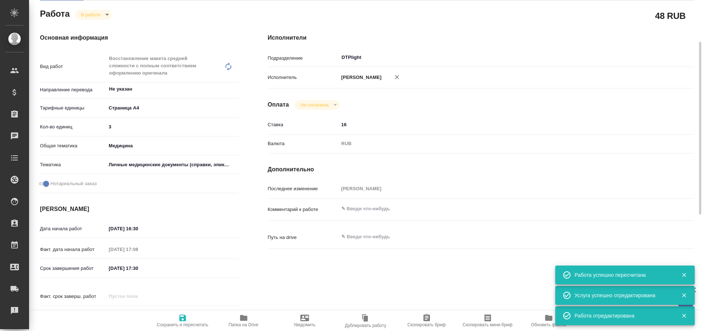
type textarea "x"
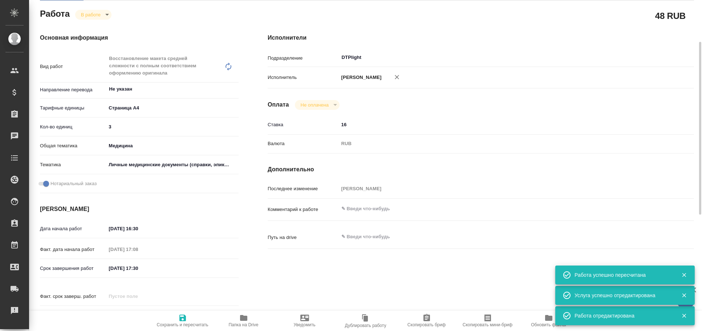
type textarea "x"
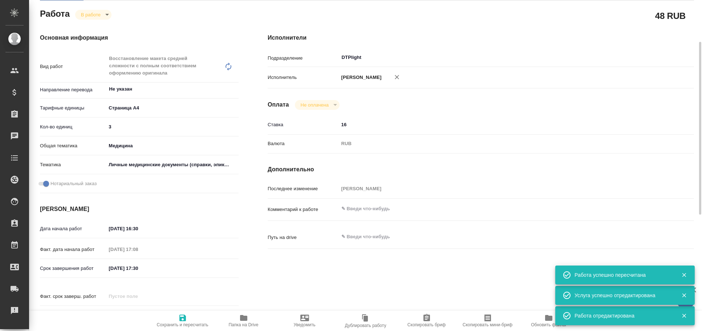
type textarea "x"
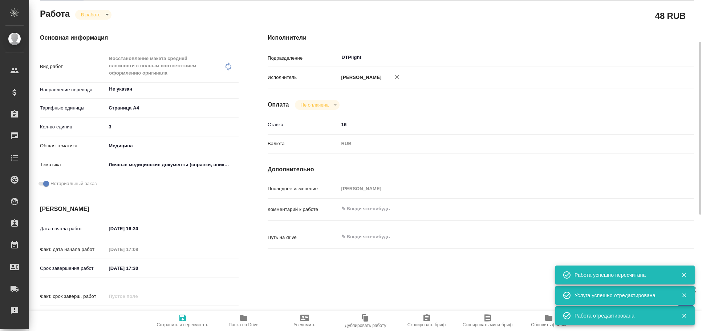
type textarea "x"
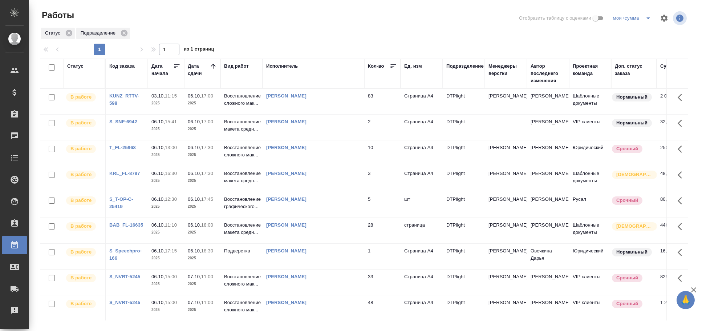
click at [337, 150] on div "[PERSON_NAME]" at bounding box center [313, 147] width 94 height 7
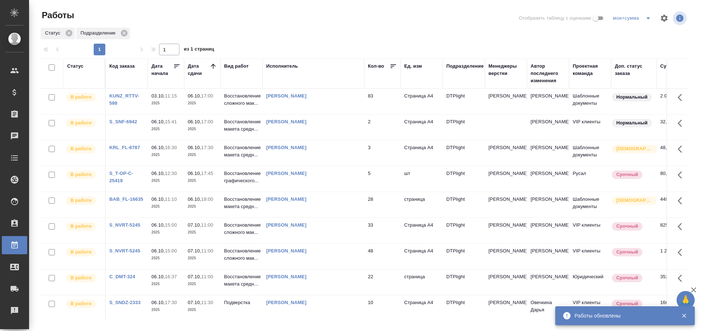
click at [360, 156] on td "[PERSON_NAME]" at bounding box center [314, 152] width 102 height 25
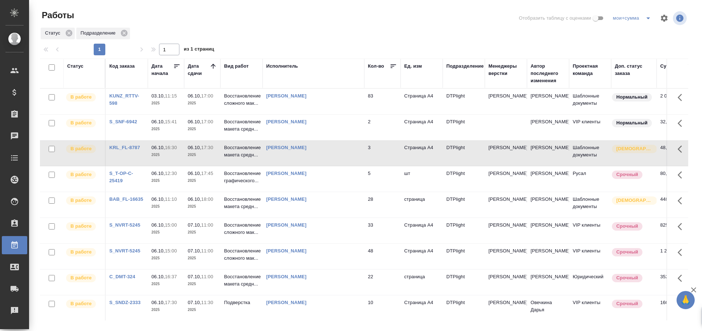
click at [360, 156] on td "[PERSON_NAME]" at bounding box center [314, 152] width 102 height 25
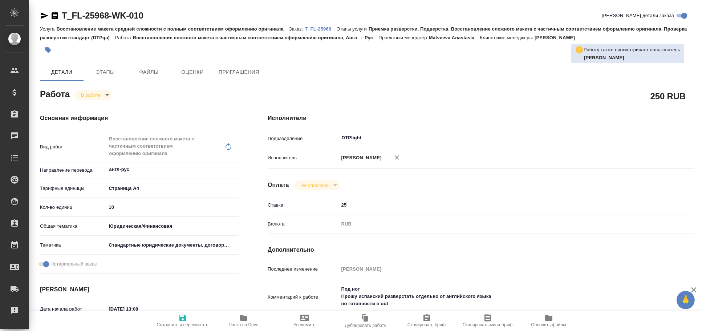
type textarea "x"
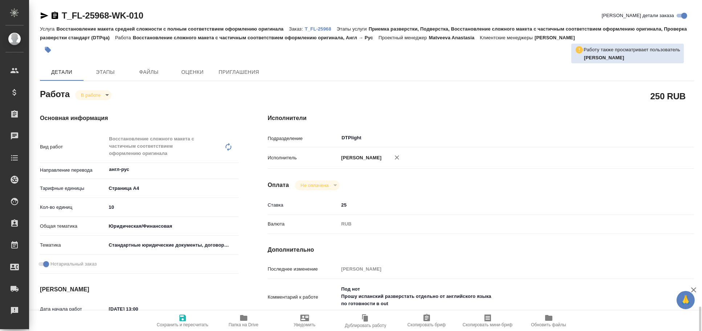
type textarea "x"
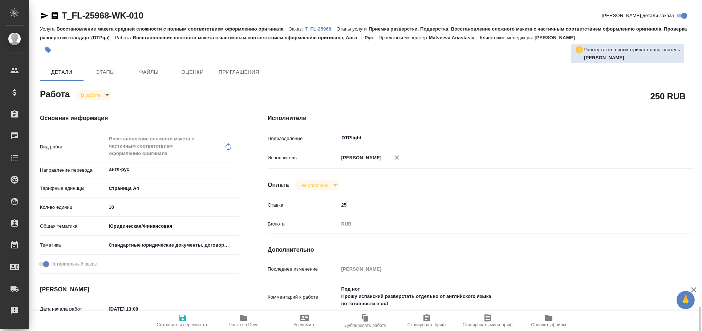
scroll to position [242, 0]
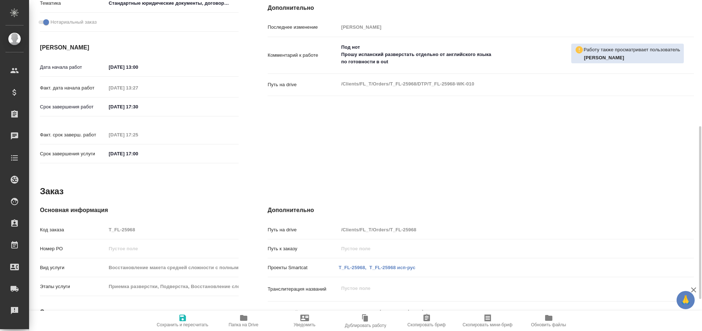
type textarea "x"
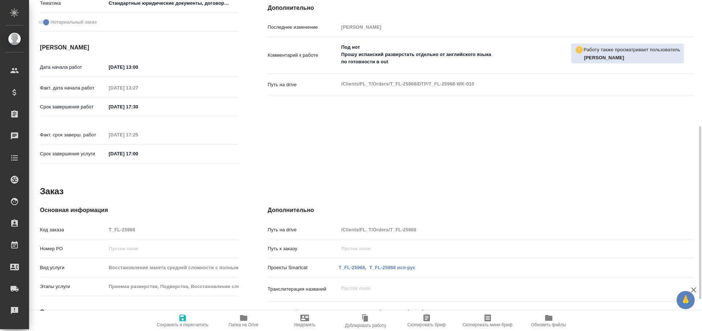
click at [249, 320] on span "Папка на Drive" at bounding box center [244, 320] width 52 height 14
type textarea "x"
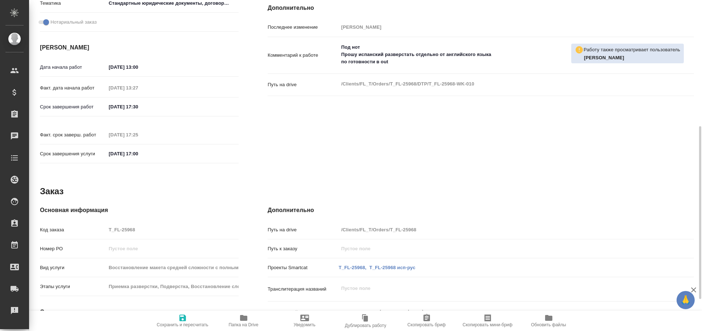
type textarea "x"
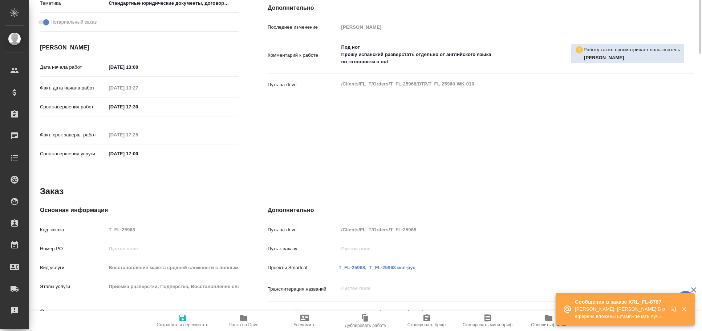
scroll to position [0, 0]
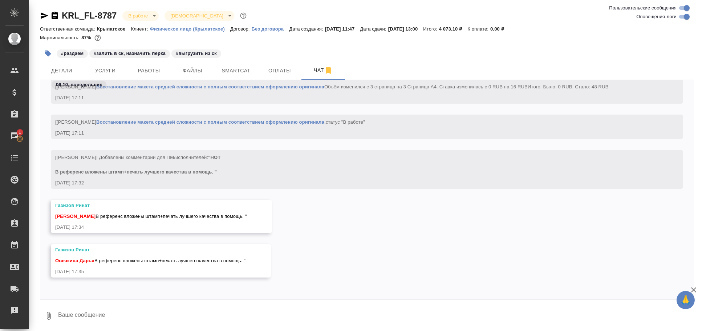
scroll to position [1572, 0]
drag, startPoint x: 134, startPoint y: 215, endPoint x: 170, endPoint y: 215, distance: 36.0
click at [170, 215] on span "[PERSON_NAME] В референс вложены штамп+печать лучшего качества в помощь. "" at bounding box center [151, 215] width 192 height 5
drag, startPoint x: 253, startPoint y: 217, endPoint x: 136, endPoint y: 218, distance: 117.7
click at [136, 218] on span "[PERSON_NAME] В референс вложены штамп+печать лучшего качества в помощь. "" at bounding box center [151, 215] width 192 height 5
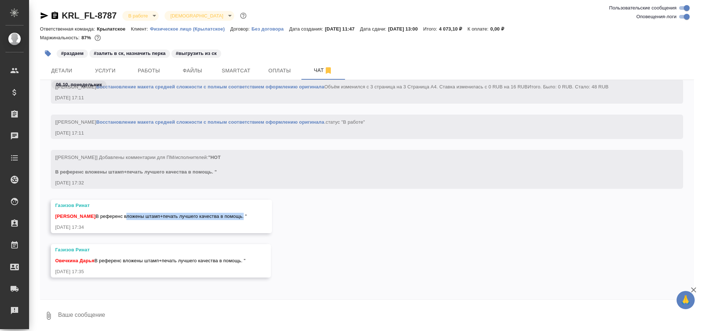
click at [136, 218] on span "[PERSON_NAME] В референс вложены штамп+печать лучшего качества в помощь. "" at bounding box center [151, 215] width 192 height 5
drag, startPoint x: 134, startPoint y: 216, endPoint x: 258, endPoint y: 217, distance: 124.3
click at [244, 217] on span "Архипова Екатерина В референс вложены штамп+печать лучшего качества в помощь. "" at bounding box center [151, 215] width 192 height 5
click at [247, 217] on span "Архипова Екатерина В референс вложены штамп+печать лучшего качества в помощь. "" at bounding box center [151, 215] width 192 height 5
drag, startPoint x: 253, startPoint y: 217, endPoint x: 135, endPoint y: 218, distance: 118.5
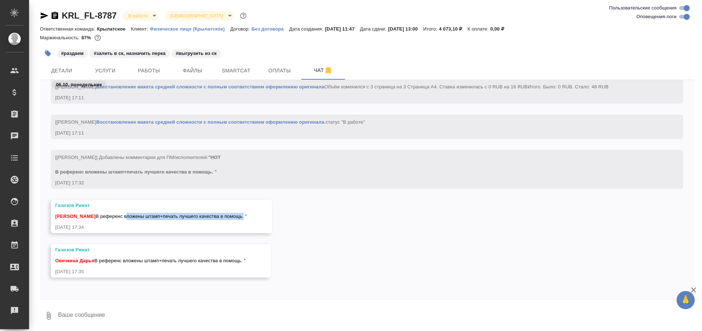
click at [135, 218] on span "Архипова Екатерина В референс вложены штамп+печать лучшего качества в помощь. "" at bounding box center [151, 215] width 192 height 5
copy span "вложены штамп+печать лучшего качества в помощь"
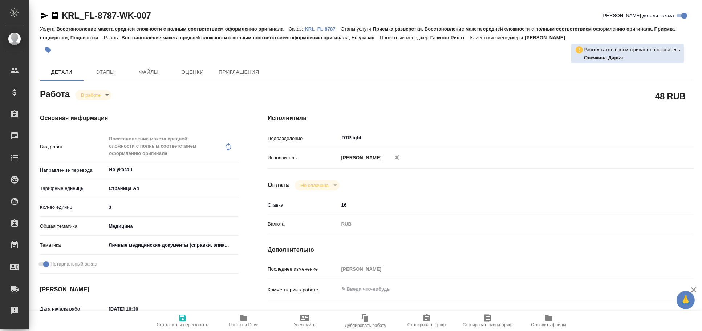
type textarea "x"
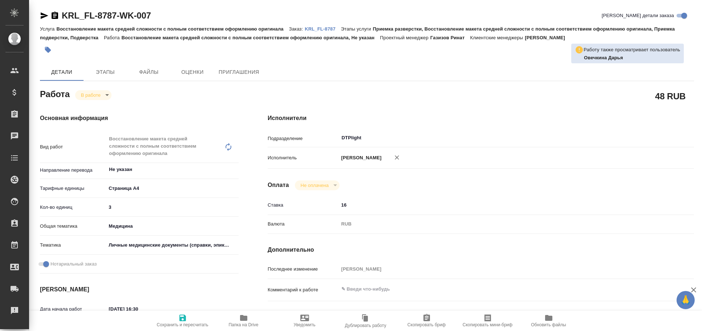
type textarea "x"
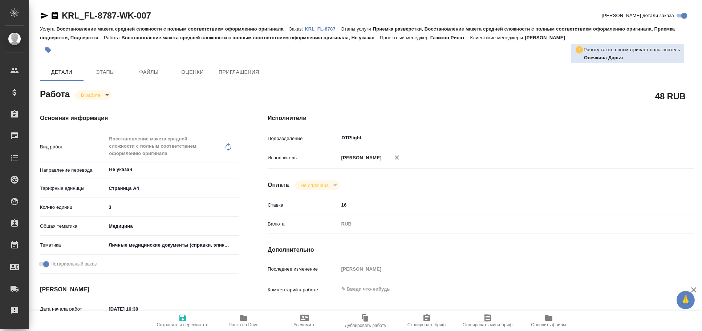
scroll to position [80, 0]
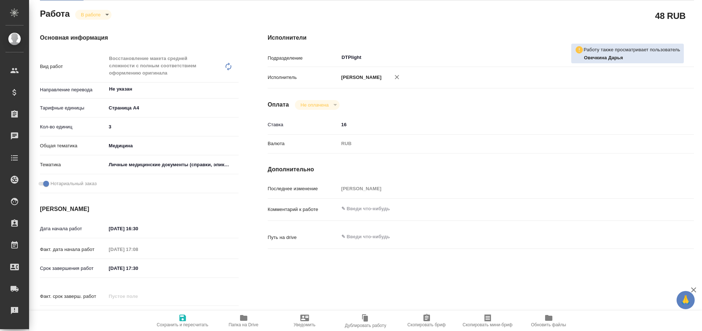
type textarea "x"
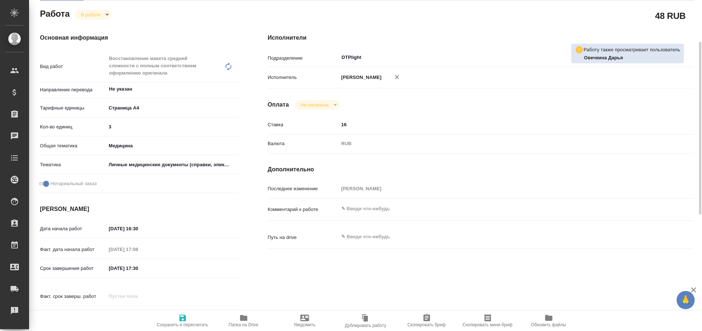
click at [247, 316] on icon "button" at bounding box center [243, 318] width 7 height 6
type textarea "x"
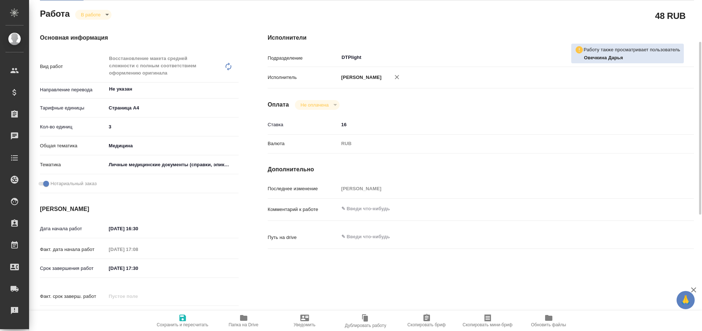
type textarea "x"
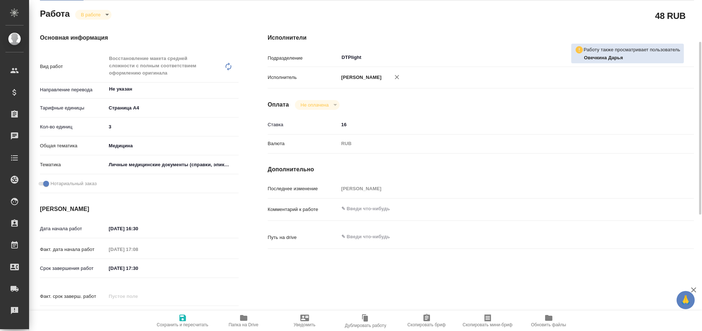
type textarea "x"
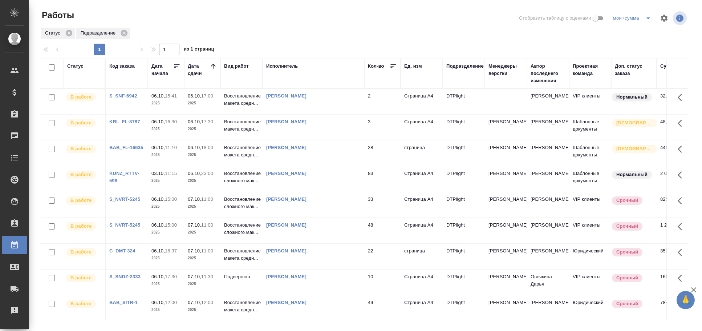
click at [305, 129] on td "[PERSON_NAME]" at bounding box center [314, 126] width 102 height 25
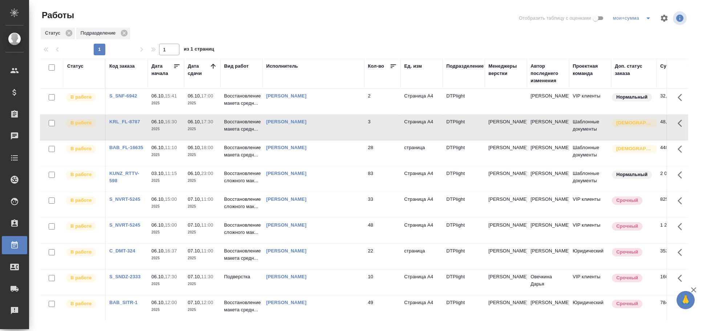
click at [305, 129] on td "[PERSON_NAME]" at bounding box center [314, 126] width 102 height 25
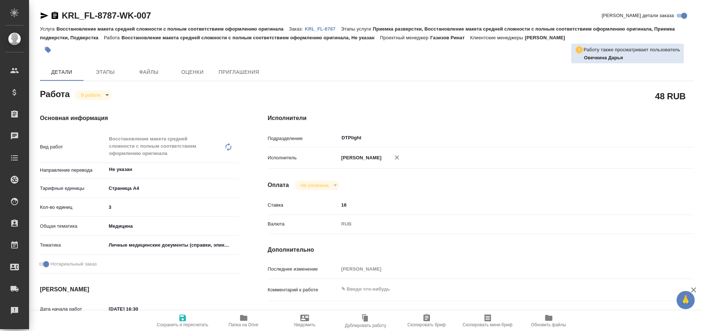
type textarea "x"
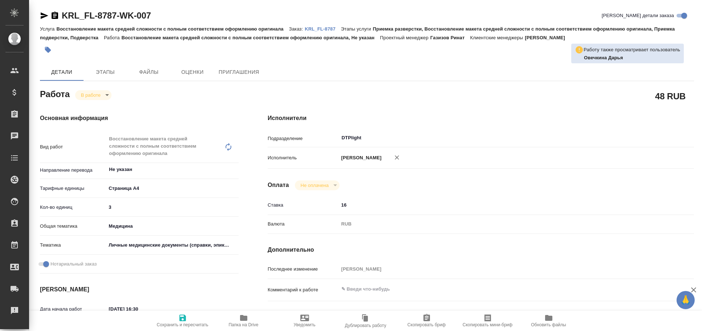
type textarea "x"
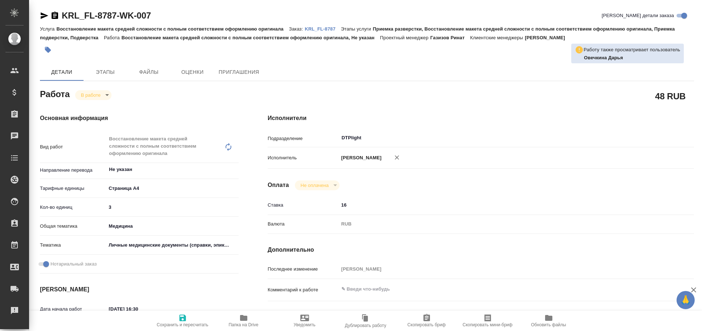
type textarea "x"
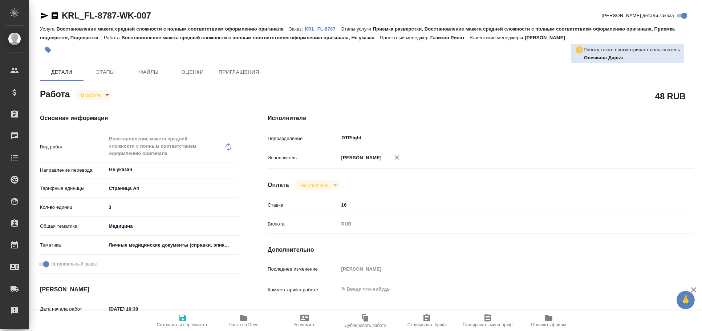
type textarea "x"
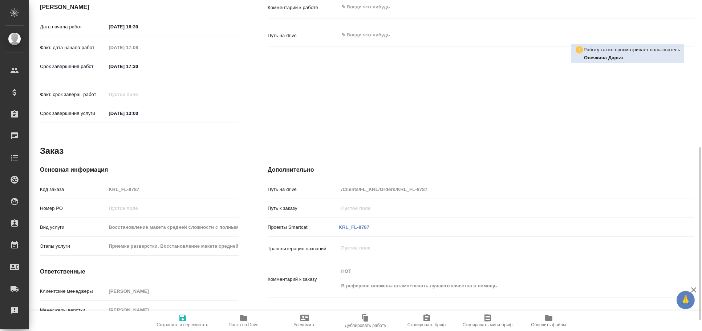
scroll to position [303, 0]
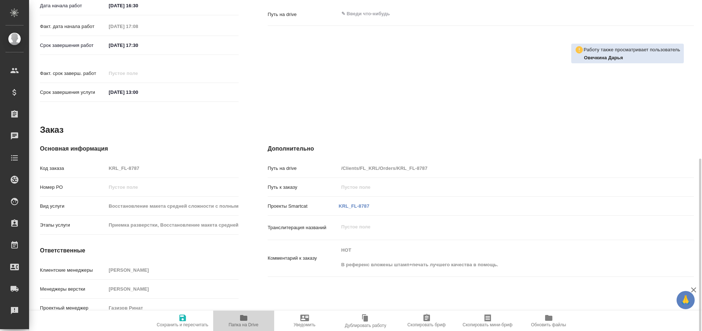
click at [252, 324] on span "Папка на Drive" at bounding box center [244, 324] width 30 height 5
type textarea "x"
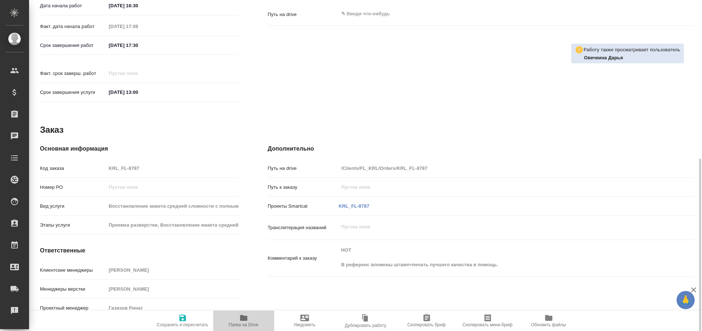
type textarea "x"
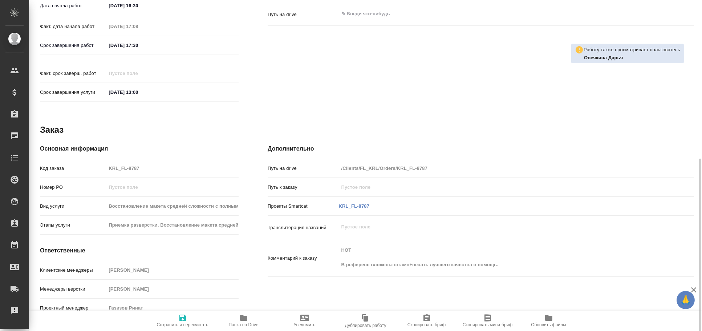
type textarea "x"
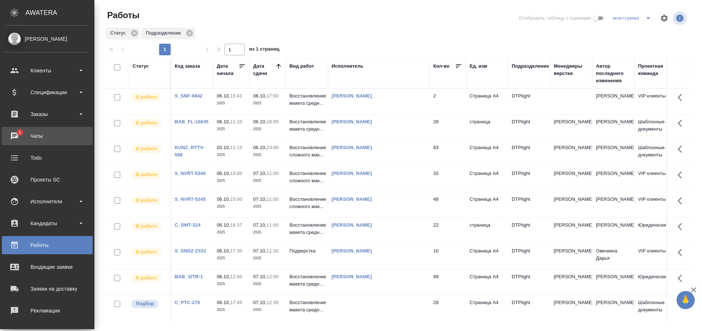
click at [38, 131] on div "Чаты" at bounding box center [47, 135] width 84 height 11
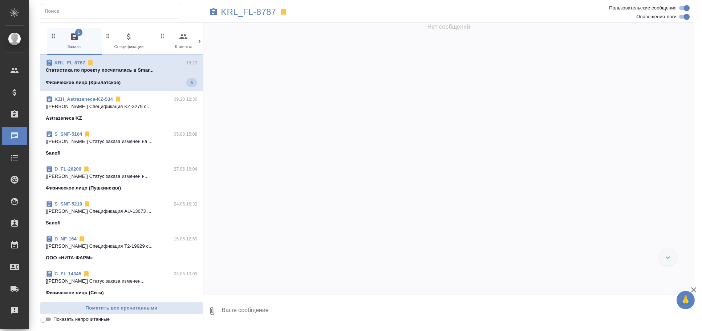
scroll to position [1704, 0]
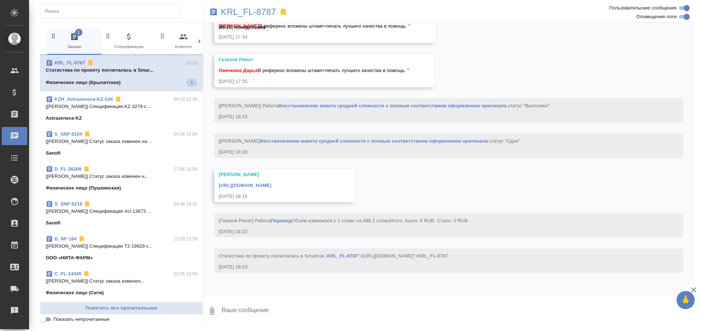
click at [149, 77] on span "KRL_FL-8787 18:23 Cтатистика по проекту посчиталась в Smar... Физическое лицо (…" at bounding box center [122, 73] width 152 height 28
click at [15, 242] on div "Работы" at bounding box center [5, 244] width 18 height 11
